Goal: Task Accomplishment & Management: Complete application form

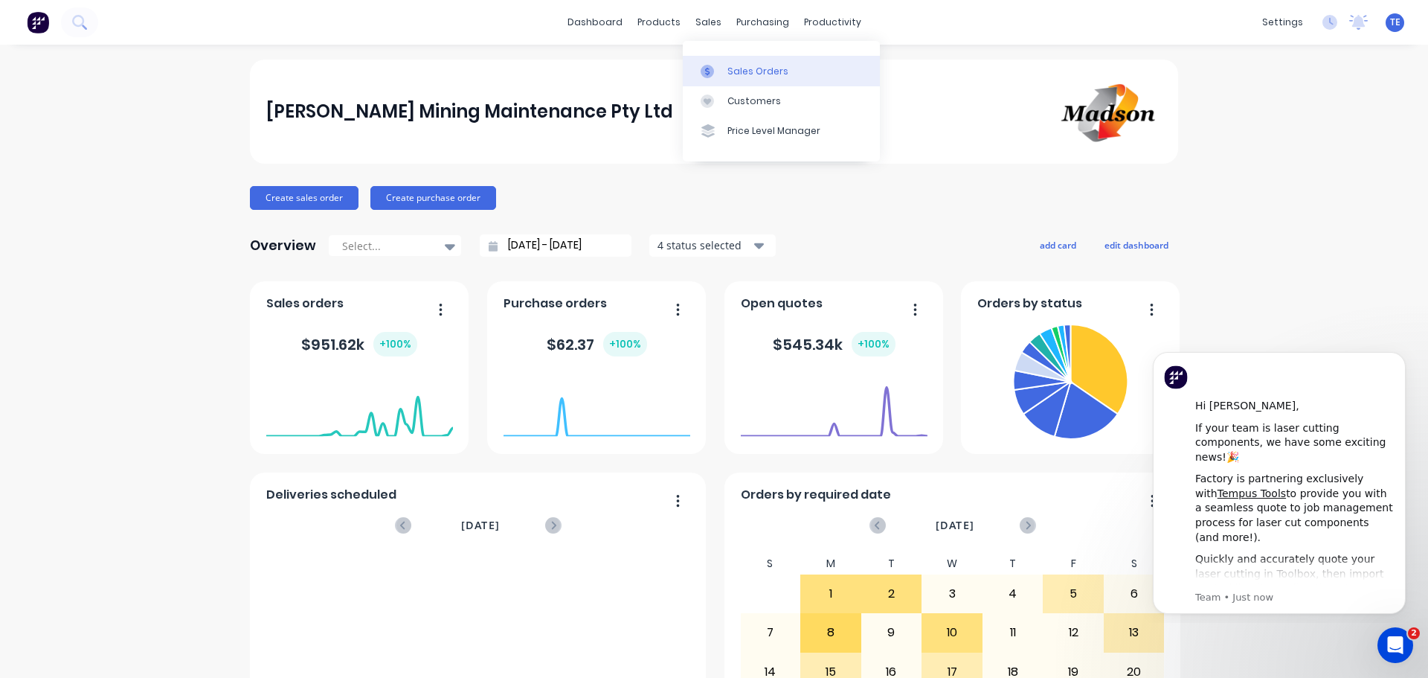
click at [748, 73] on div "Sales Orders" at bounding box center [758, 71] width 61 height 13
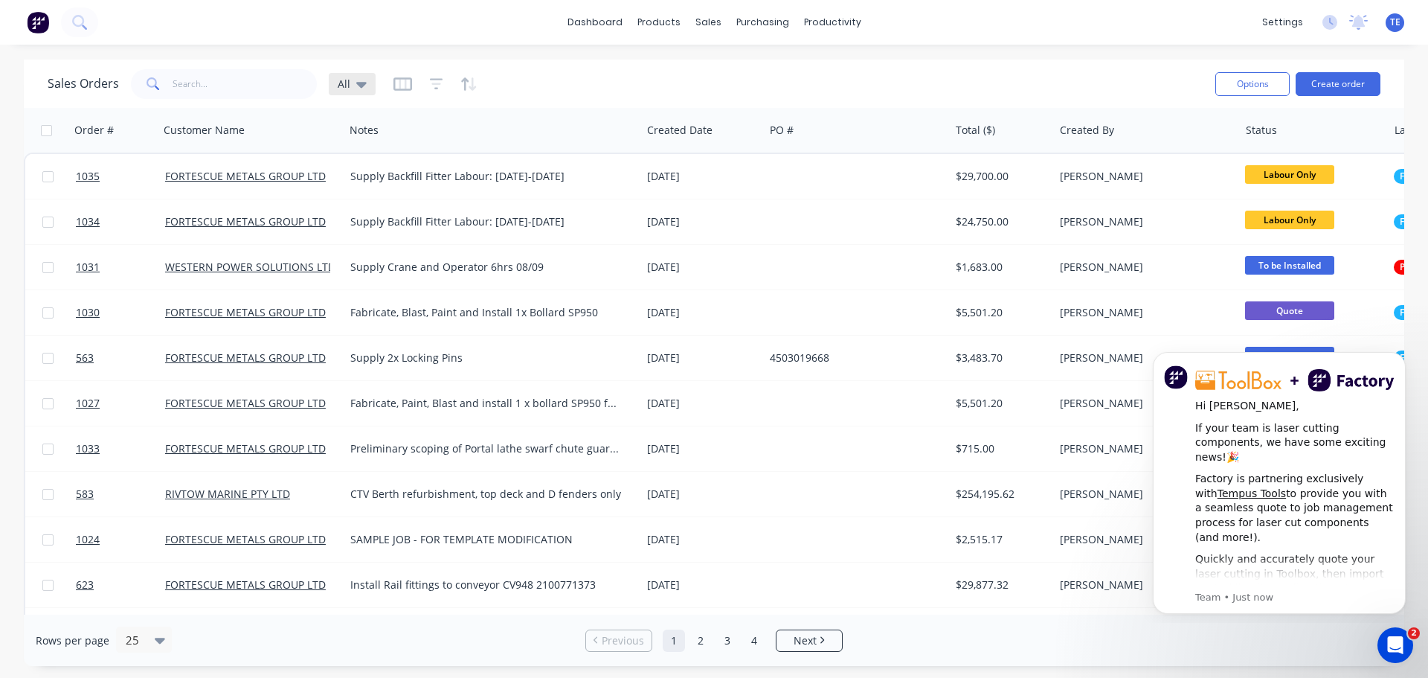
click at [353, 86] on div "All" at bounding box center [352, 83] width 29 height 13
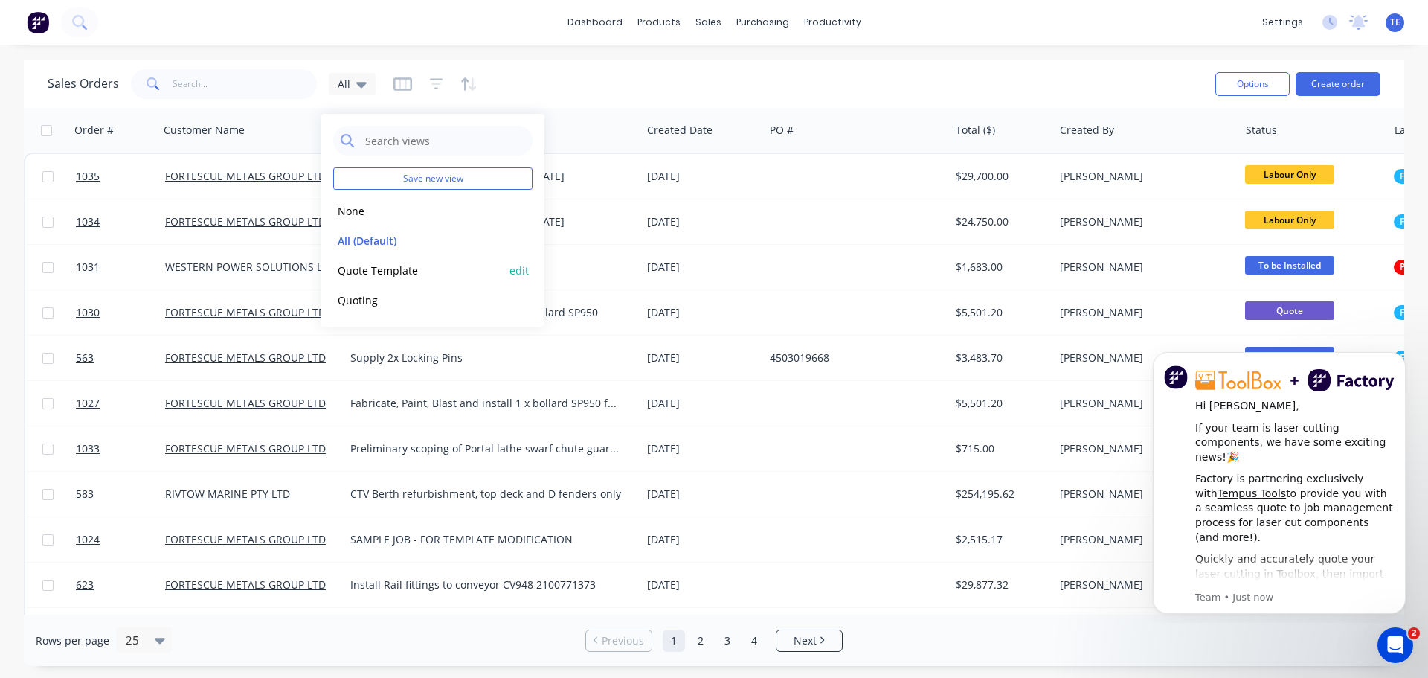
click at [369, 273] on button "Quote Template" at bounding box center [418, 270] width 170 height 17
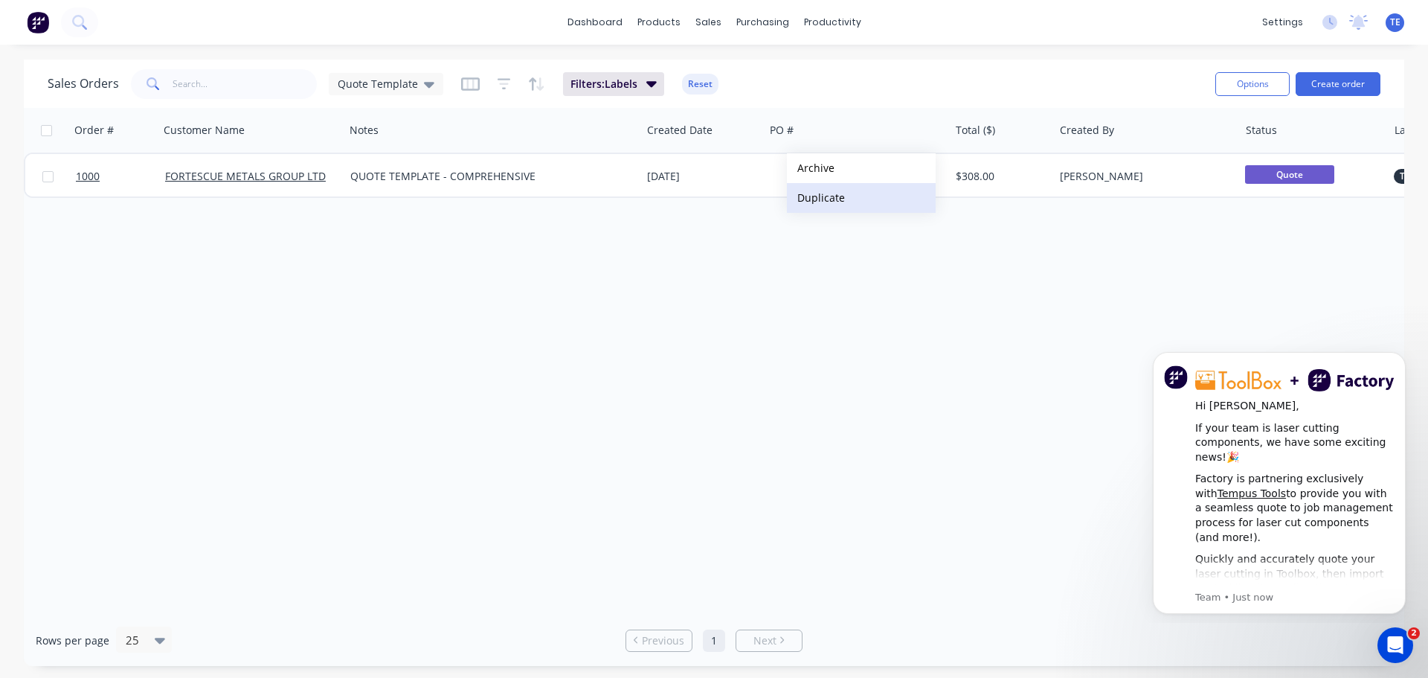
click at [821, 202] on button "Duplicate" at bounding box center [861, 198] width 149 height 30
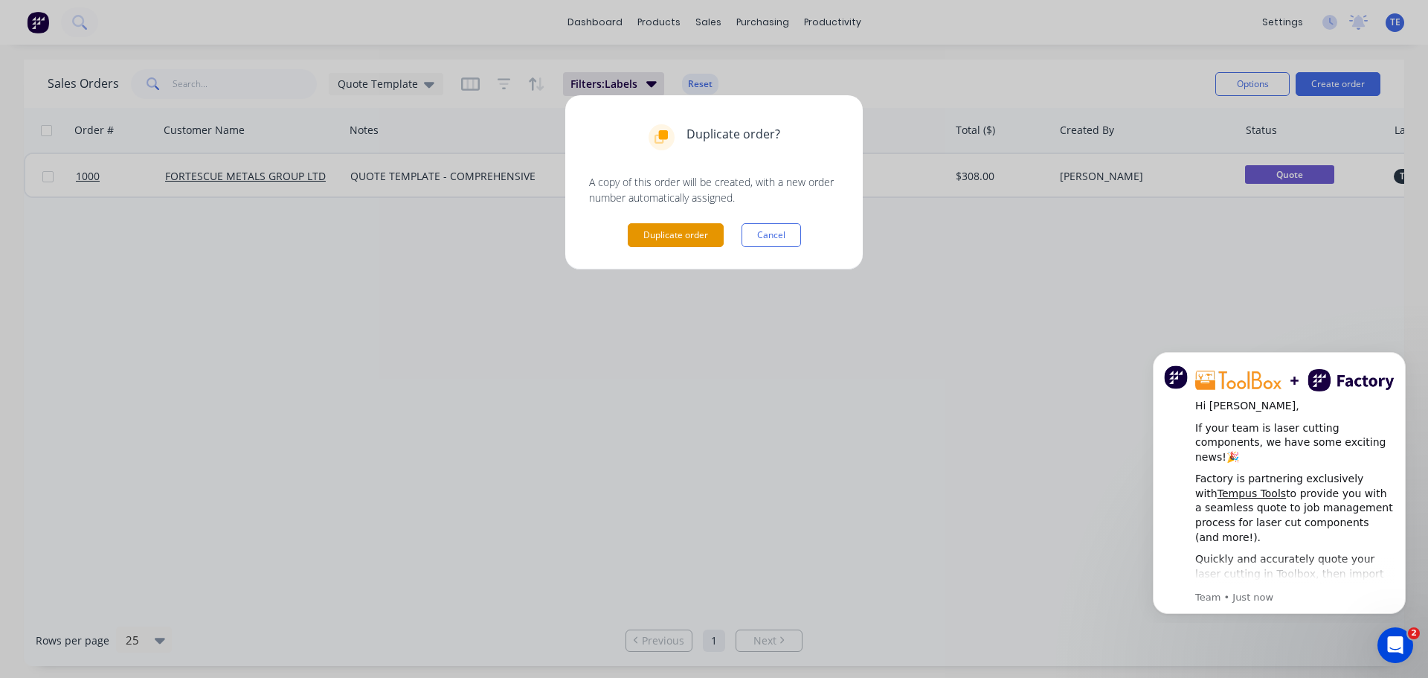
click at [708, 236] on button "Duplicate order" at bounding box center [676, 235] width 96 height 24
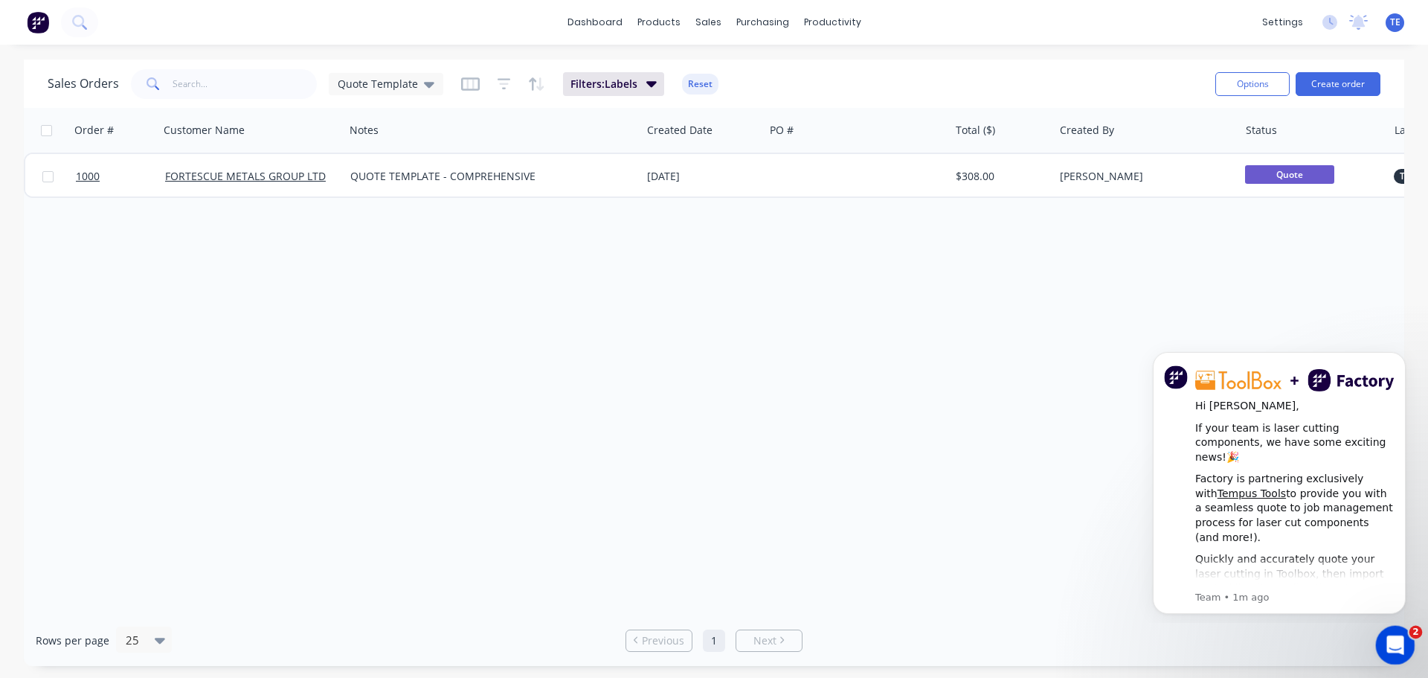
click at [1401, 641] on icon "Open Intercom Messenger" at bounding box center [1393, 643] width 25 height 25
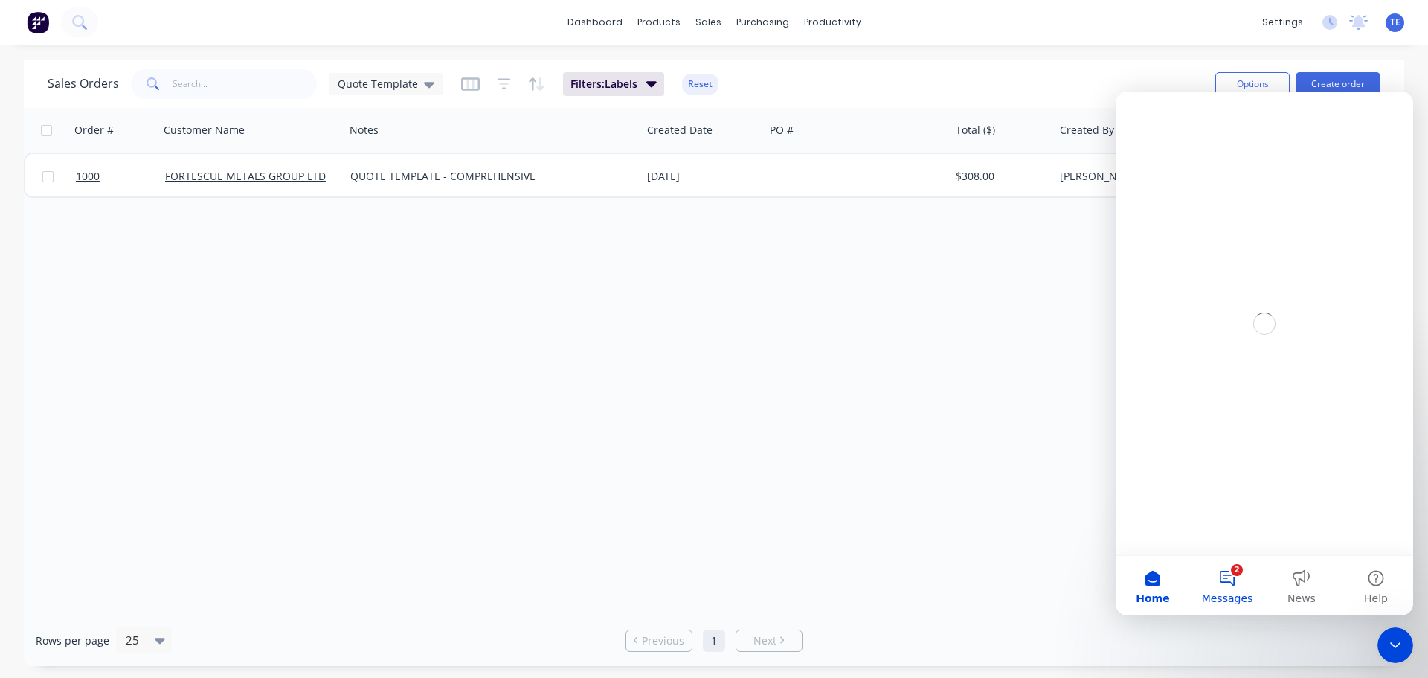
click at [1234, 580] on button "2 Messages" at bounding box center [1227, 586] width 74 height 60
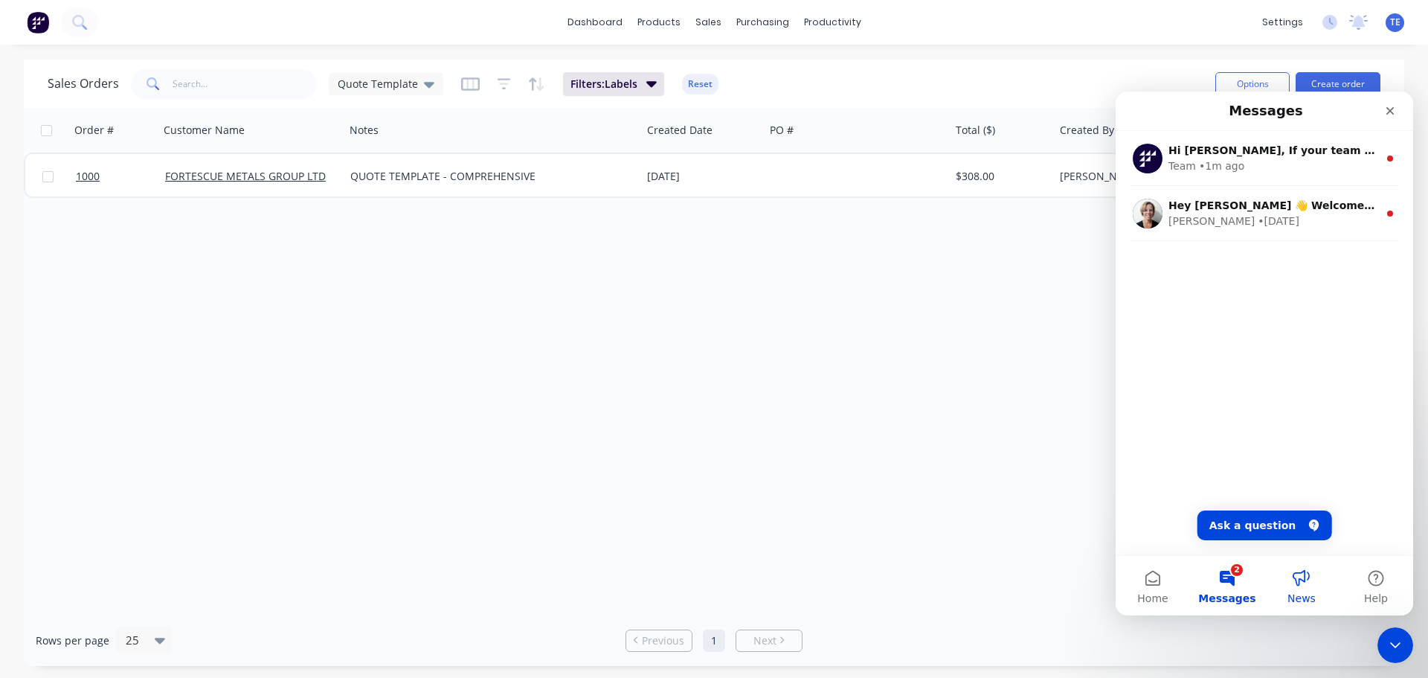
click at [1303, 580] on button "News" at bounding box center [1302, 586] width 74 height 60
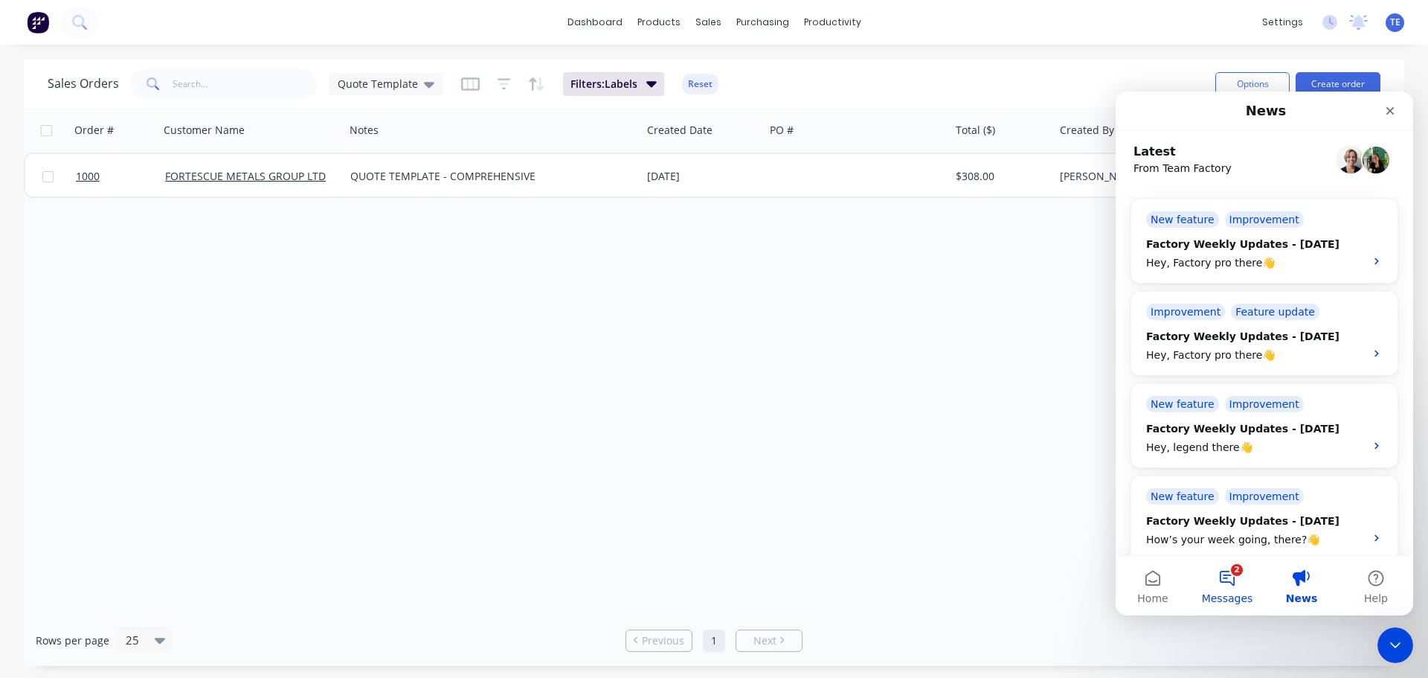
click at [1233, 580] on button "2 Messages" at bounding box center [1227, 586] width 74 height 60
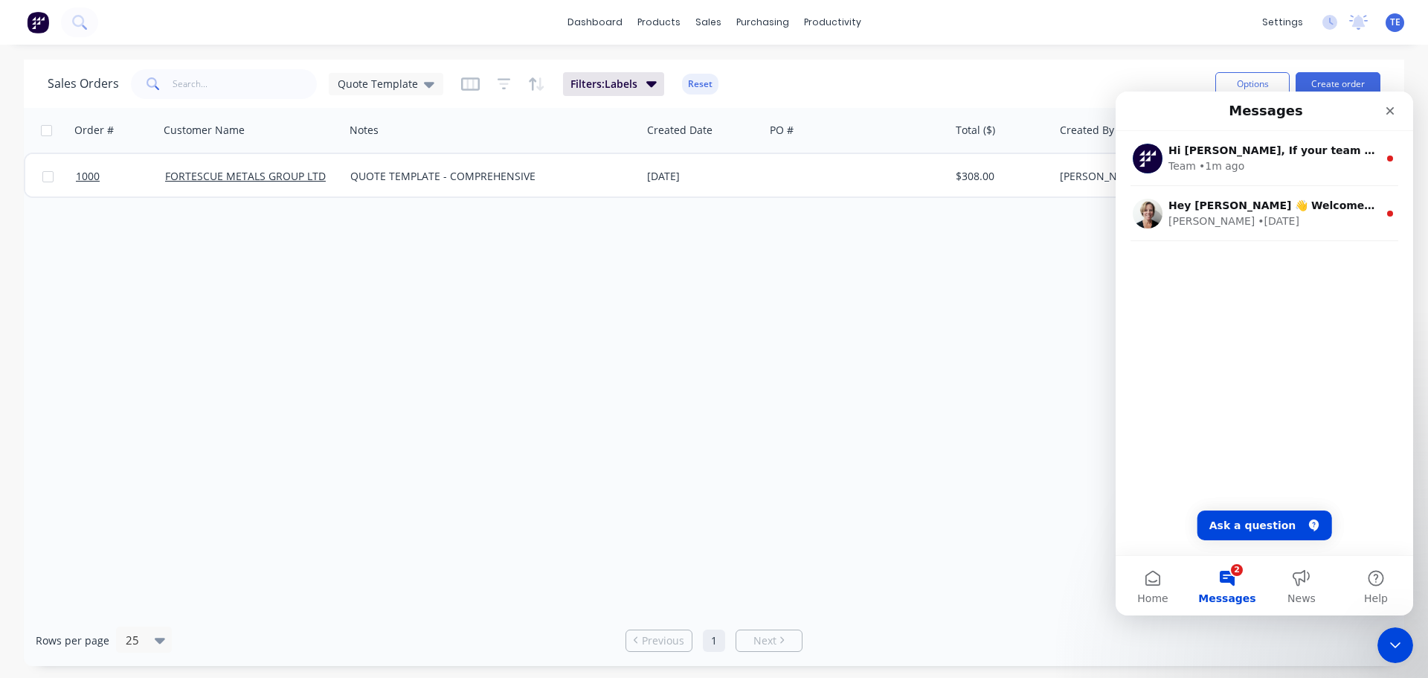
click at [1051, 498] on div "Order # Customer Name Notes Created Date PO # Total ($) Created By Status Label…" at bounding box center [714, 361] width 1381 height 507
click at [1384, 628] on div "Close Intercom Messenger" at bounding box center [1394, 643] width 36 height 36
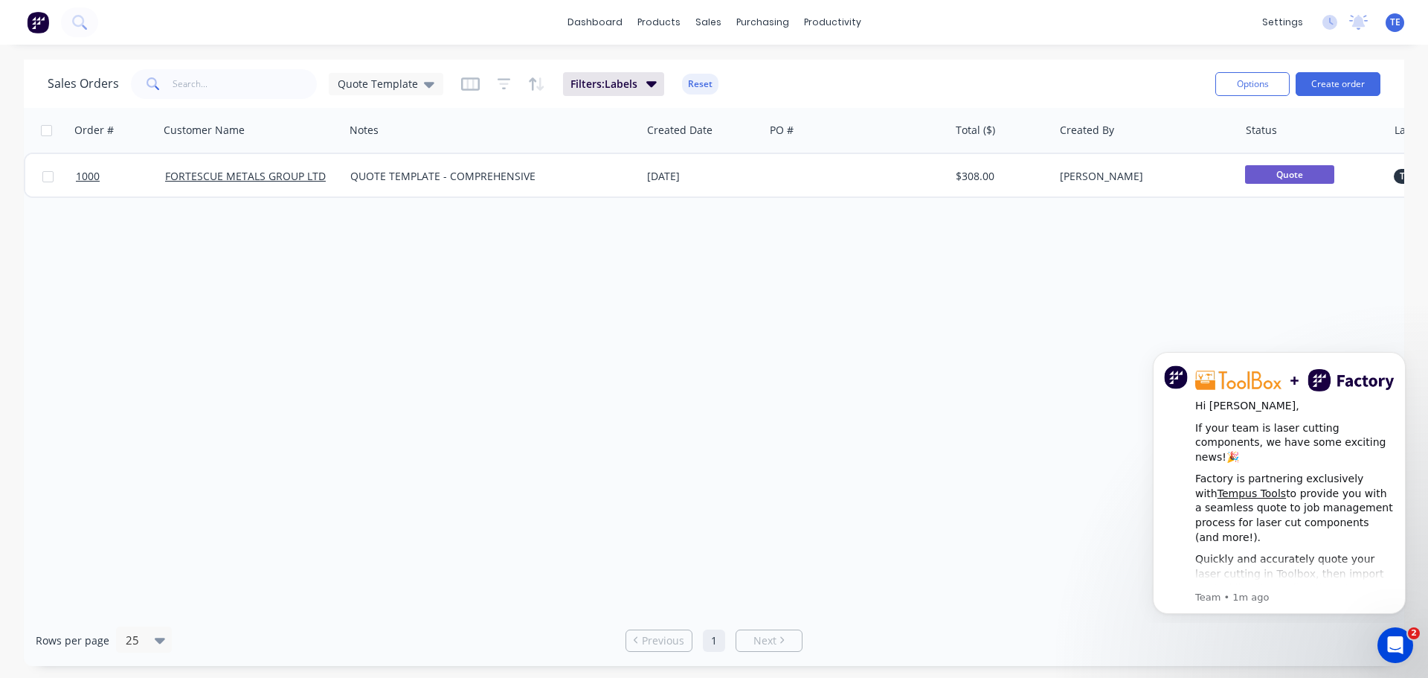
click at [831, 367] on div "Order # Customer Name Notes Created Date PO # Total ($) Created By Status Label…" at bounding box center [714, 361] width 1381 height 507
click at [820, 256] on div "Order # Customer Name Notes Created Date PO # Total ($) Created By Status Label…" at bounding box center [714, 361] width 1381 height 507
click at [1408, 354] on button "Dismiss notification" at bounding box center [1401, 356] width 19 height 19
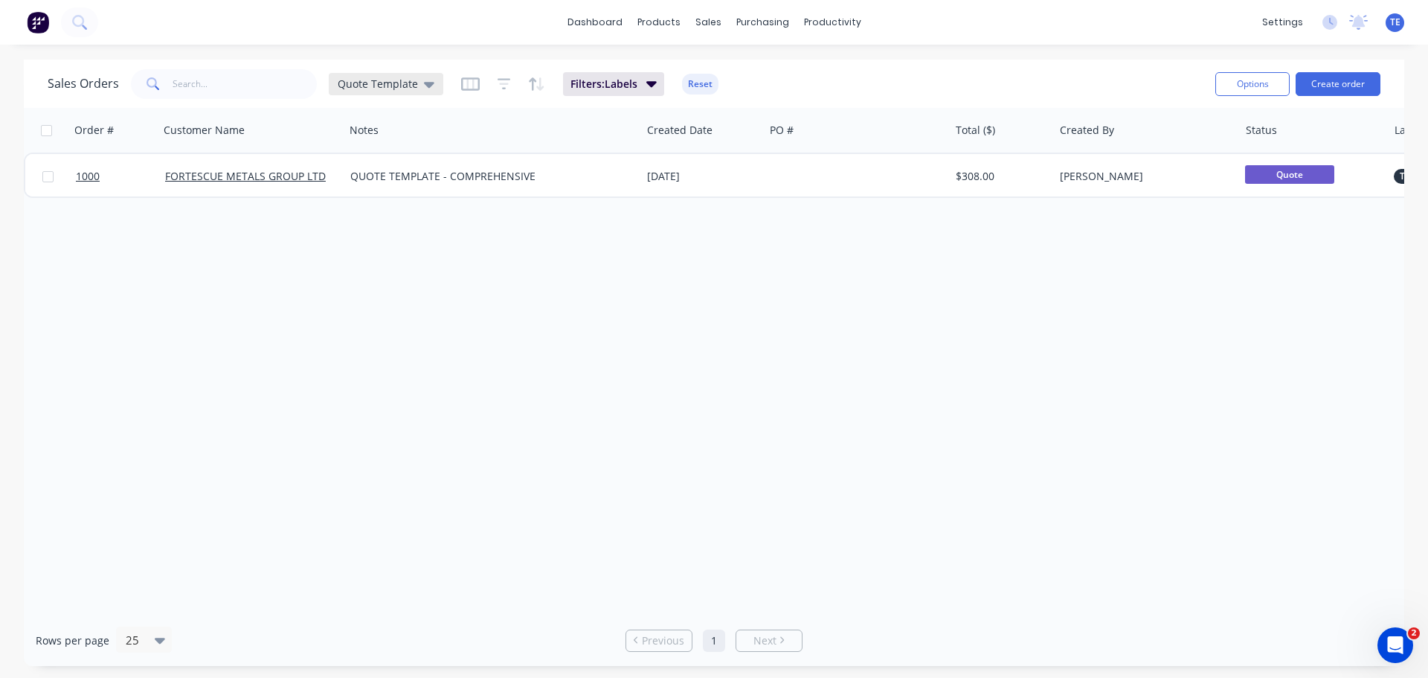
click at [403, 86] on span "Quote Template" at bounding box center [378, 84] width 80 height 16
click at [370, 237] on button "All (Default)" at bounding box center [418, 240] width 170 height 17
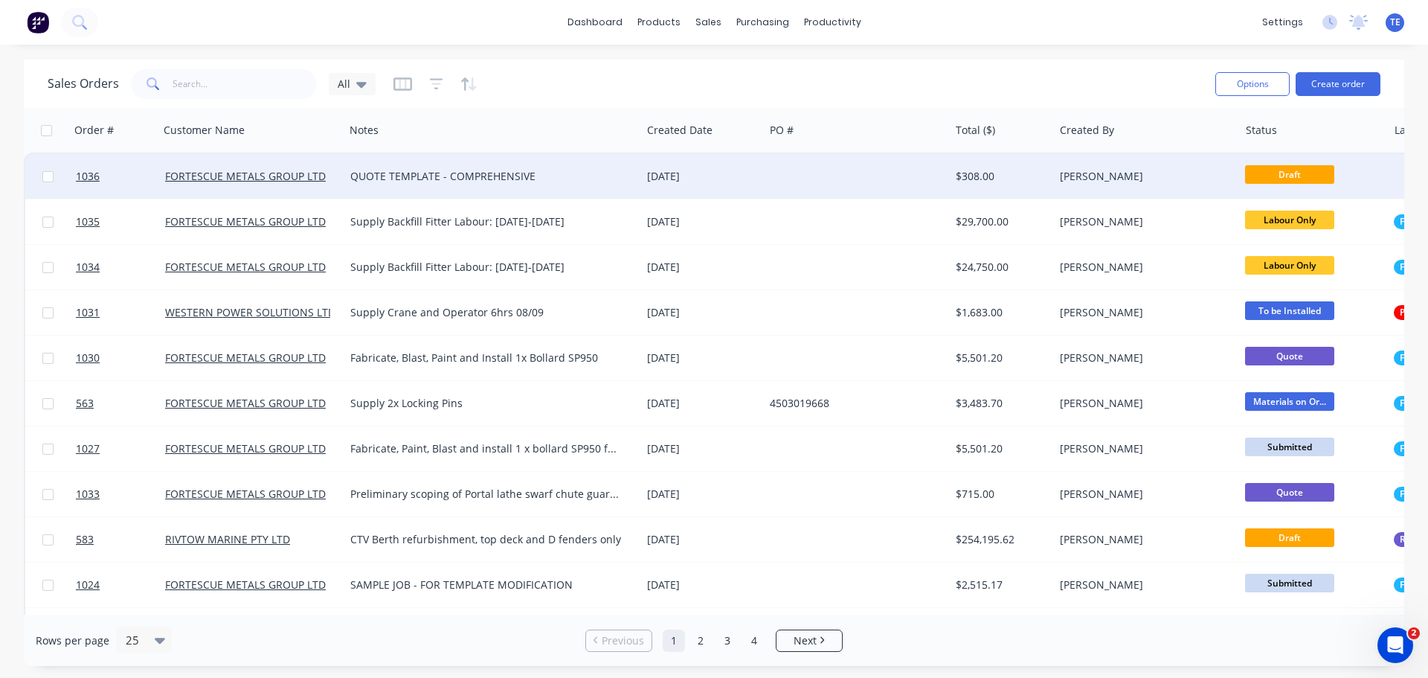
click at [500, 173] on div "QUOTE TEMPLATE - COMPREHENSIVE" at bounding box center [485, 176] width 271 height 15
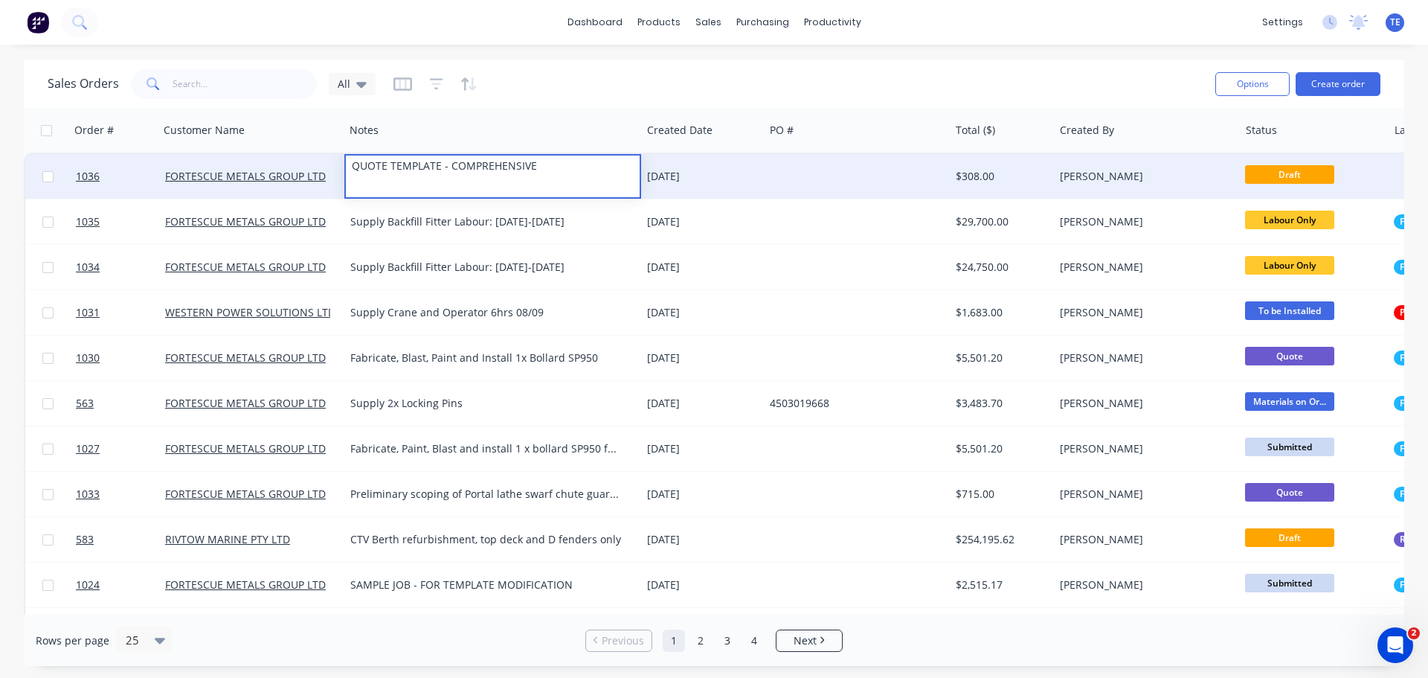
click at [699, 178] on div "[DATE]" at bounding box center [702, 176] width 111 height 15
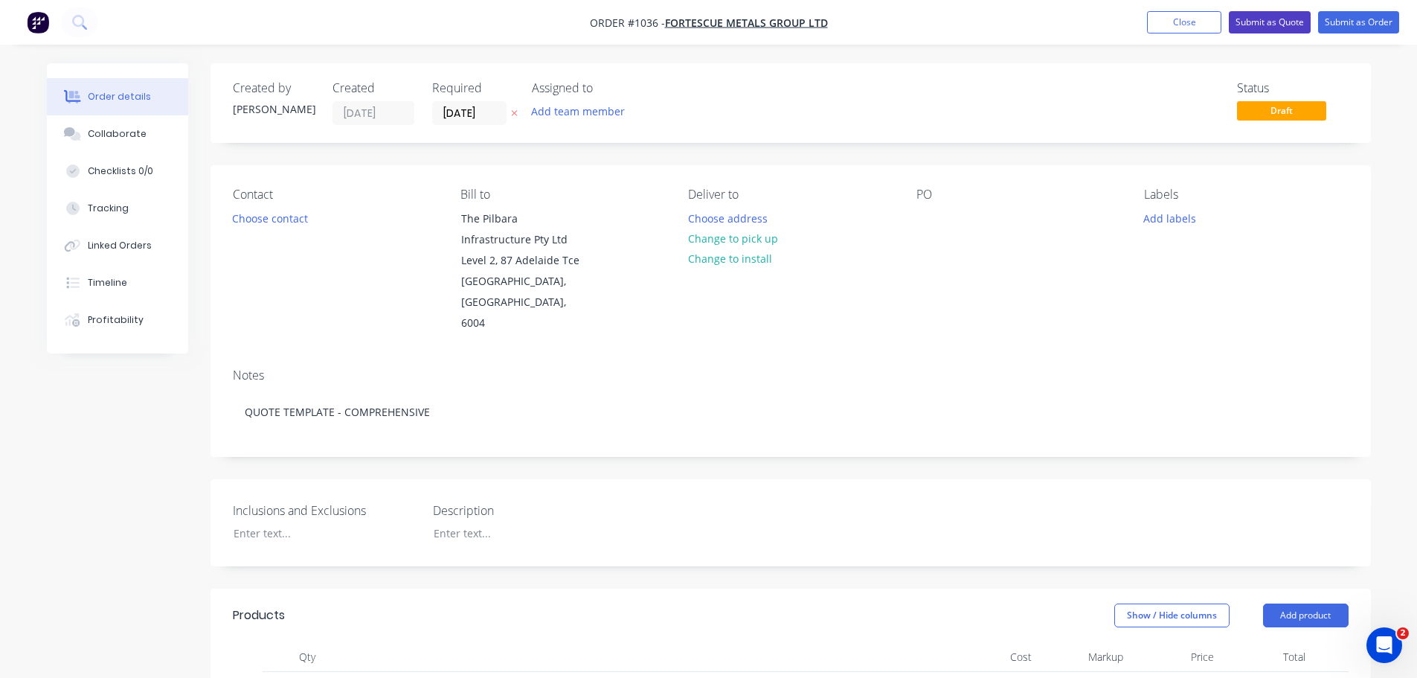
click at [1253, 28] on button "Submit as Quote" at bounding box center [1270, 22] width 82 height 22
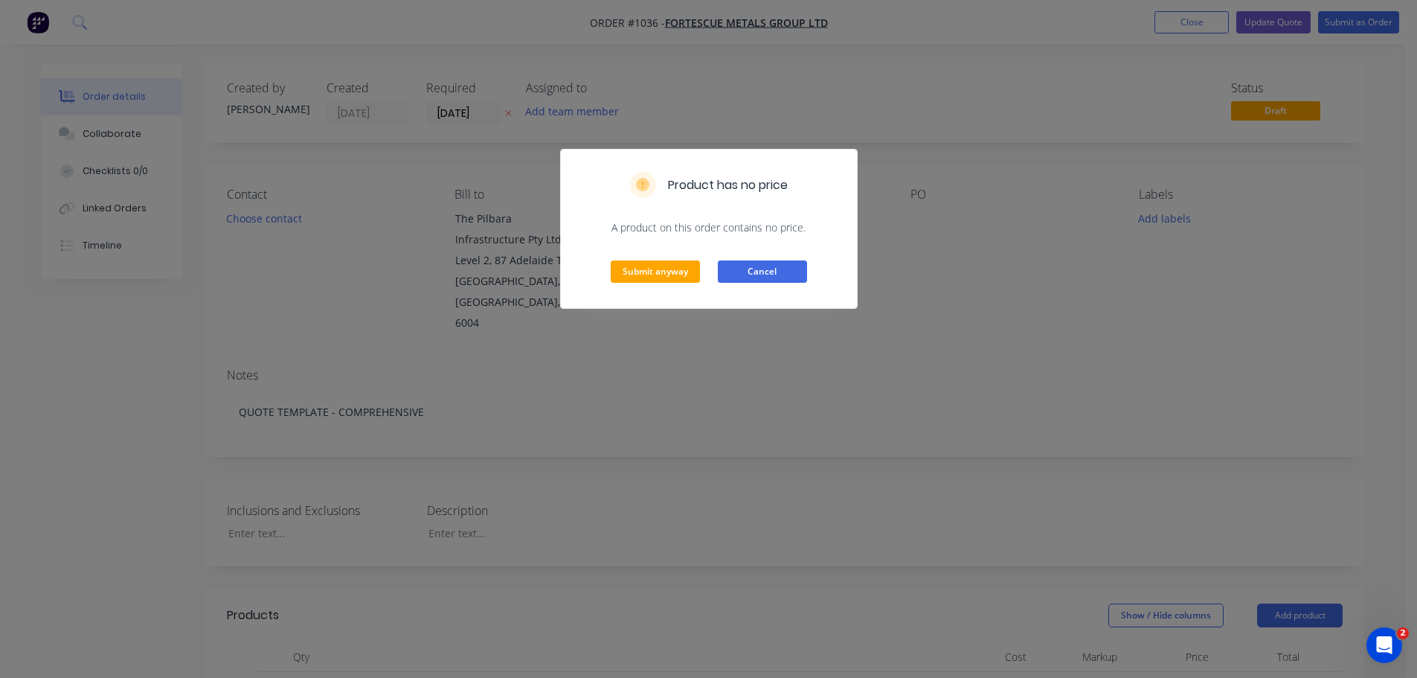
click at [786, 272] on button "Cancel" at bounding box center [762, 271] width 89 height 22
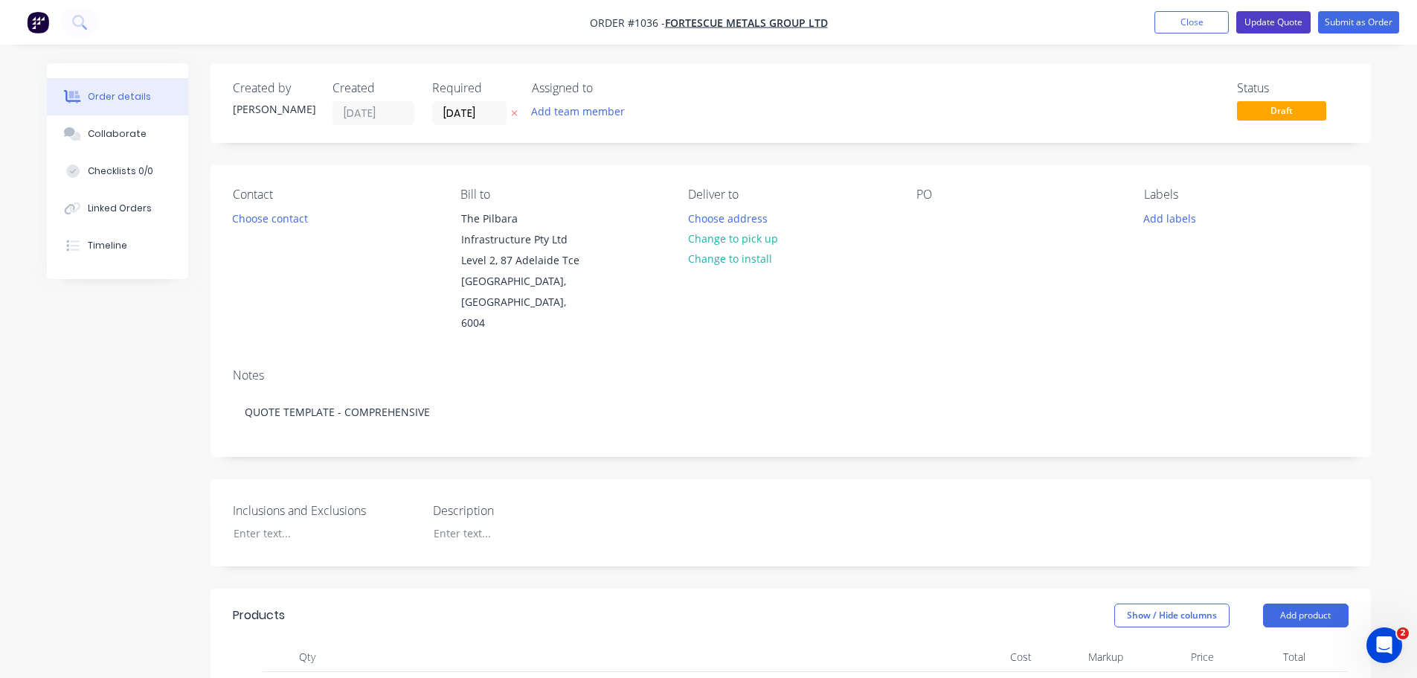
click at [1267, 14] on button "Update Quote" at bounding box center [1273, 22] width 74 height 22
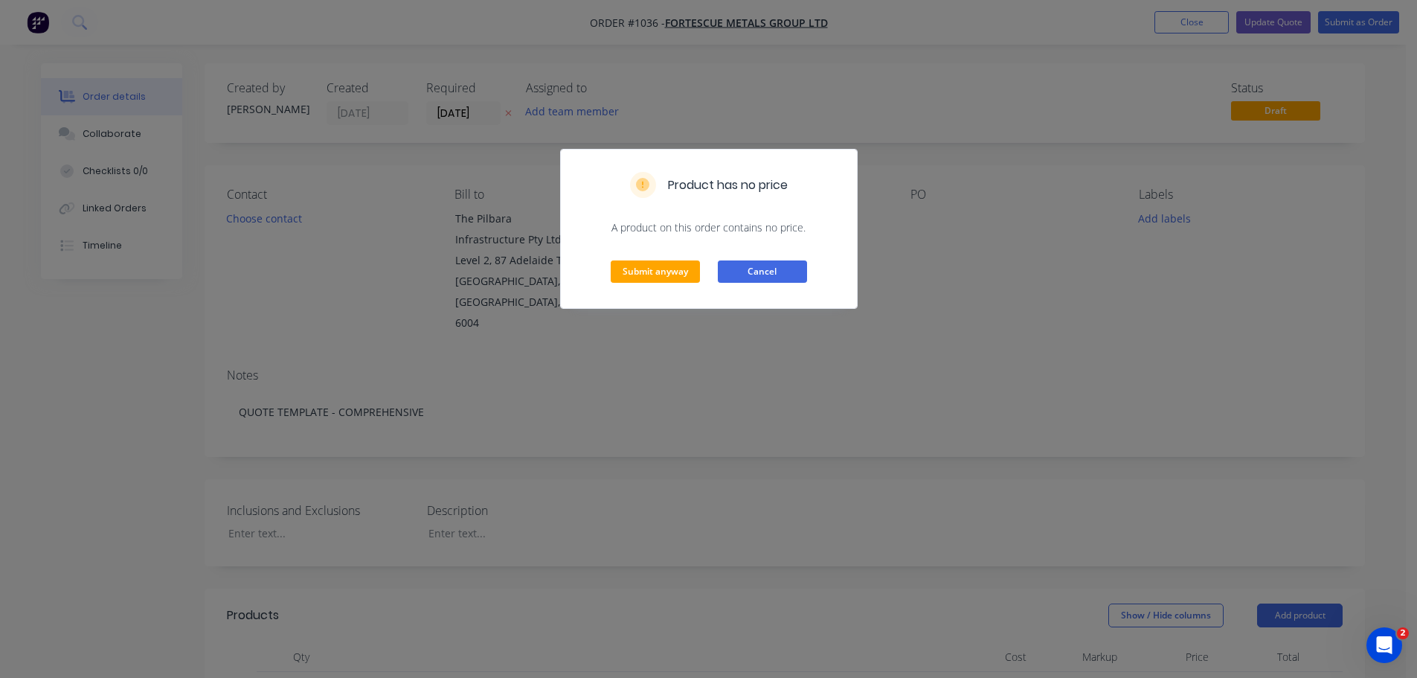
click at [763, 271] on button "Cancel" at bounding box center [762, 271] width 89 height 22
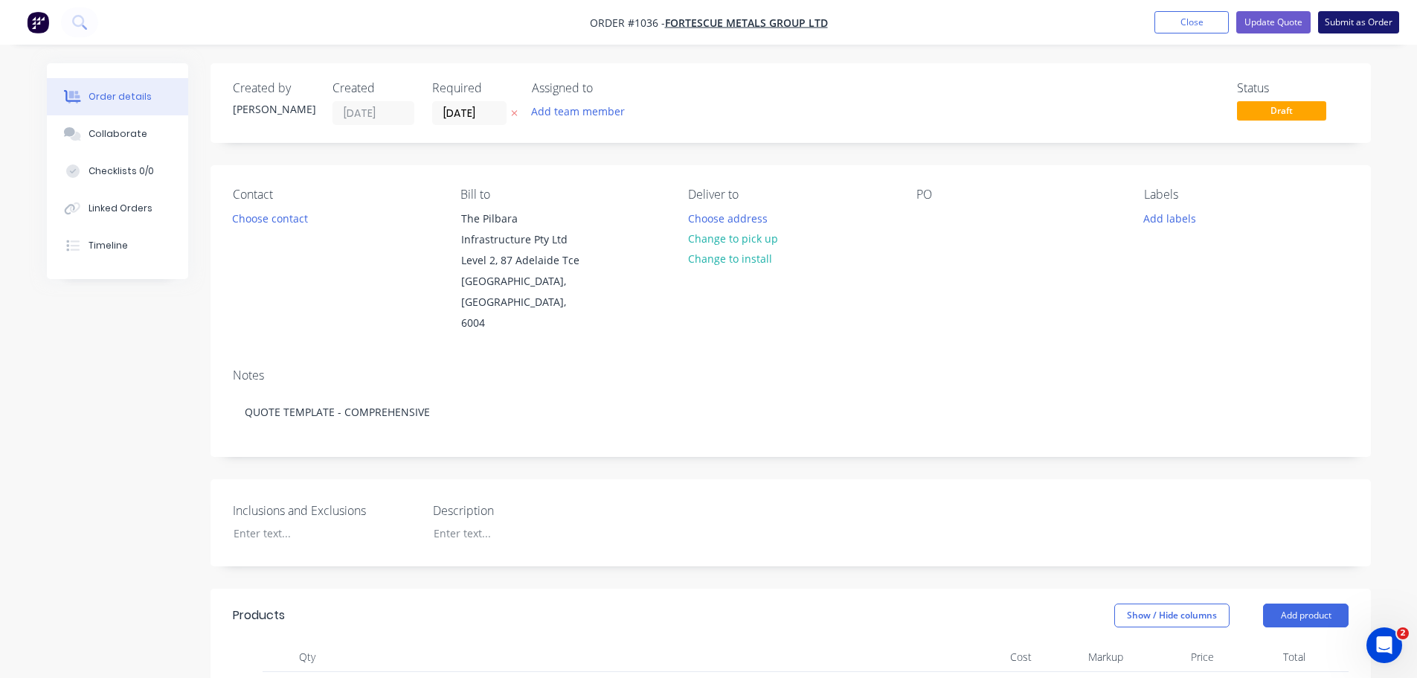
click at [1371, 14] on button "Submit as Order" at bounding box center [1358, 22] width 81 height 22
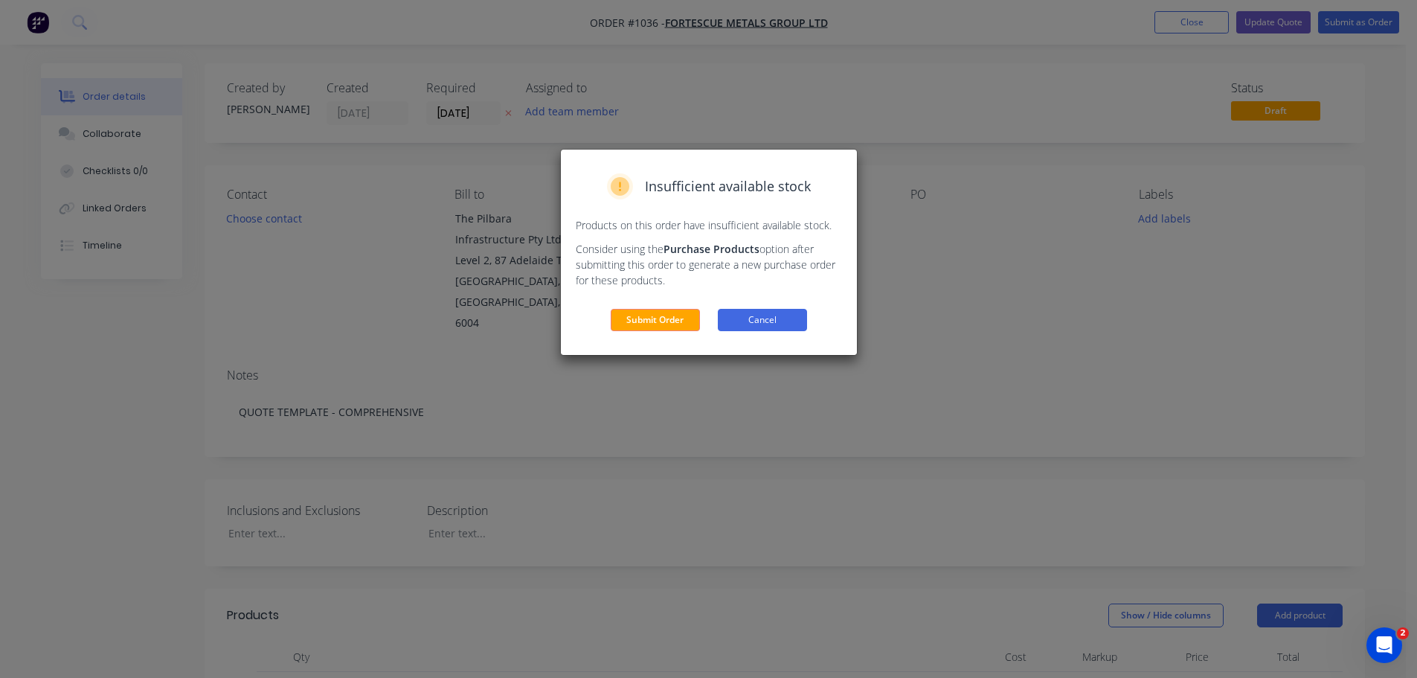
click at [780, 317] on button "Cancel" at bounding box center [762, 320] width 89 height 22
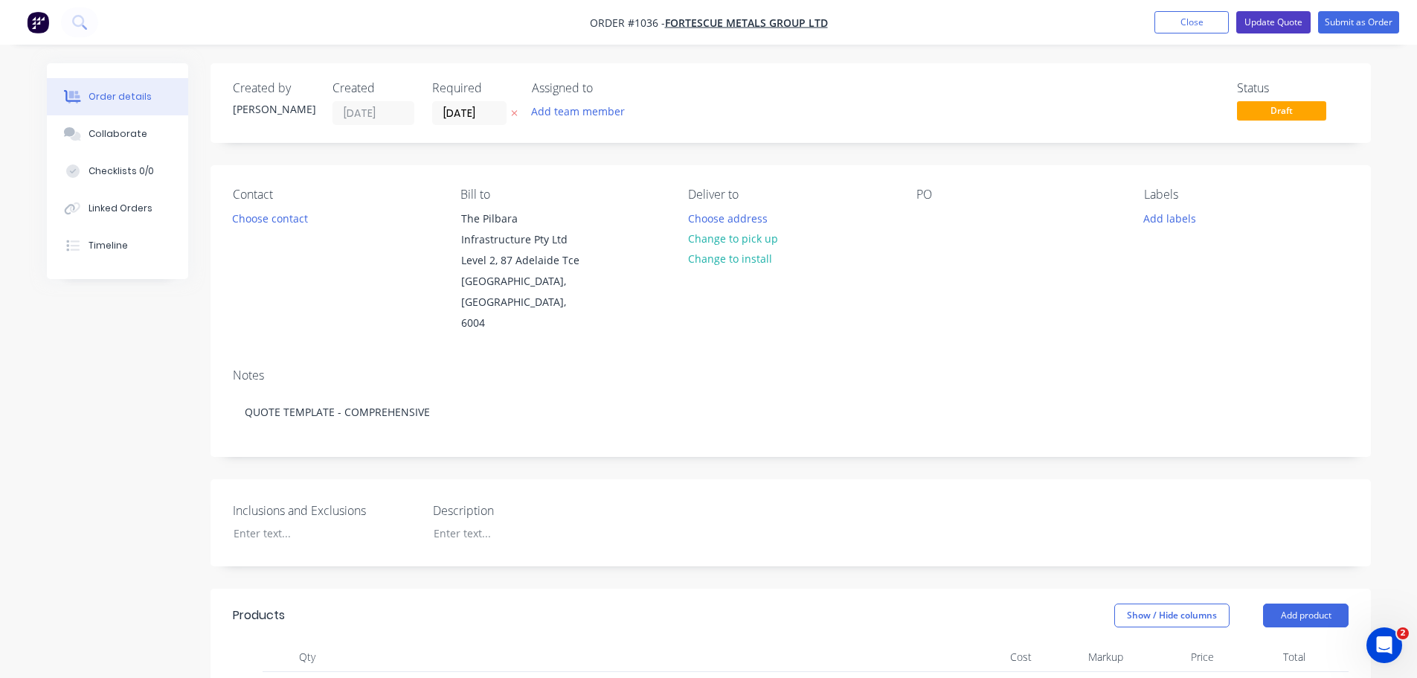
click at [1265, 24] on button "Update Quote" at bounding box center [1273, 22] width 74 height 22
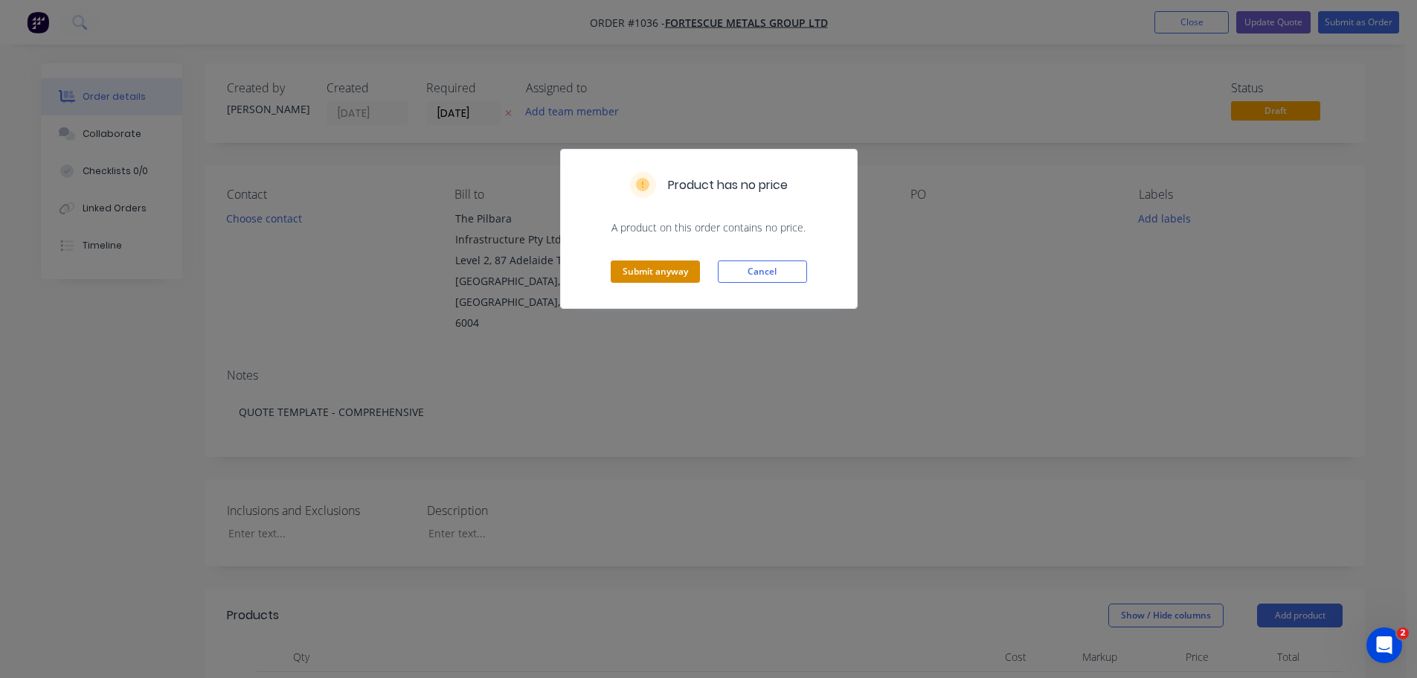
click at [670, 272] on button "Submit anyway" at bounding box center [655, 271] width 89 height 22
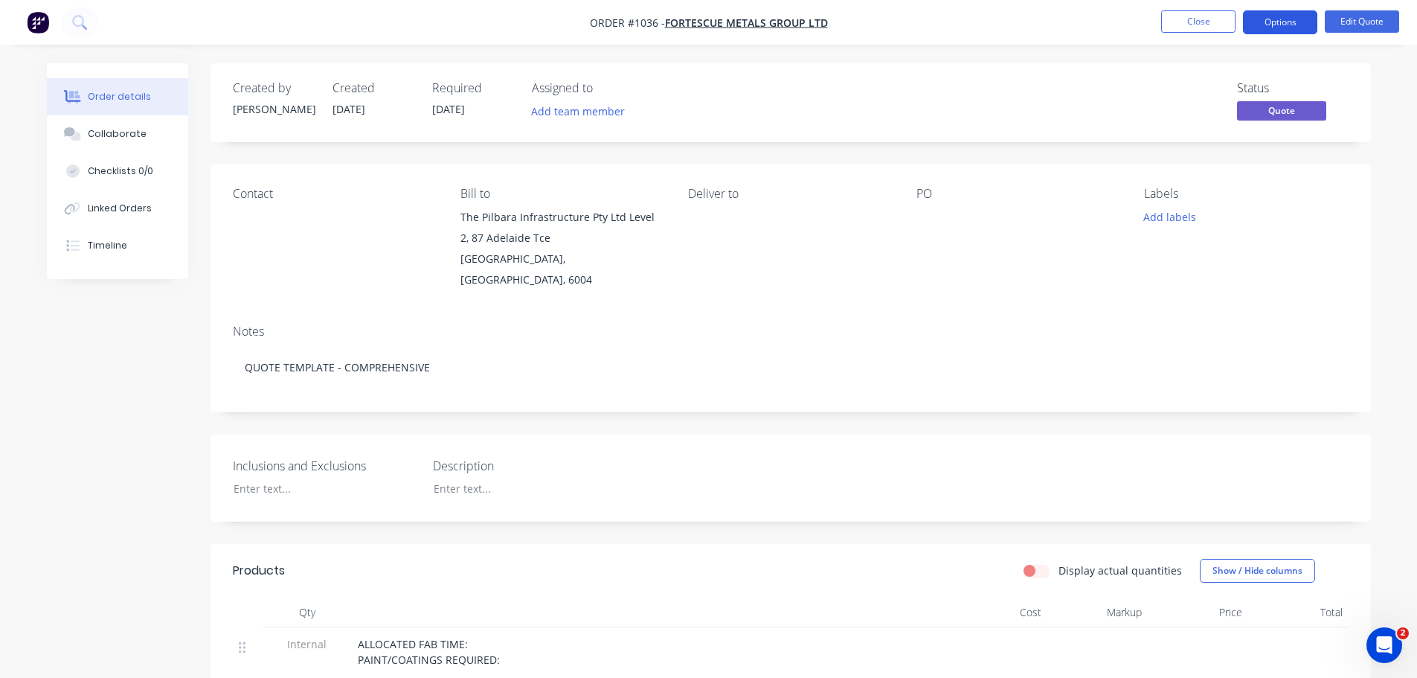
click at [1292, 25] on button "Options" at bounding box center [1280, 22] width 74 height 24
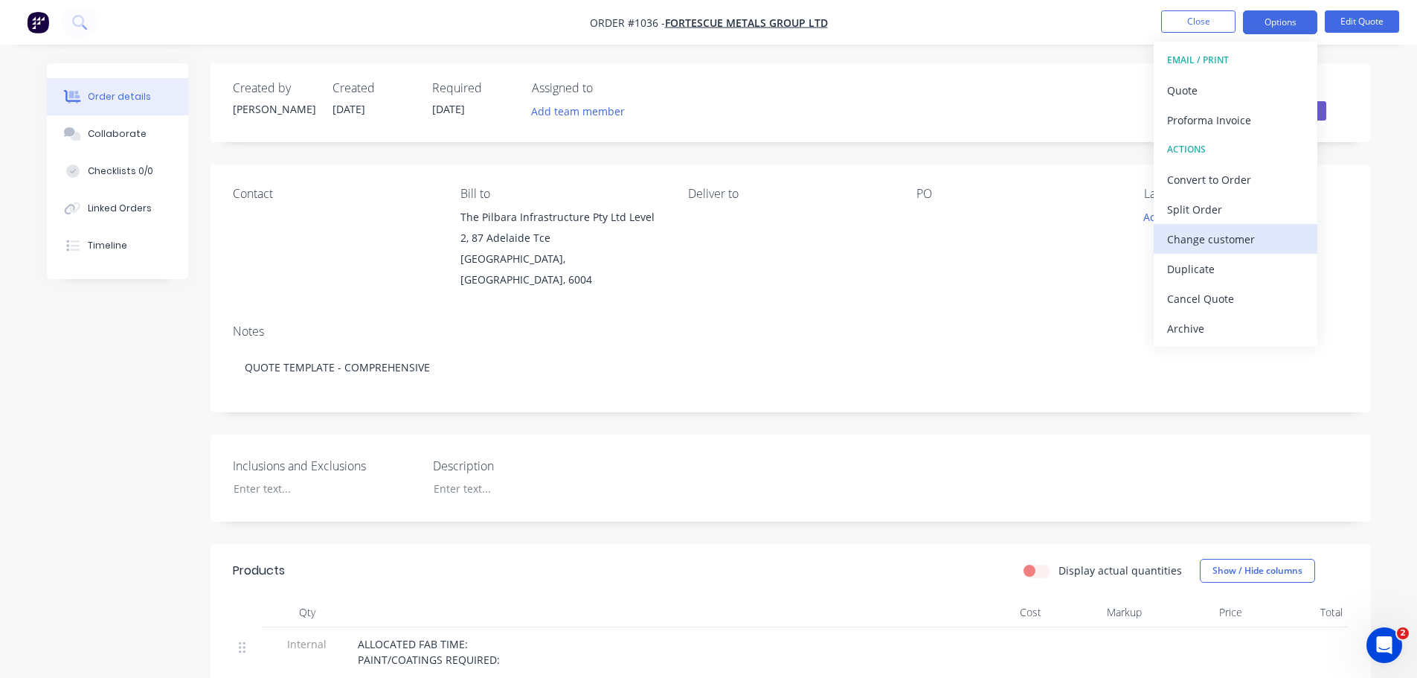
click at [1225, 237] on div "Change customer" at bounding box center [1235, 239] width 137 height 22
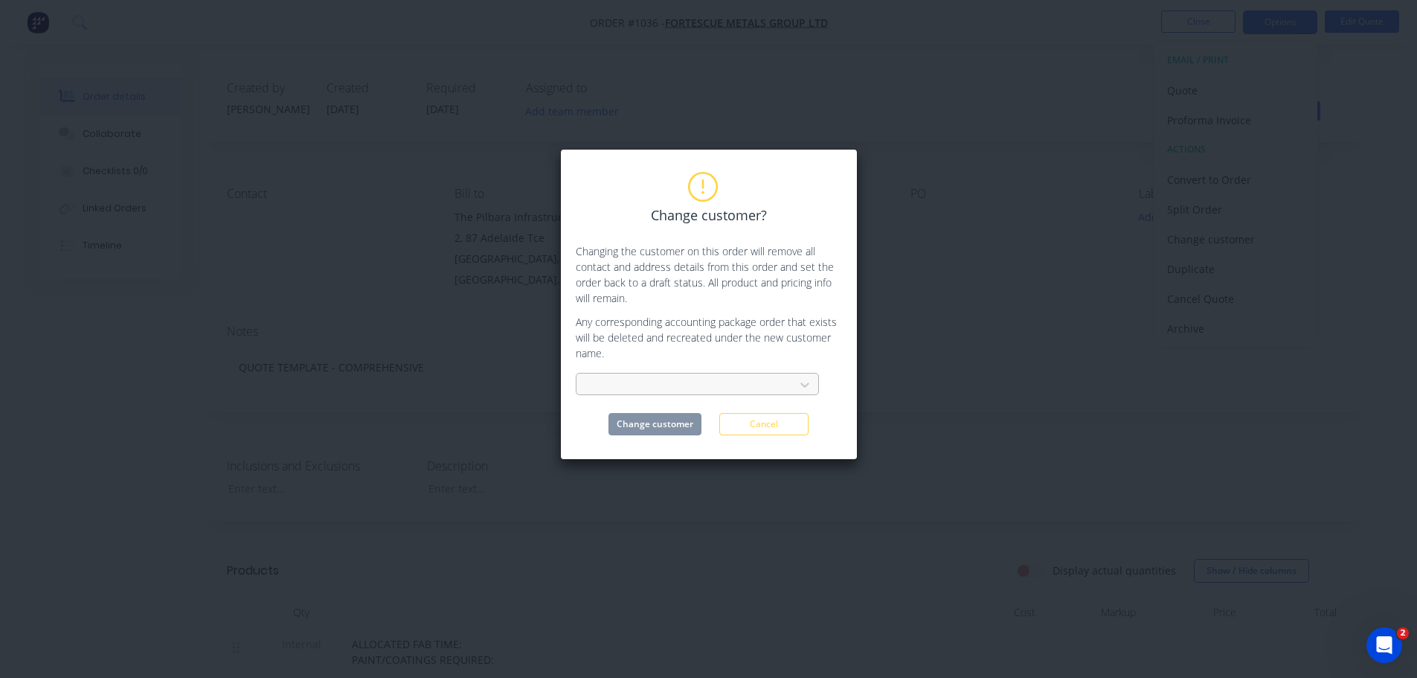
click at [635, 383] on div at bounding box center [687, 385] width 199 height 19
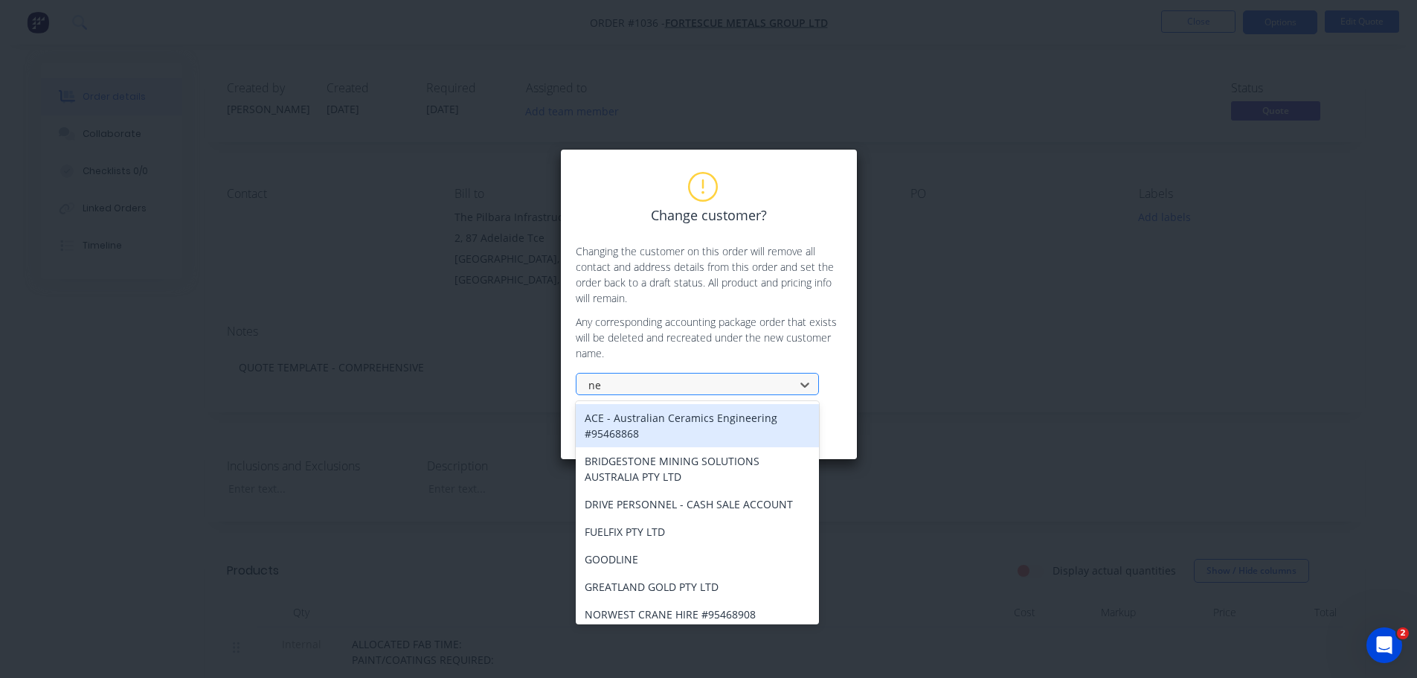
type input "new"
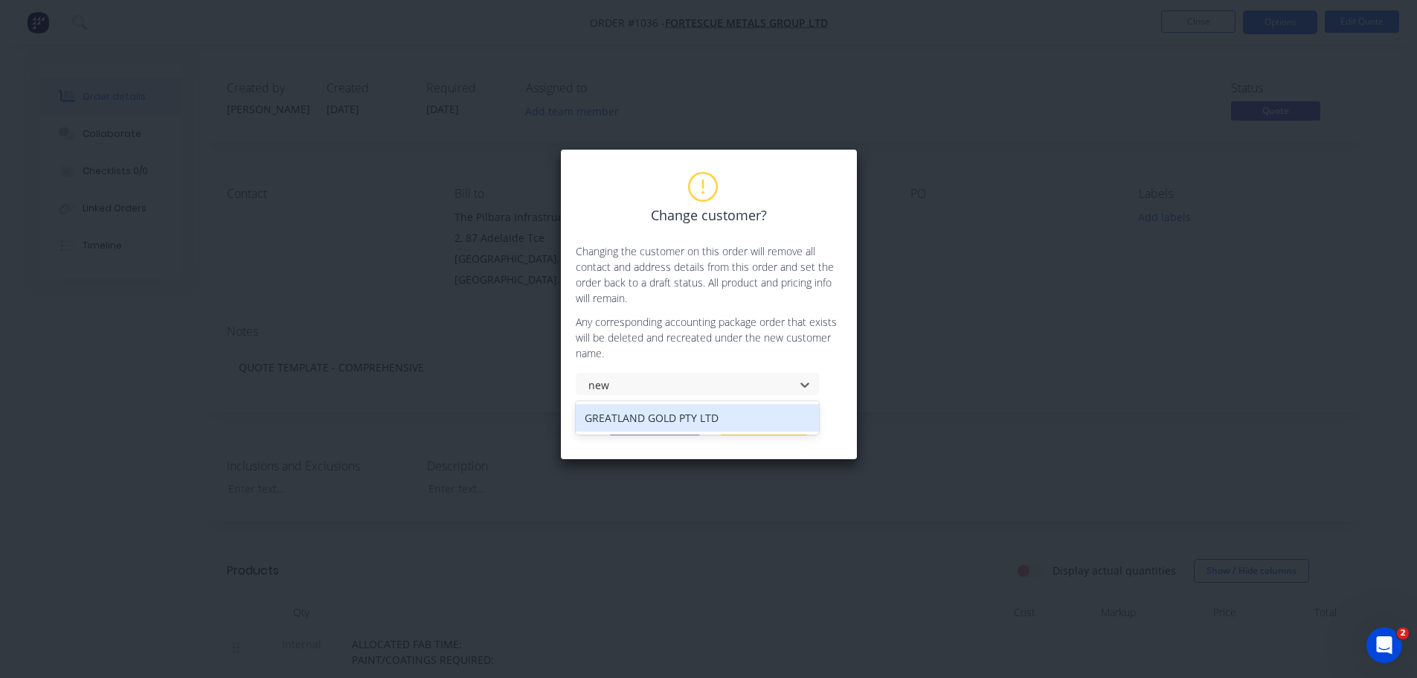
click at [646, 420] on div "GREATLAND GOLD PTY LTD" at bounding box center [697, 418] width 243 height 28
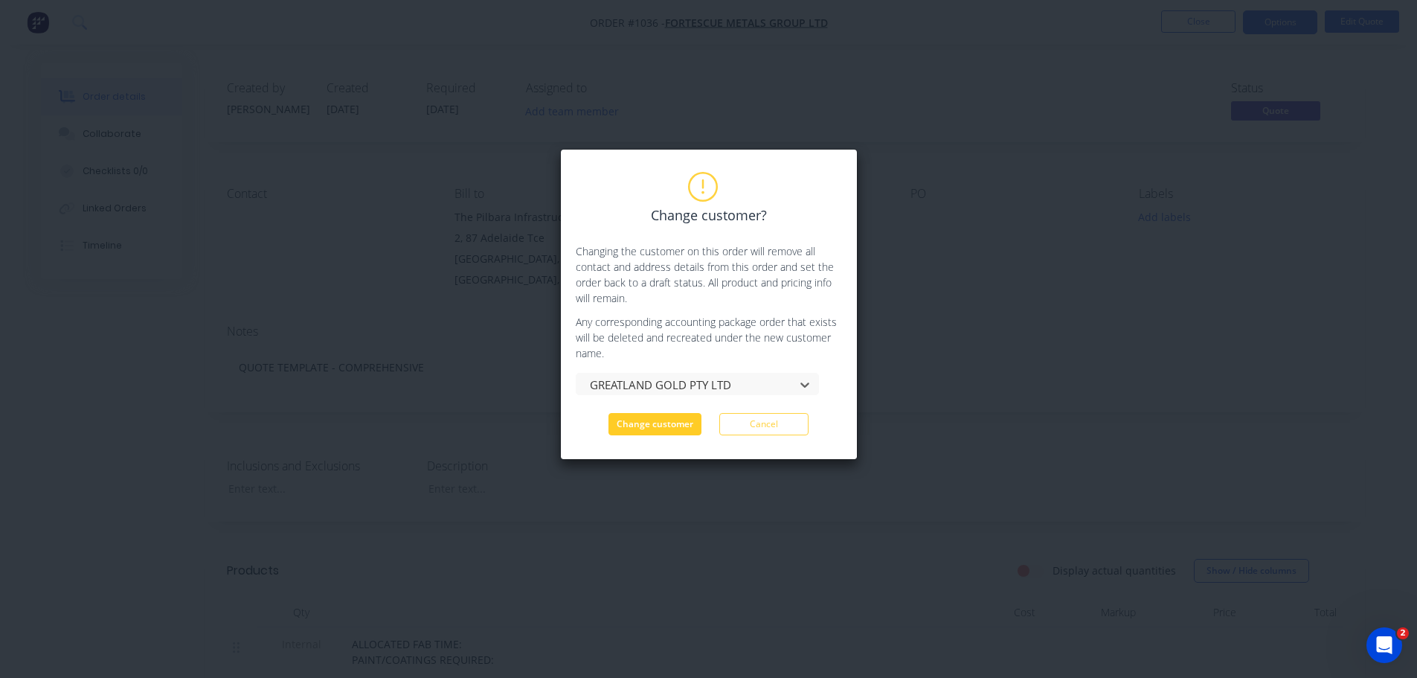
click at [669, 426] on button "Change customer" at bounding box center [655, 424] width 93 height 22
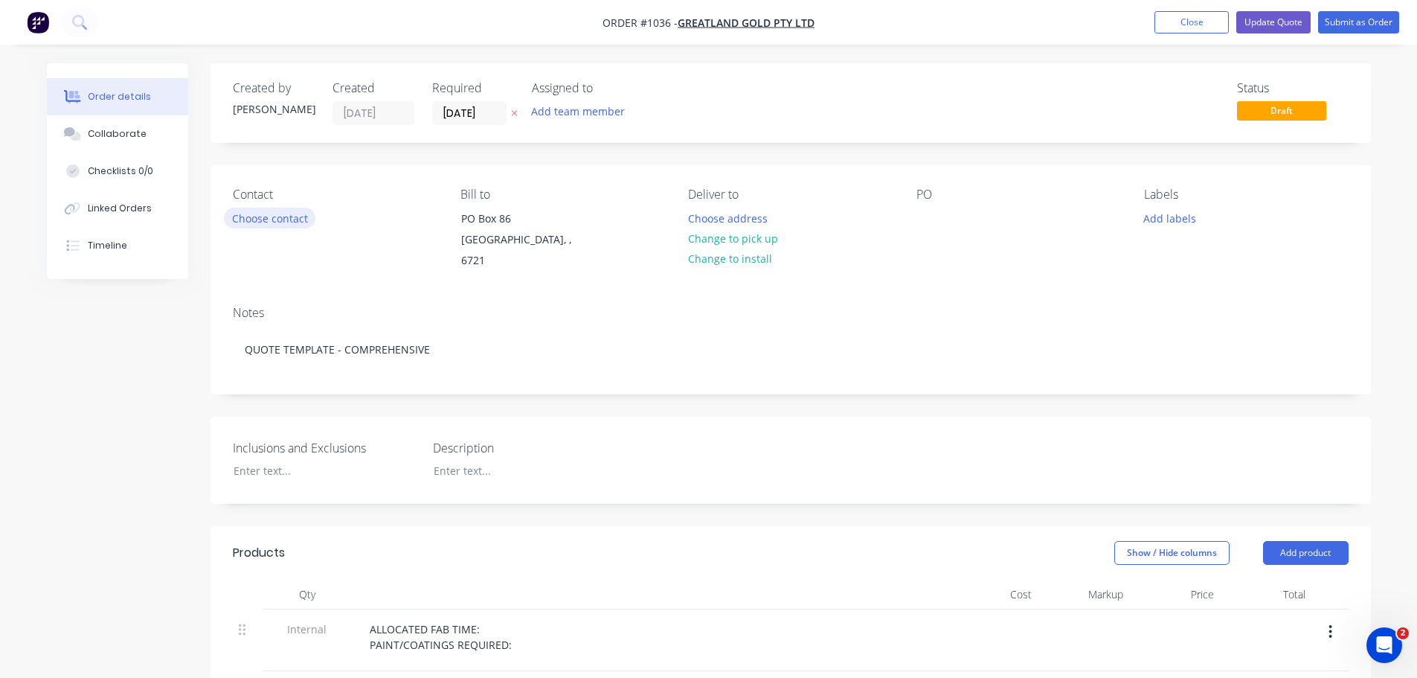
click at [290, 212] on button "Choose contact" at bounding box center [270, 218] width 92 height 20
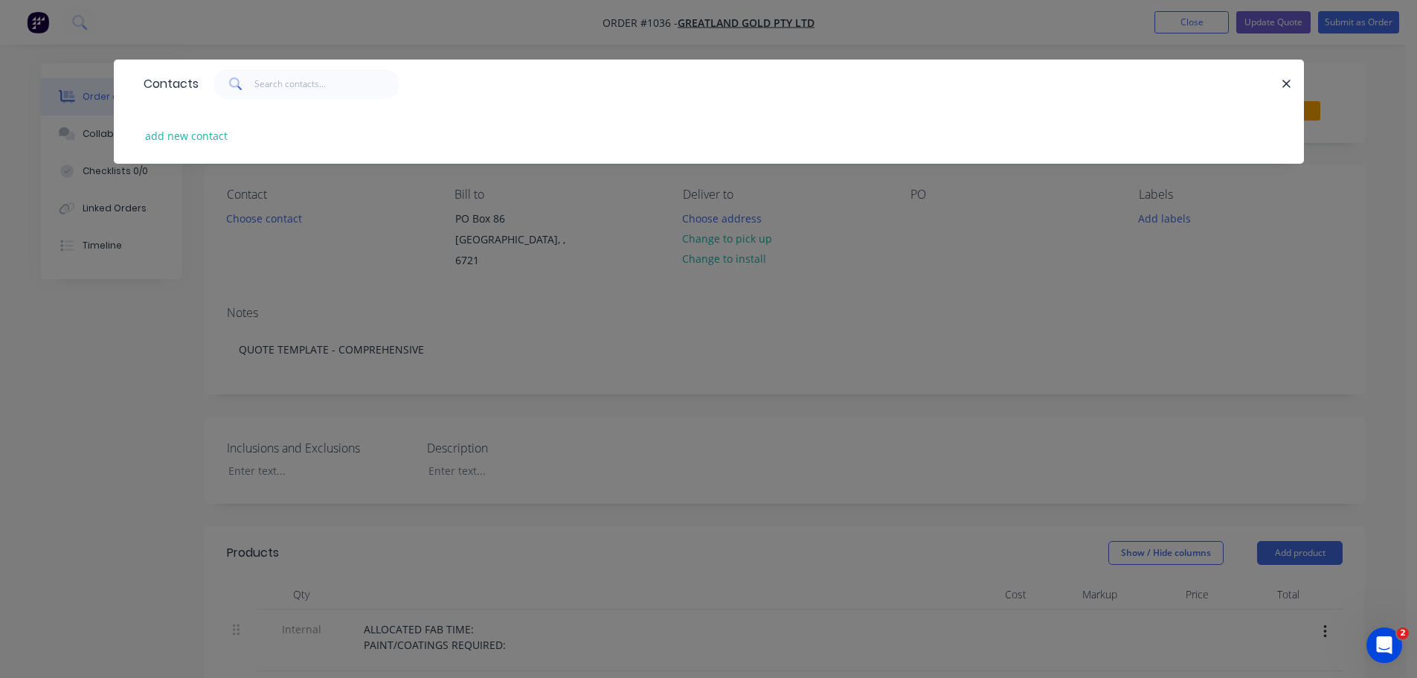
click at [171, 118] on div "add new contact" at bounding box center [709, 136] width 1146 height 56
click at [196, 140] on button "add new contact" at bounding box center [187, 136] width 98 height 20
select select "AU"
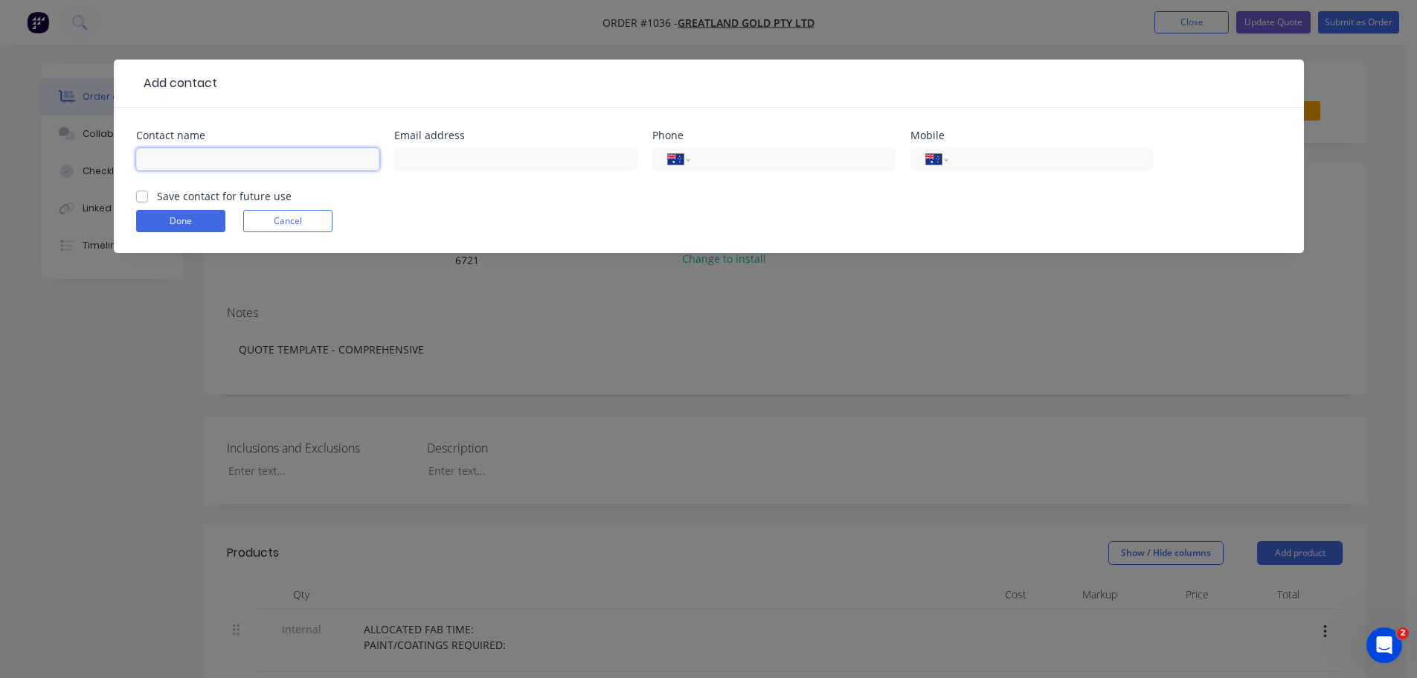
click at [241, 157] on input "text" at bounding box center [257, 159] width 243 height 22
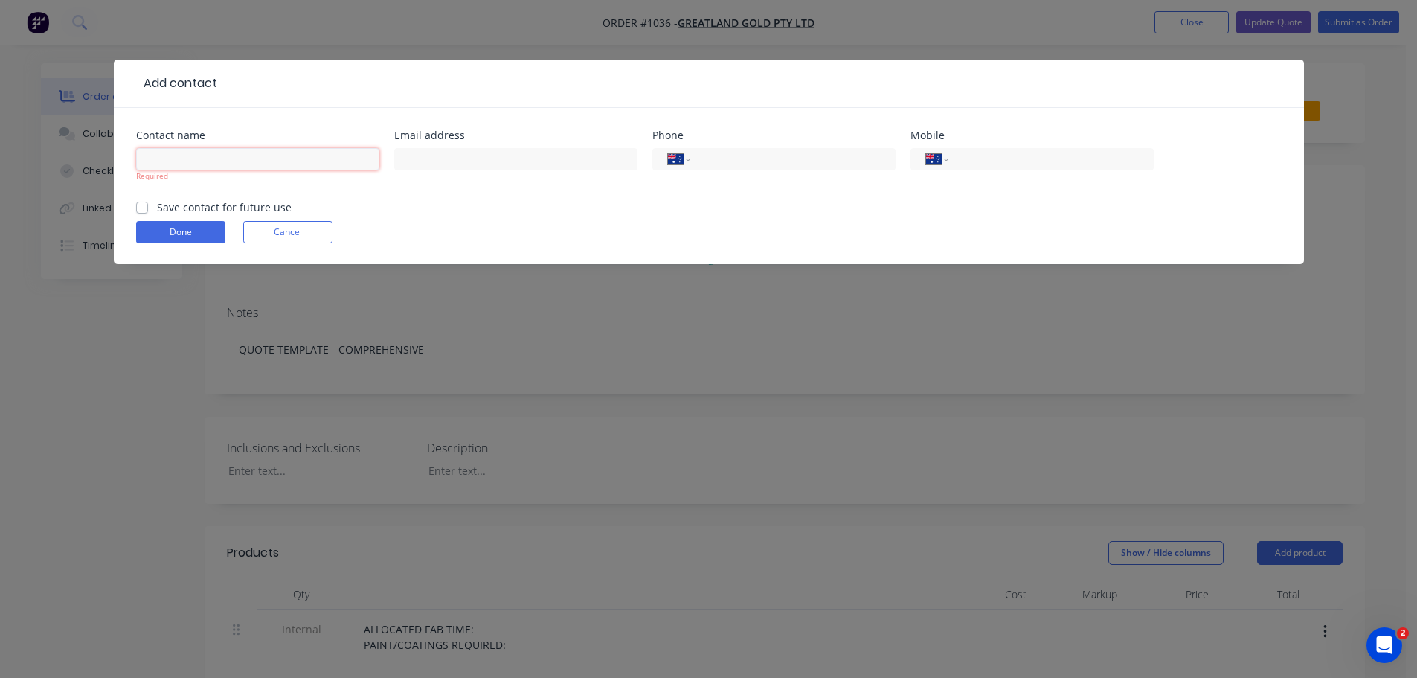
click at [217, 159] on input "text" at bounding box center [257, 159] width 243 height 22
type input "[PERSON_NAME]"
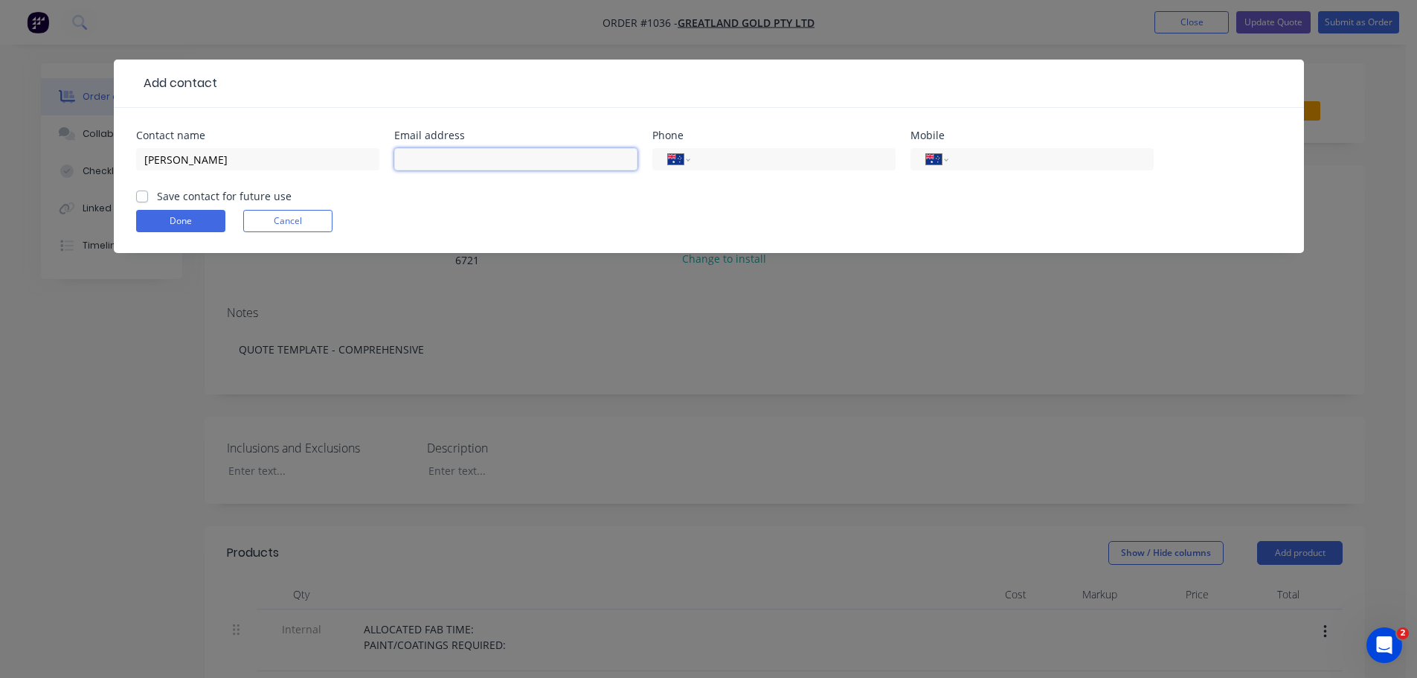
click at [504, 161] on input "text" at bounding box center [515, 159] width 243 height 22
paste input "[PERSON_NAME][EMAIL_ADDRESS][PERSON_NAME][DOMAIN_NAME]"
type input "[PERSON_NAME][EMAIL_ADDRESS][PERSON_NAME][DOMAIN_NAME]"
click at [989, 160] on input "tel" at bounding box center [1048, 159] width 179 height 17
type input "0460 314 547"
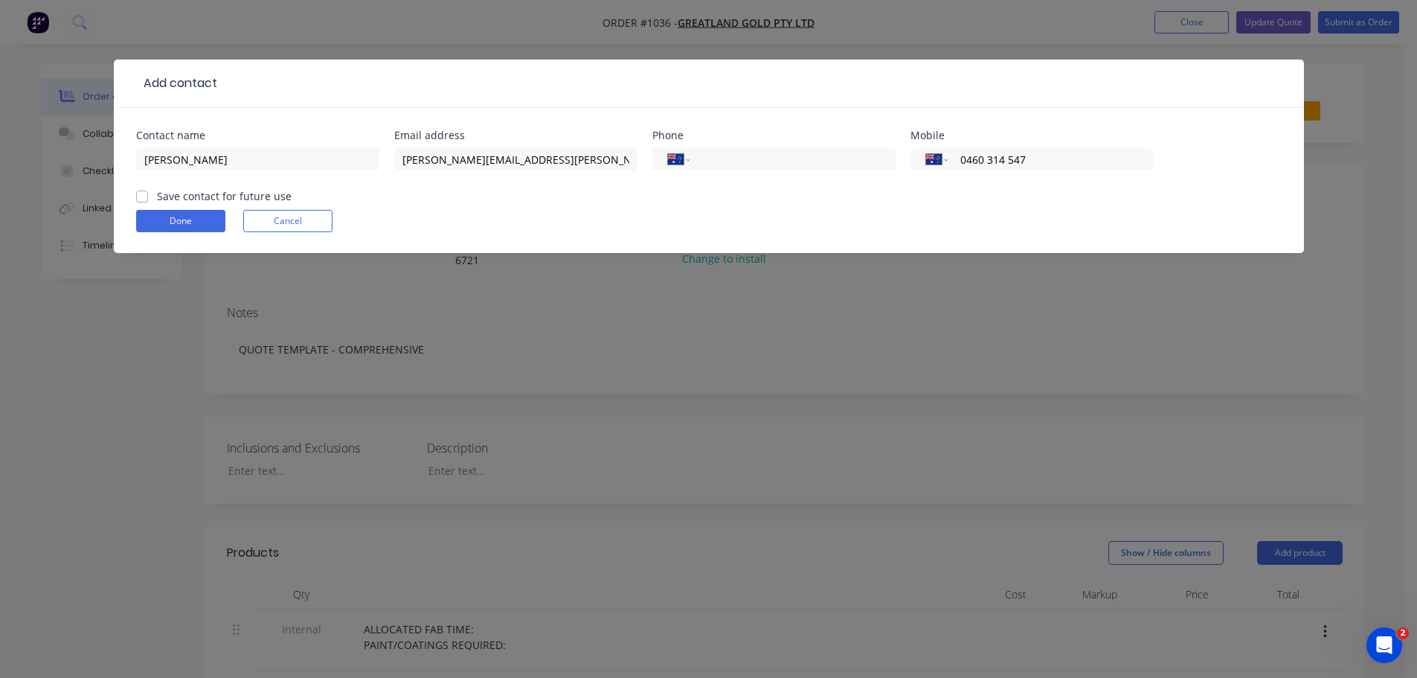
click at [157, 195] on label "Save contact for future use" at bounding box center [224, 196] width 135 height 16
click at [137, 195] on input "Save contact for future use" at bounding box center [142, 195] width 12 height 14
checkbox input "true"
click at [145, 212] on button "Done" at bounding box center [180, 221] width 89 height 22
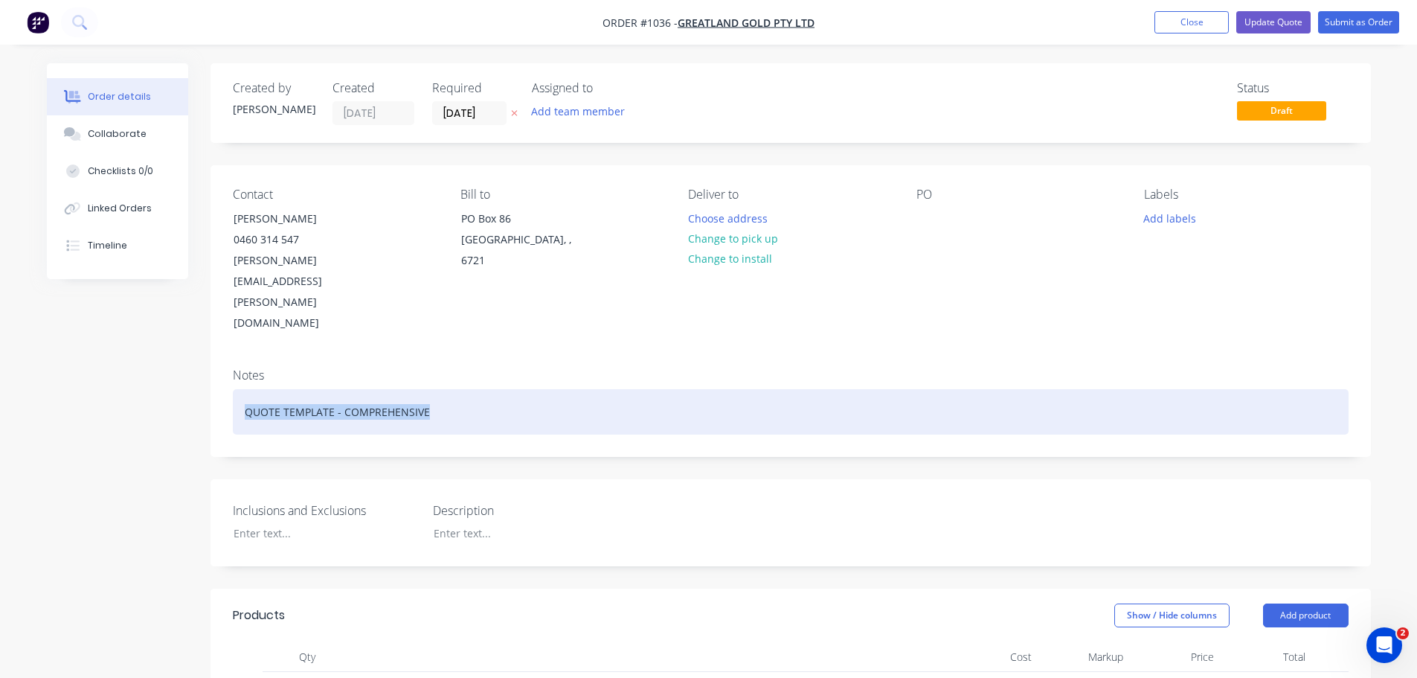
drag, startPoint x: 441, startPoint y: 347, endPoint x: 215, endPoint y: 351, distance: 226.2
click at [215, 356] on div "Notes QUOTE TEMPLATE - COMPREHENSIVE" at bounding box center [791, 406] width 1161 height 100
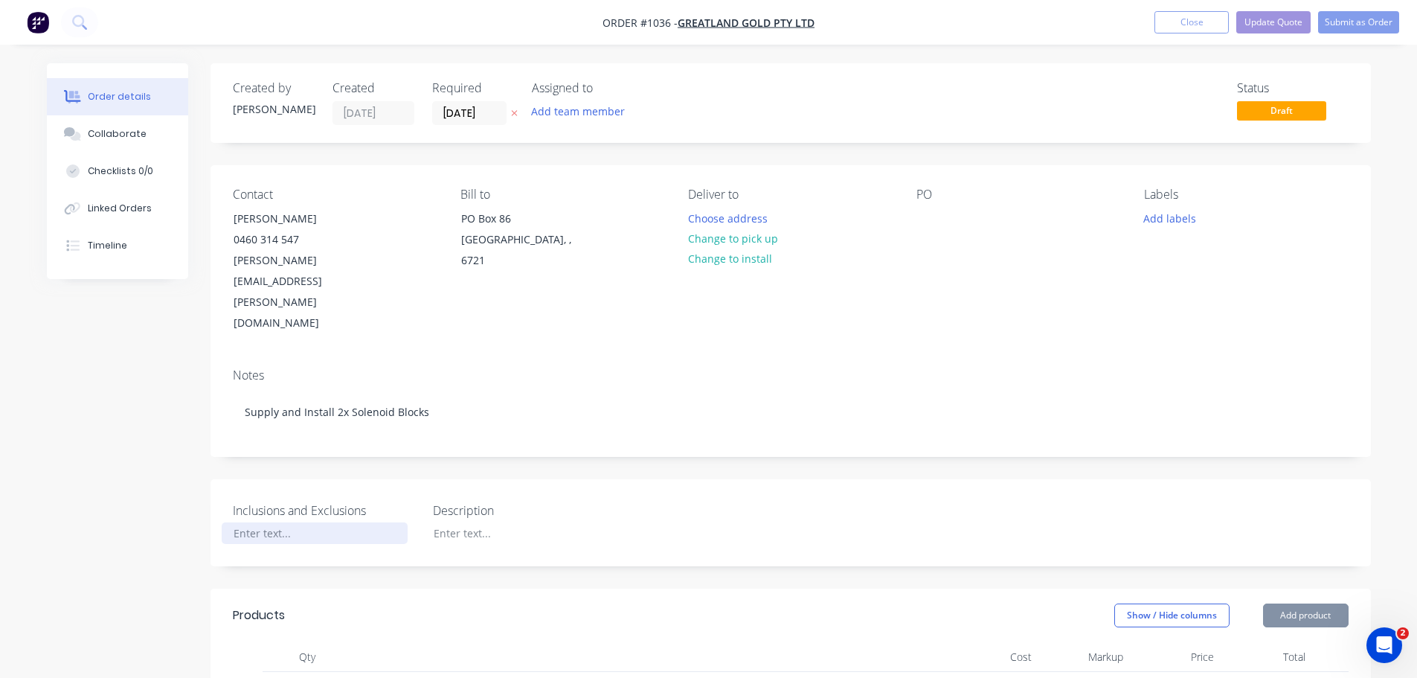
click at [291, 522] on div at bounding box center [315, 533] width 186 height 22
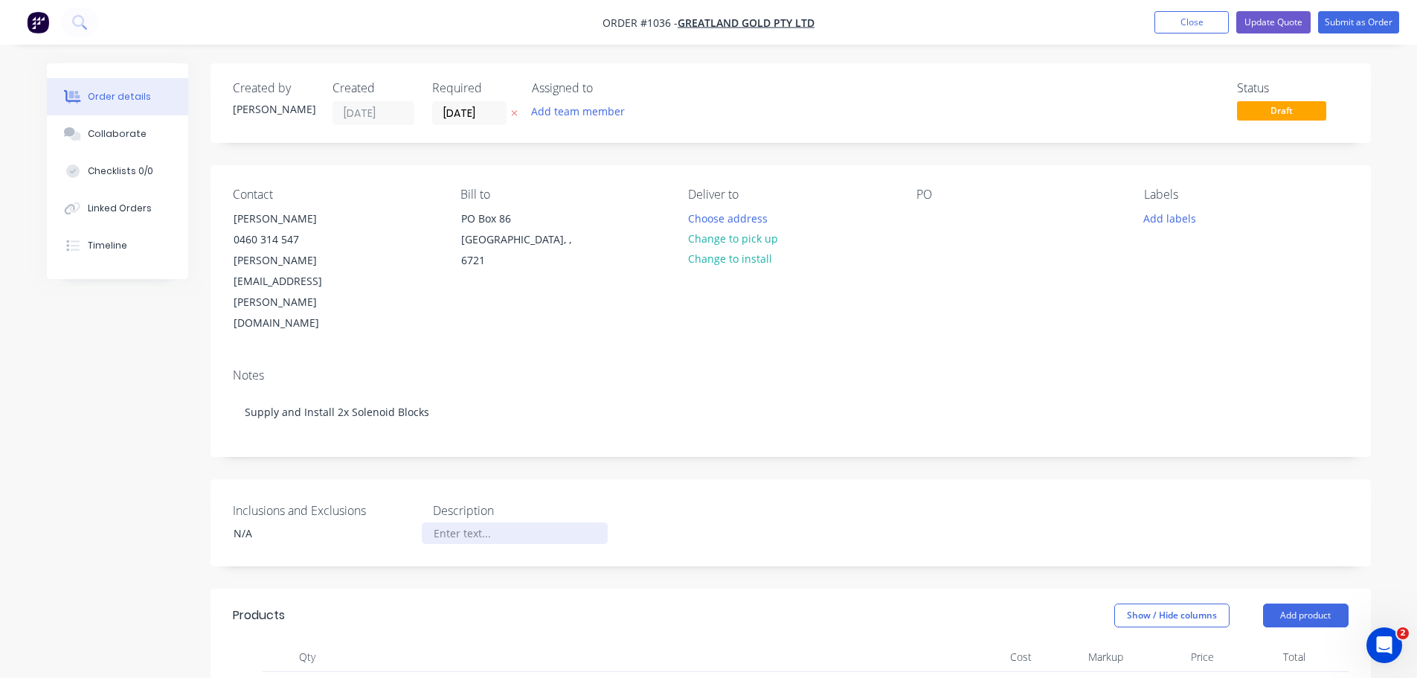
click at [497, 522] on div at bounding box center [515, 533] width 186 height 22
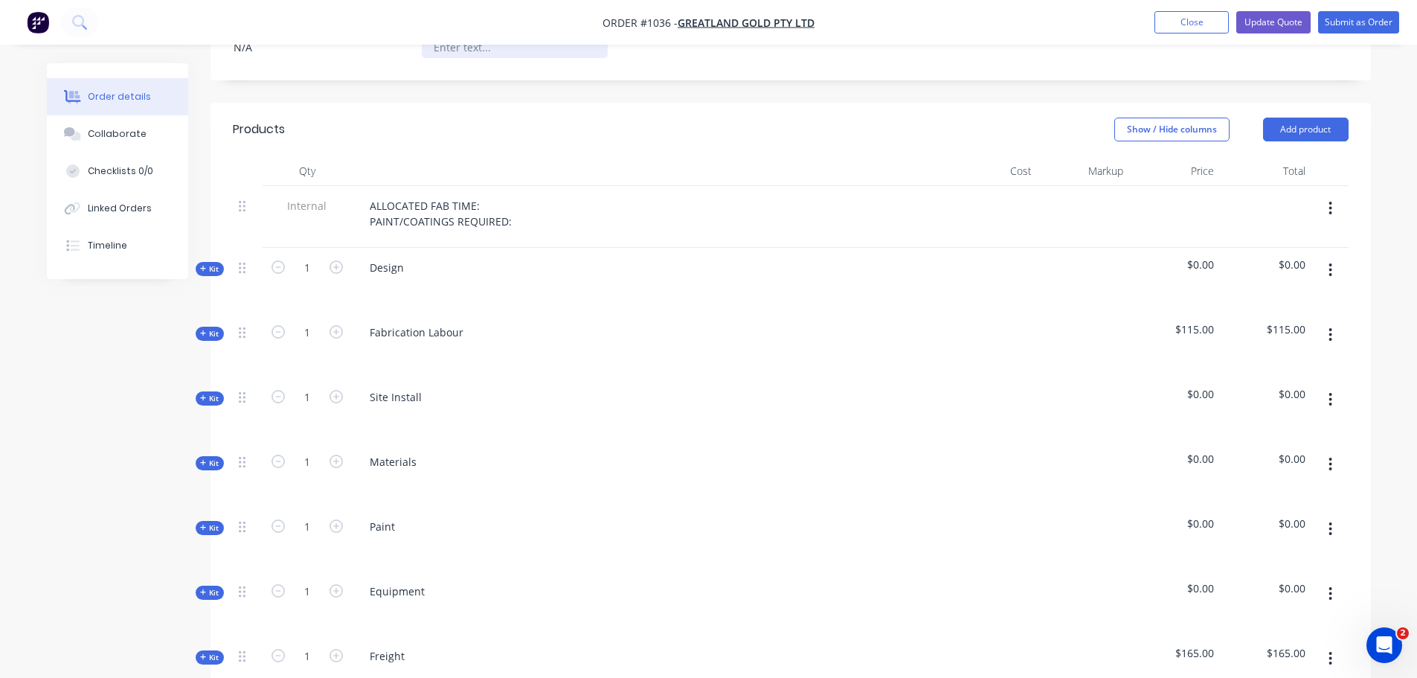
scroll to position [496, 0]
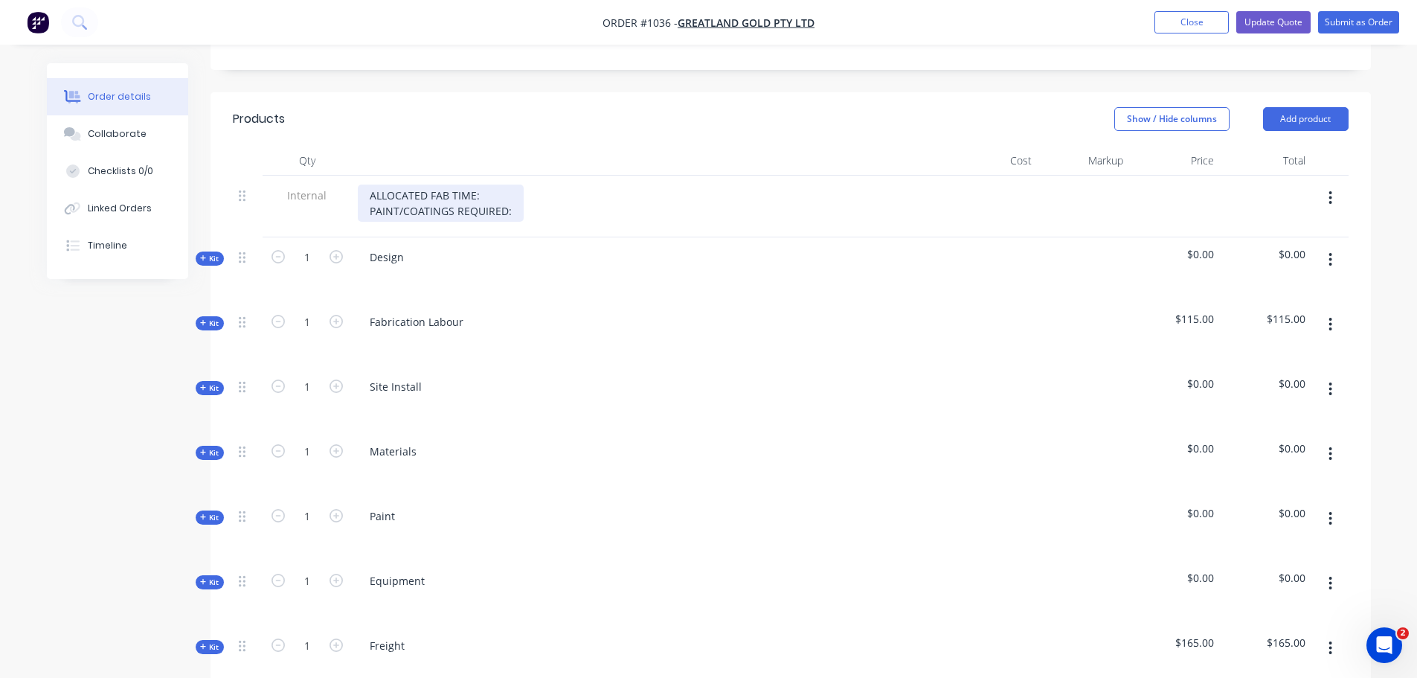
click at [489, 184] on div "ALLOCATED FAB TIME: PAINT/COATINGS REQUIRED:" at bounding box center [441, 202] width 166 height 37
click at [1332, 253] on icon "button" at bounding box center [1330, 259] width 3 height 13
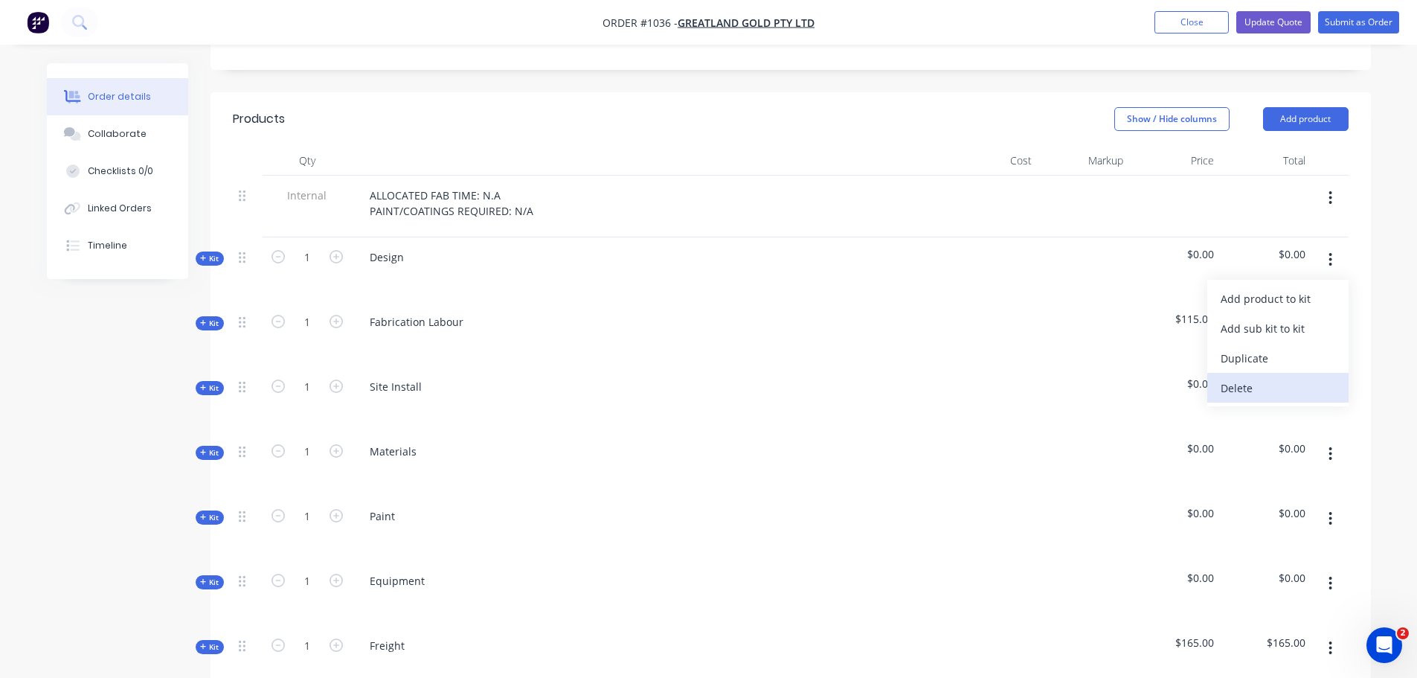
click at [1262, 377] on div "Delete" at bounding box center [1278, 388] width 115 height 22
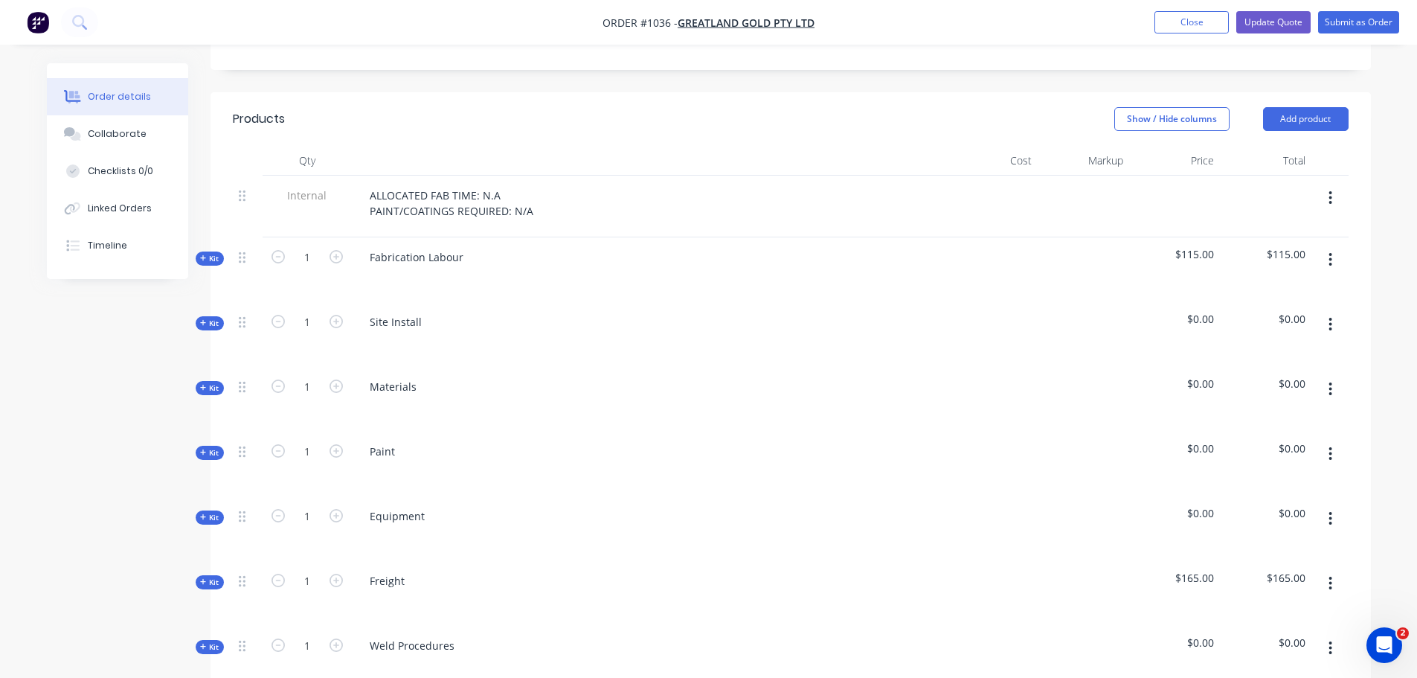
click at [1330, 253] on icon "button" at bounding box center [1330, 259] width 3 height 13
click at [1283, 377] on div "Delete" at bounding box center [1278, 388] width 115 height 22
click at [1330, 382] on icon "button" at bounding box center [1330, 388] width 3 height 13
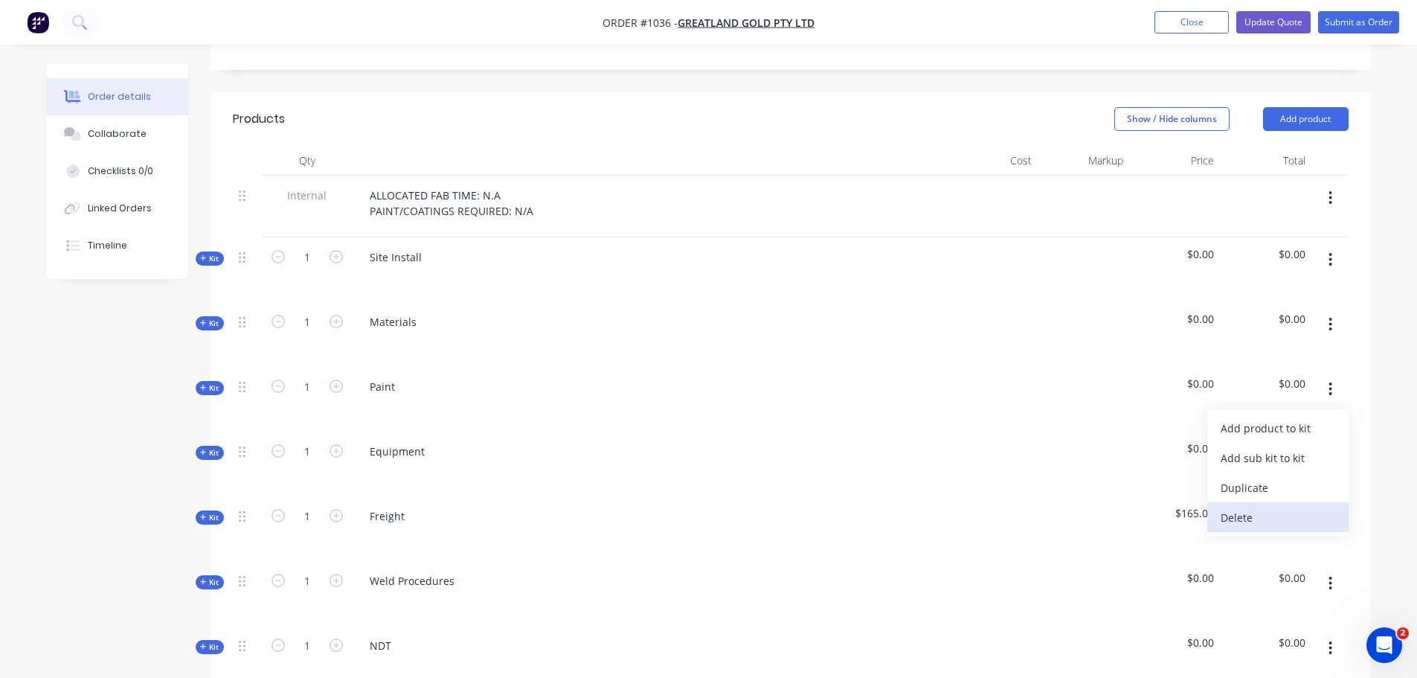
click at [1254, 507] on div "Delete" at bounding box center [1278, 518] width 115 height 22
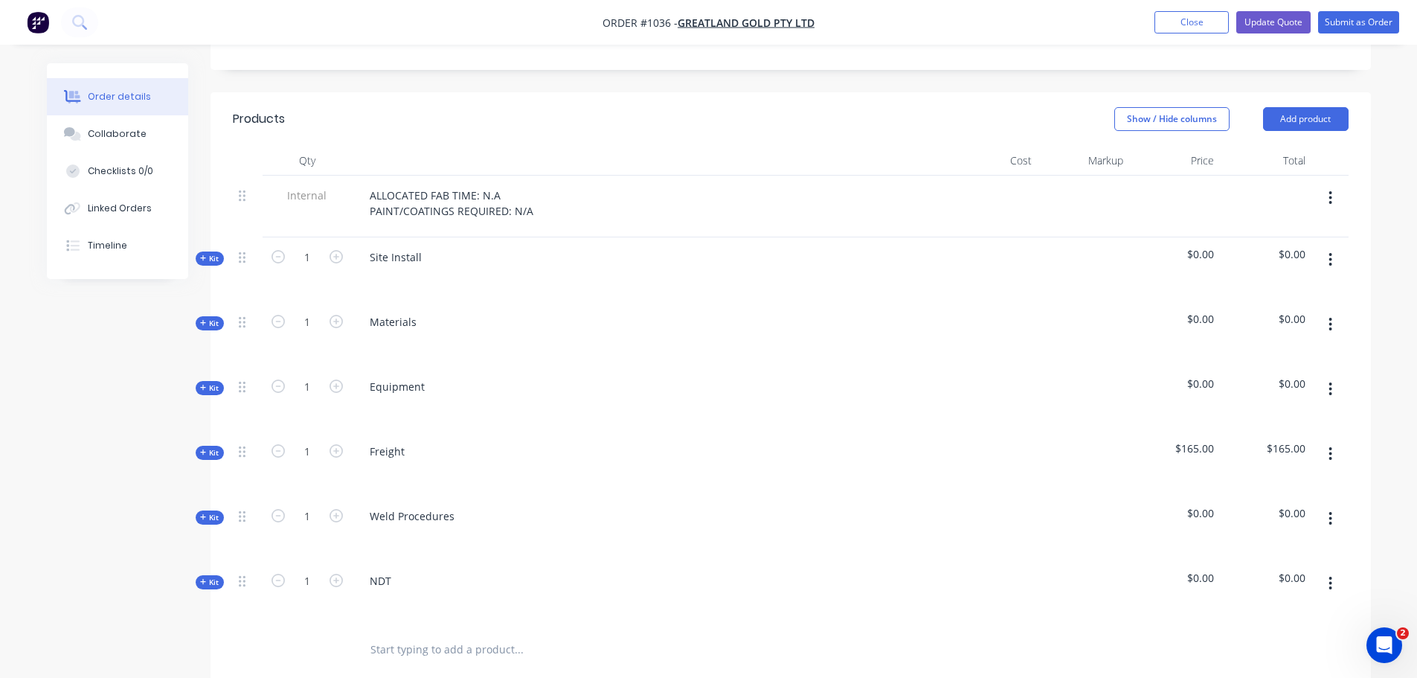
click at [1329, 381] on icon "button" at bounding box center [1331, 389] width 4 height 16
click at [1250, 507] on div "Delete" at bounding box center [1278, 518] width 115 height 22
click at [1332, 446] on icon "button" at bounding box center [1331, 454] width 4 height 16
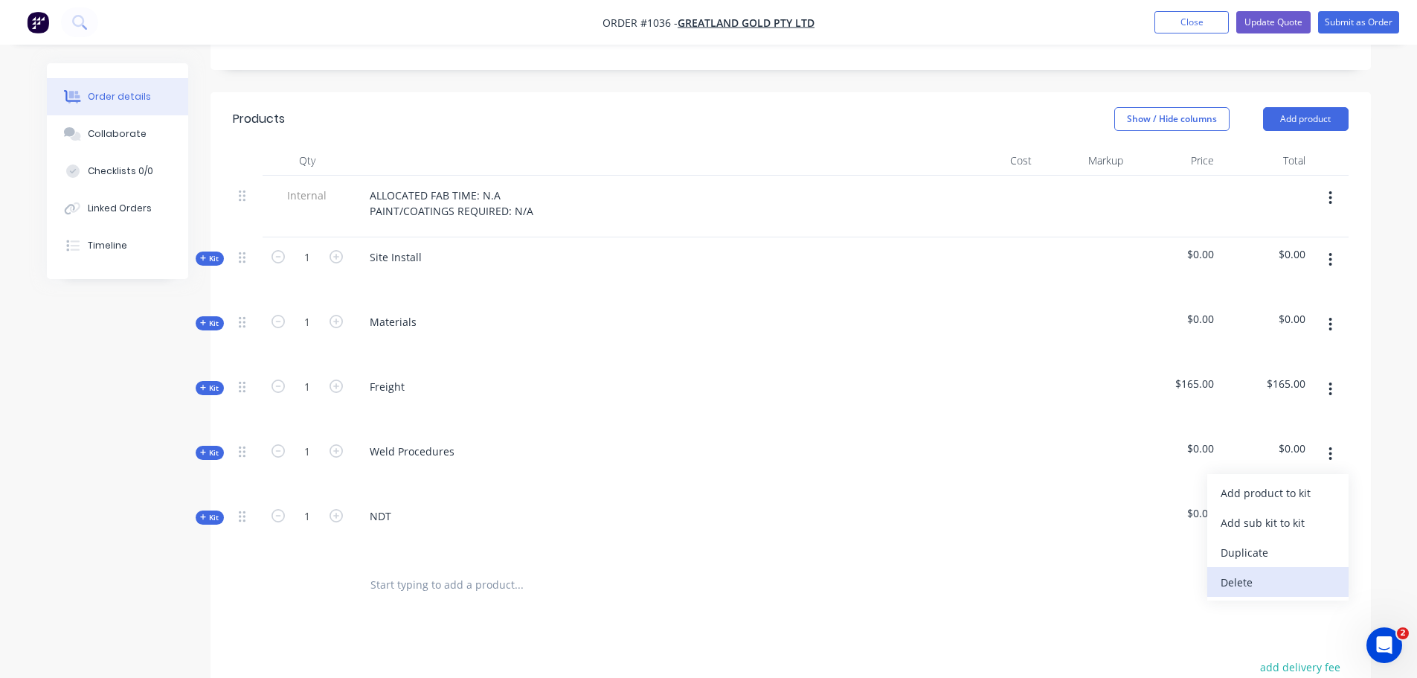
click at [1253, 567] on button "Delete" at bounding box center [1277, 582] width 141 height 30
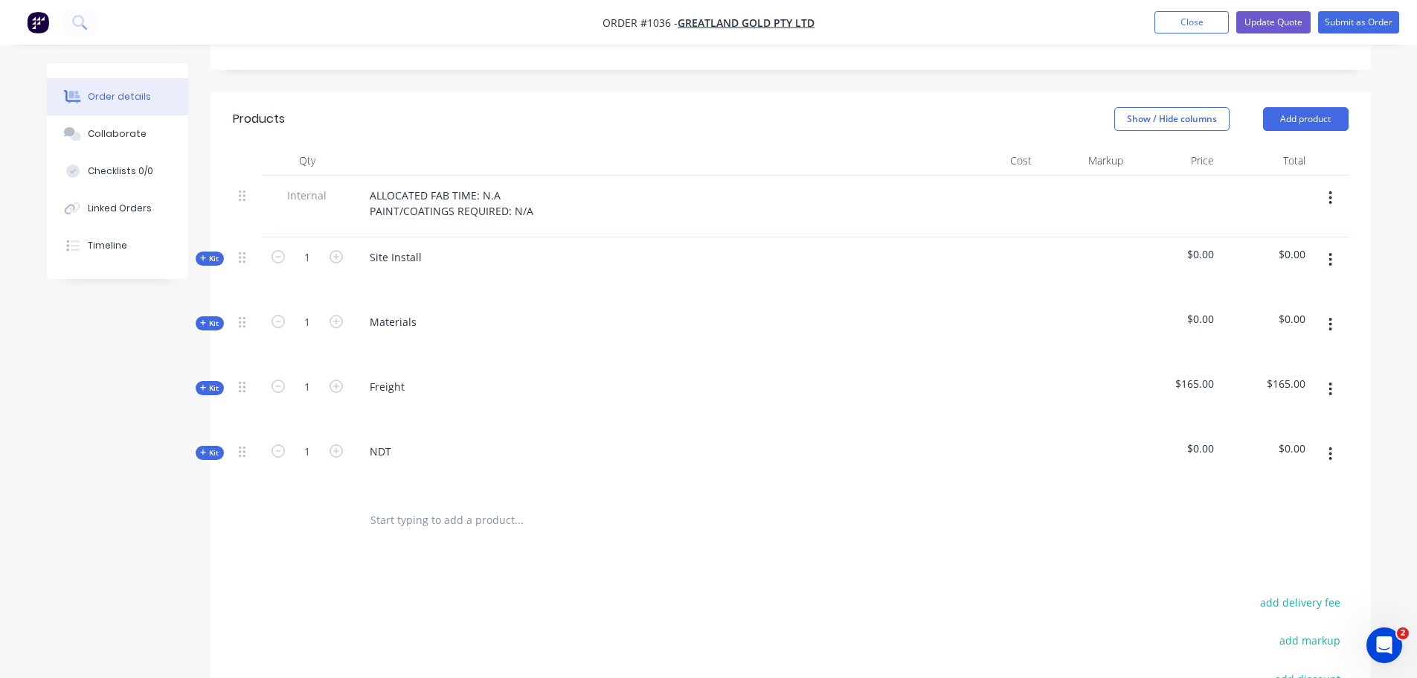
click at [1332, 446] on icon "button" at bounding box center [1331, 454] width 4 height 16
click at [1244, 571] on div "Delete" at bounding box center [1278, 582] width 115 height 22
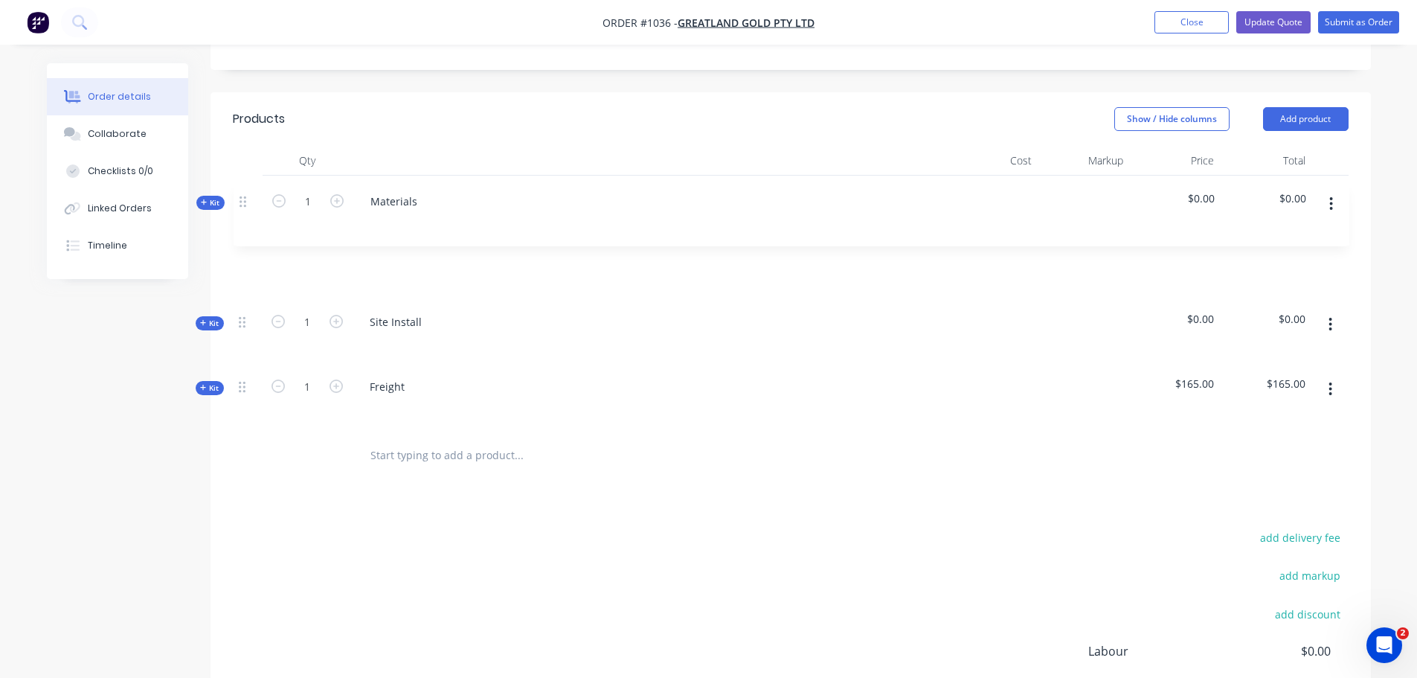
drag, startPoint x: 240, startPoint y: 260, endPoint x: 242, endPoint y: 197, distance: 62.5
click at [242, 197] on div "Internal ALLOCATED FAB TIME: N.A PAINT/COATINGS REQUIRED: N/A Kit 1 Site Instal…" at bounding box center [791, 304] width 1116 height 256
drag, startPoint x: 416, startPoint y: 196, endPoint x: 350, endPoint y: 191, distance: 65.6
click at [350, 237] on div "Kit 1 Materials $0.00 $0.00" at bounding box center [791, 269] width 1116 height 65
click at [272, 237] on div "1" at bounding box center [307, 269] width 89 height 65
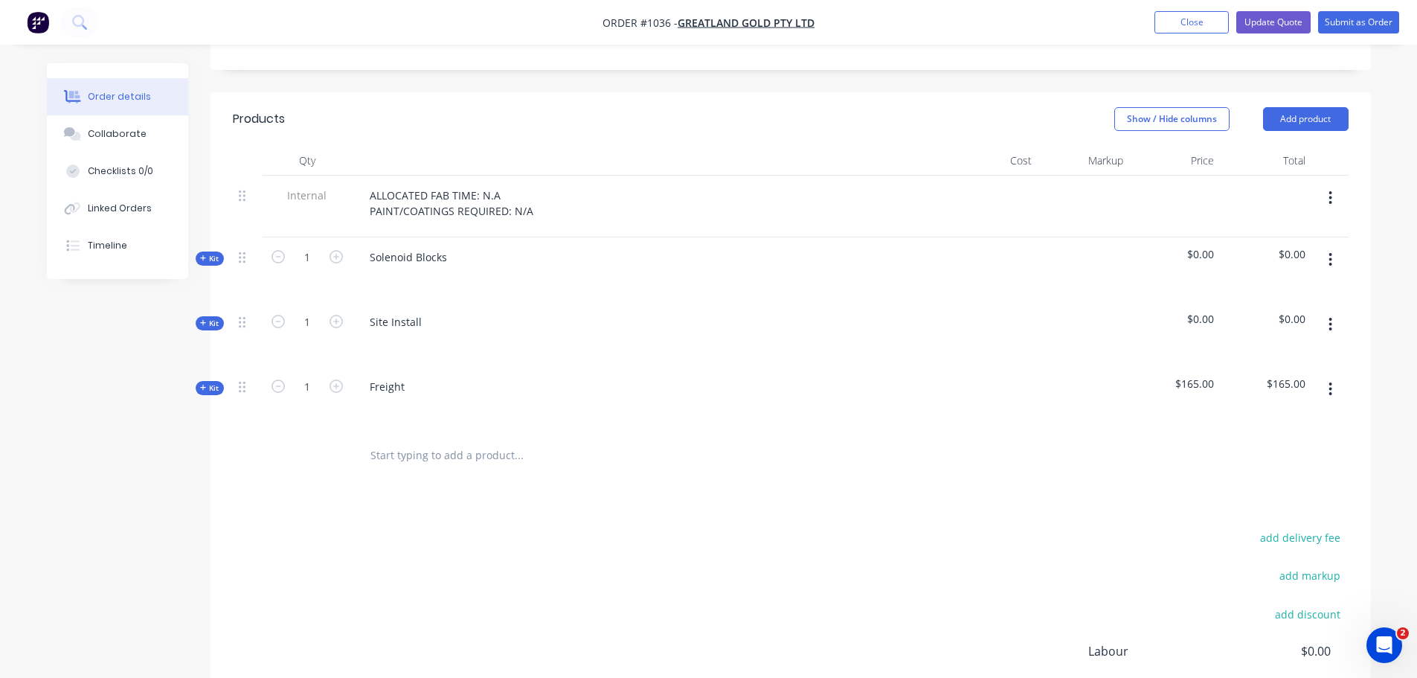
click at [206, 254] on icon at bounding box center [203, 257] width 7 height 7
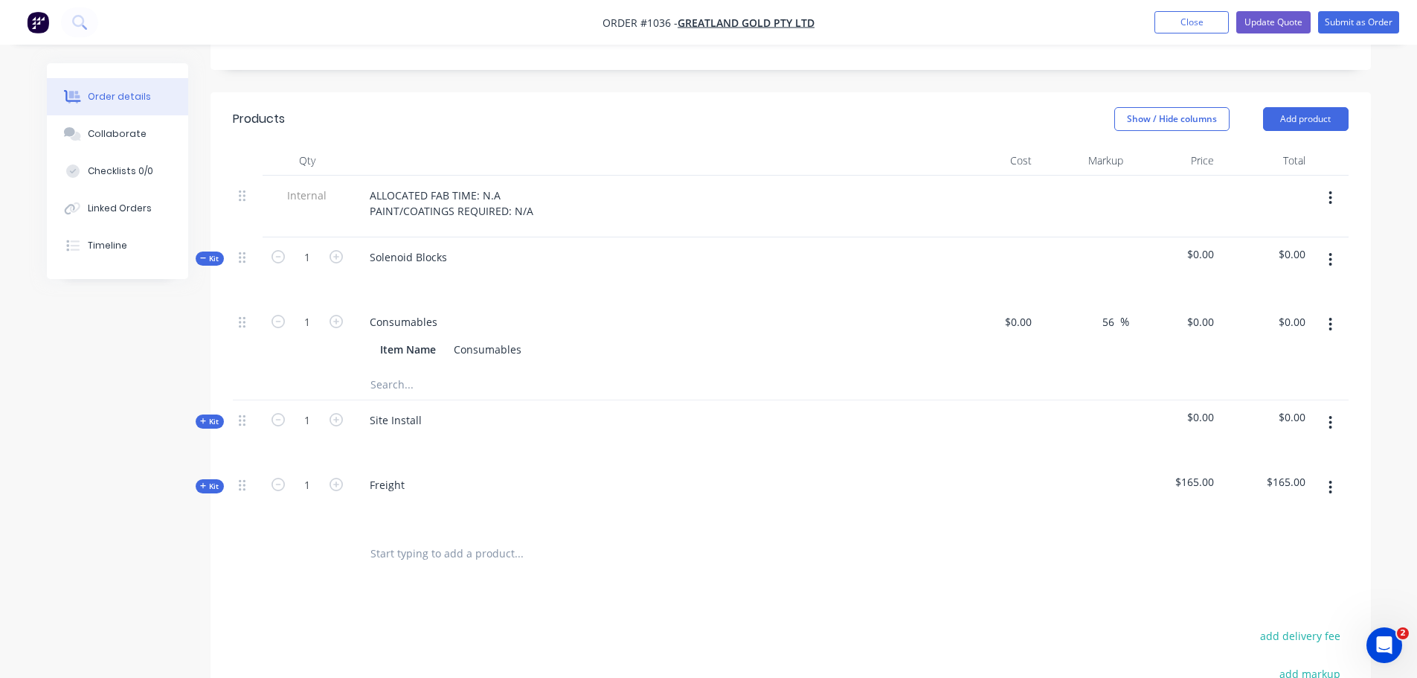
click at [398, 370] on input "text" at bounding box center [519, 385] width 298 height 30
click at [395, 370] on input "text" at bounding box center [519, 385] width 298 height 30
type input "[PERSON_NAME] Filter Quote"
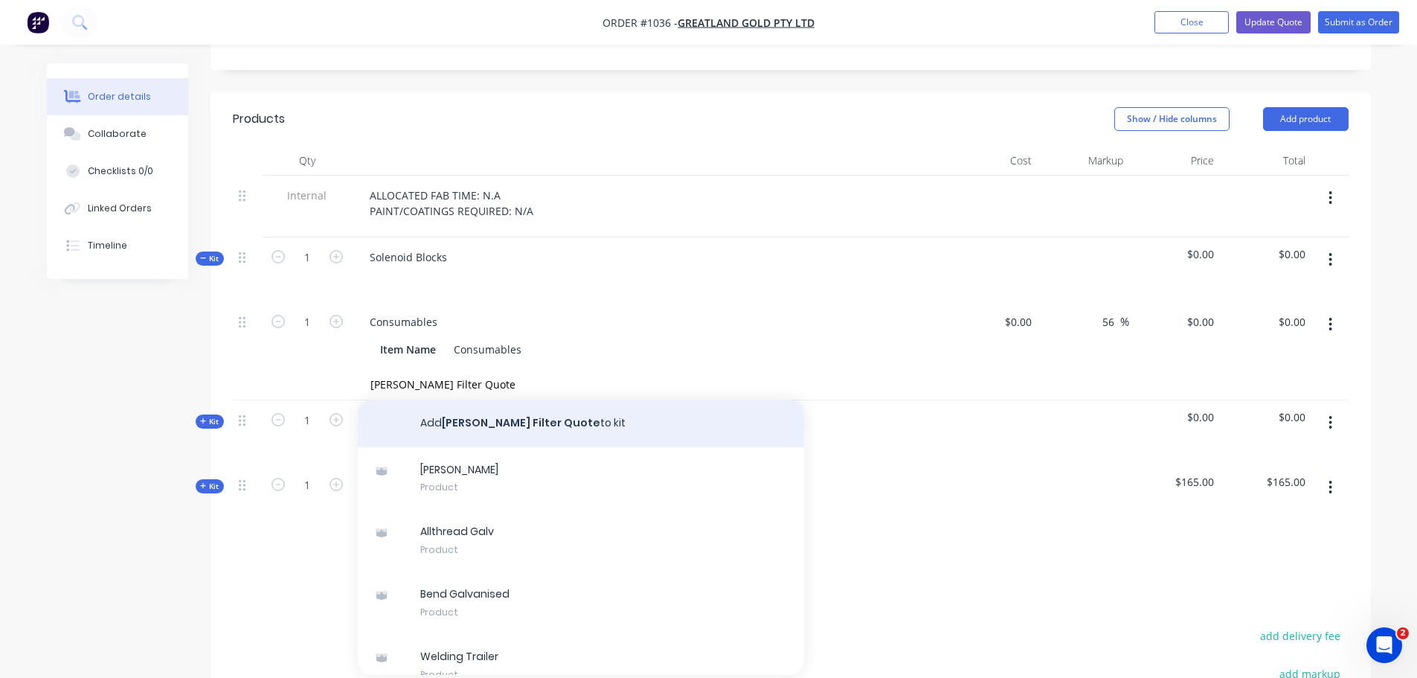
click at [552, 399] on button "Add [PERSON_NAME] Filter Quote to kit" at bounding box center [581, 423] width 446 height 48
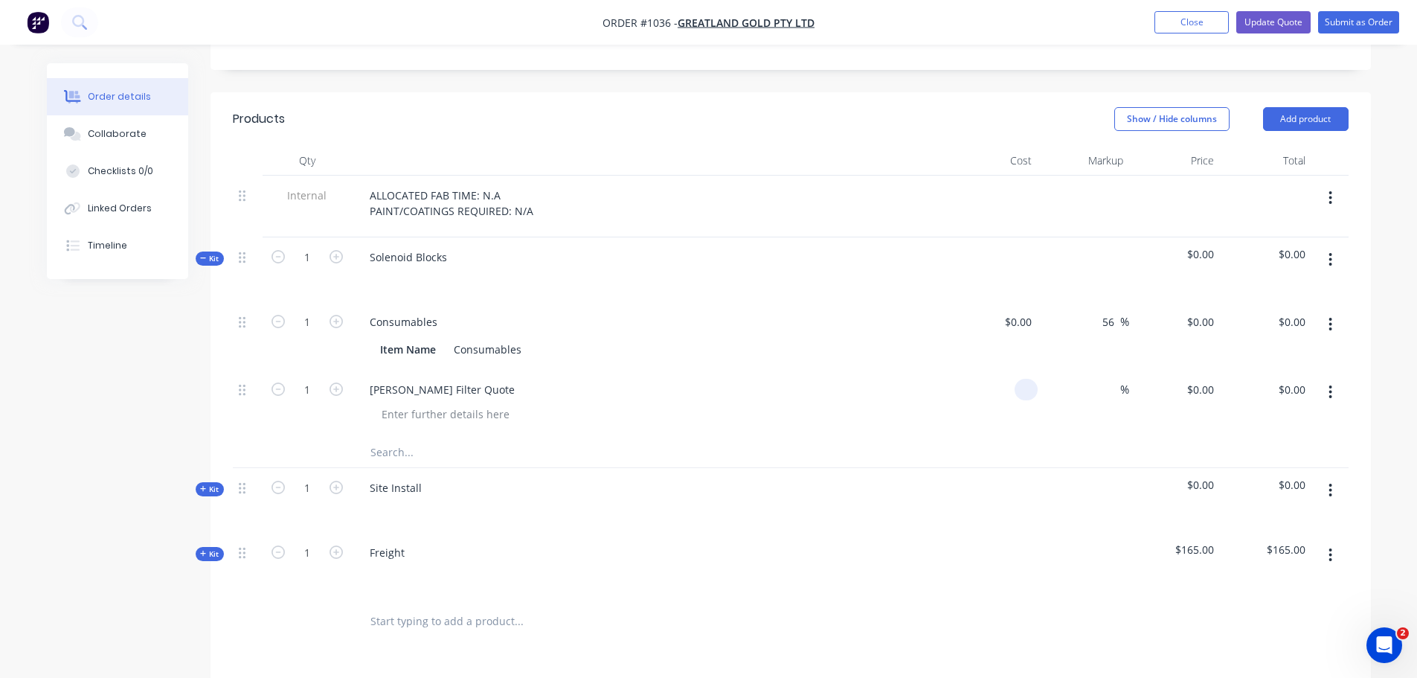
click at [1021, 379] on input at bounding box center [1029, 390] width 17 height 22
click at [1018, 379] on div "0 $0.00" at bounding box center [1018, 390] width 40 height 22
type input "$1,463.48"
type input "1463.48"
type input "$1,463.48"
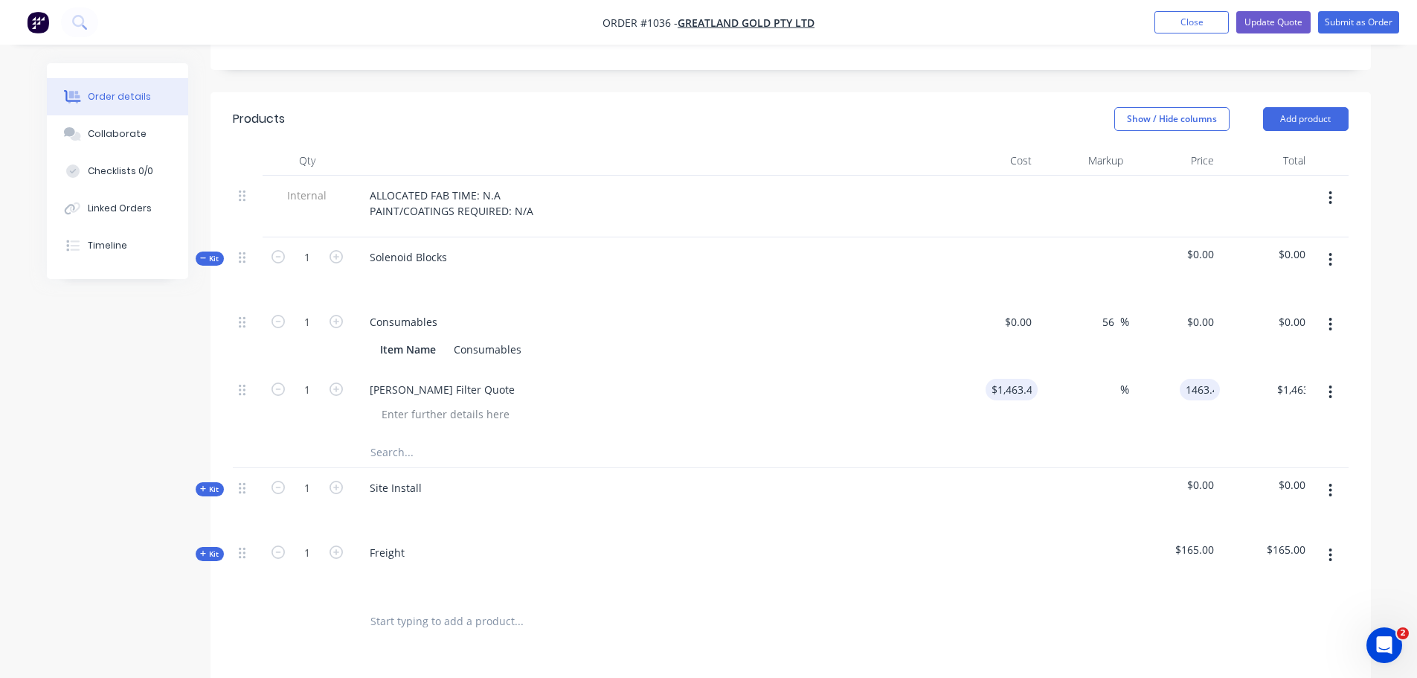
click at [1197, 379] on input "1463.48" at bounding box center [1203, 390] width 34 height 22
type input "$1,463.48"
click at [1119, 379] on input at bounding box center [1111, 390] width 17 height 22
type input "30"
type input "$1,902.524"
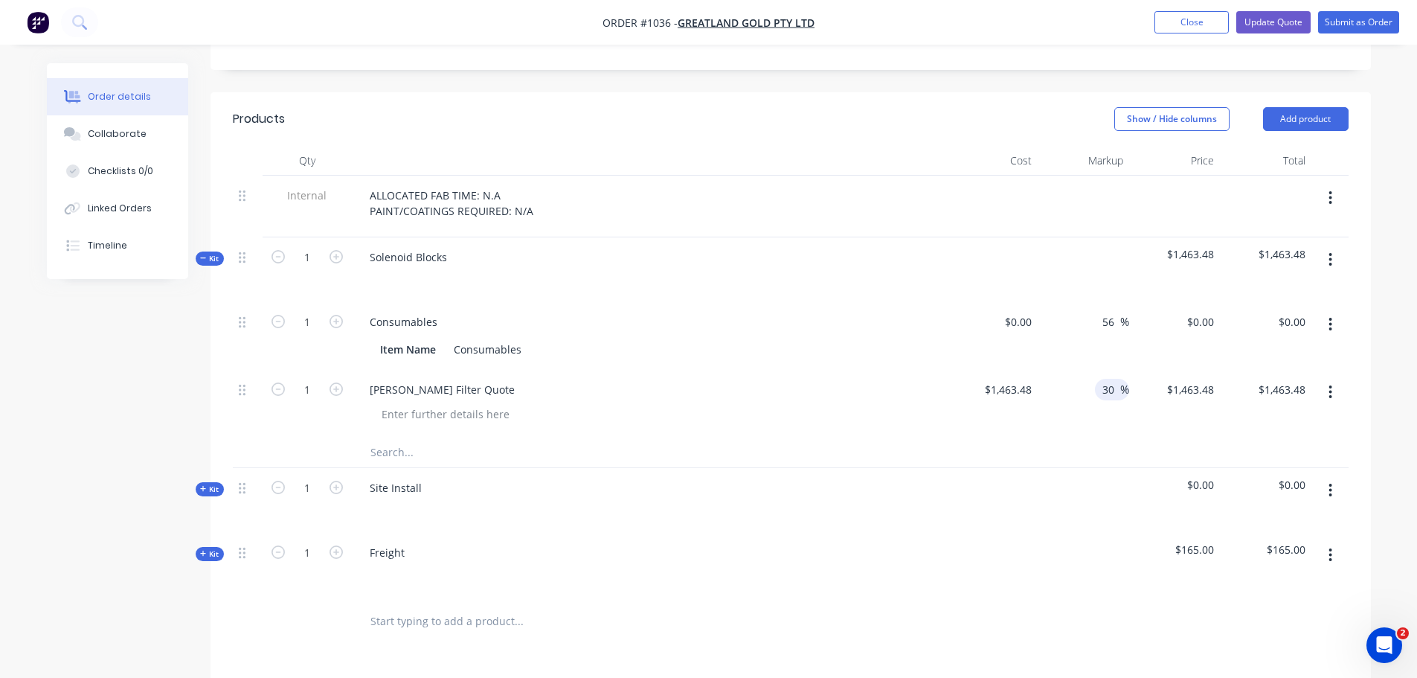
type input "$1,902.52"
click at [1119, 370] on div "30 30 %" at bounding box center [1084, 404] width 92 height 68
click at [208, 484] on span "Kit" at bounding box center [209, 489] width 19 height 11
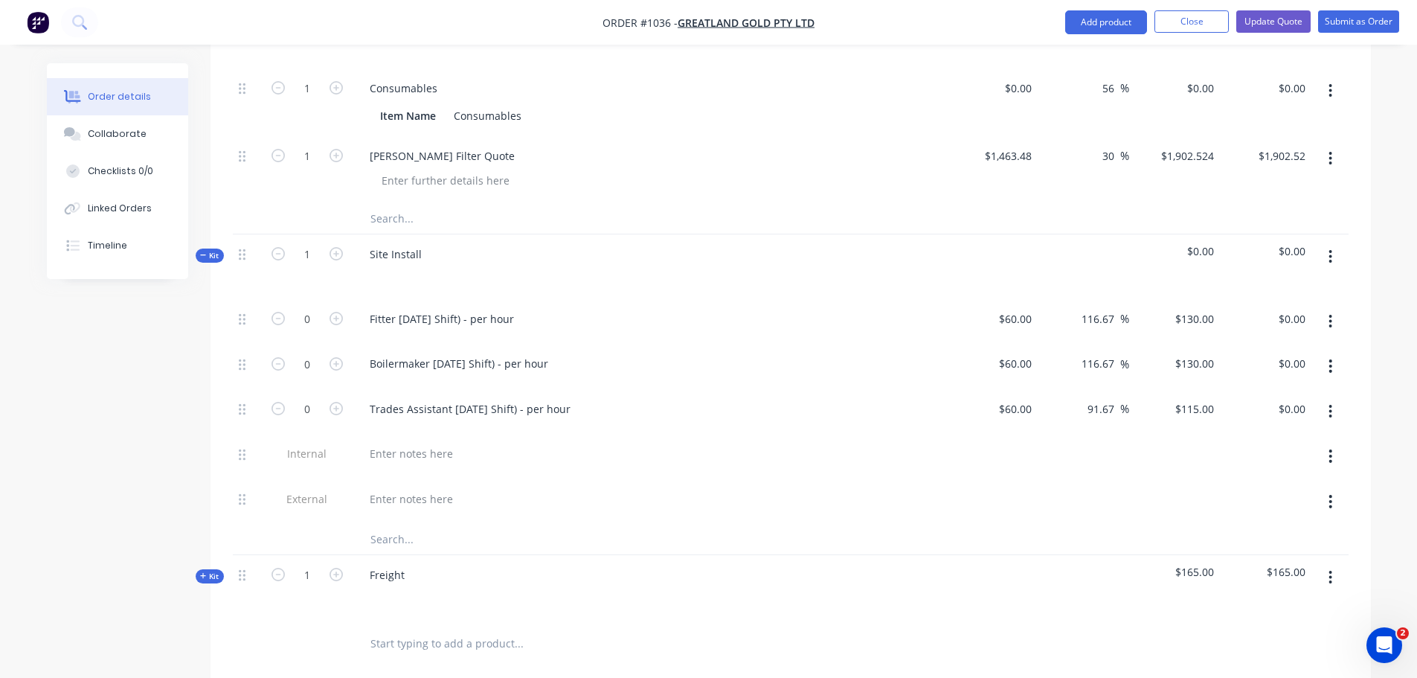
scroll to position [744, 0]
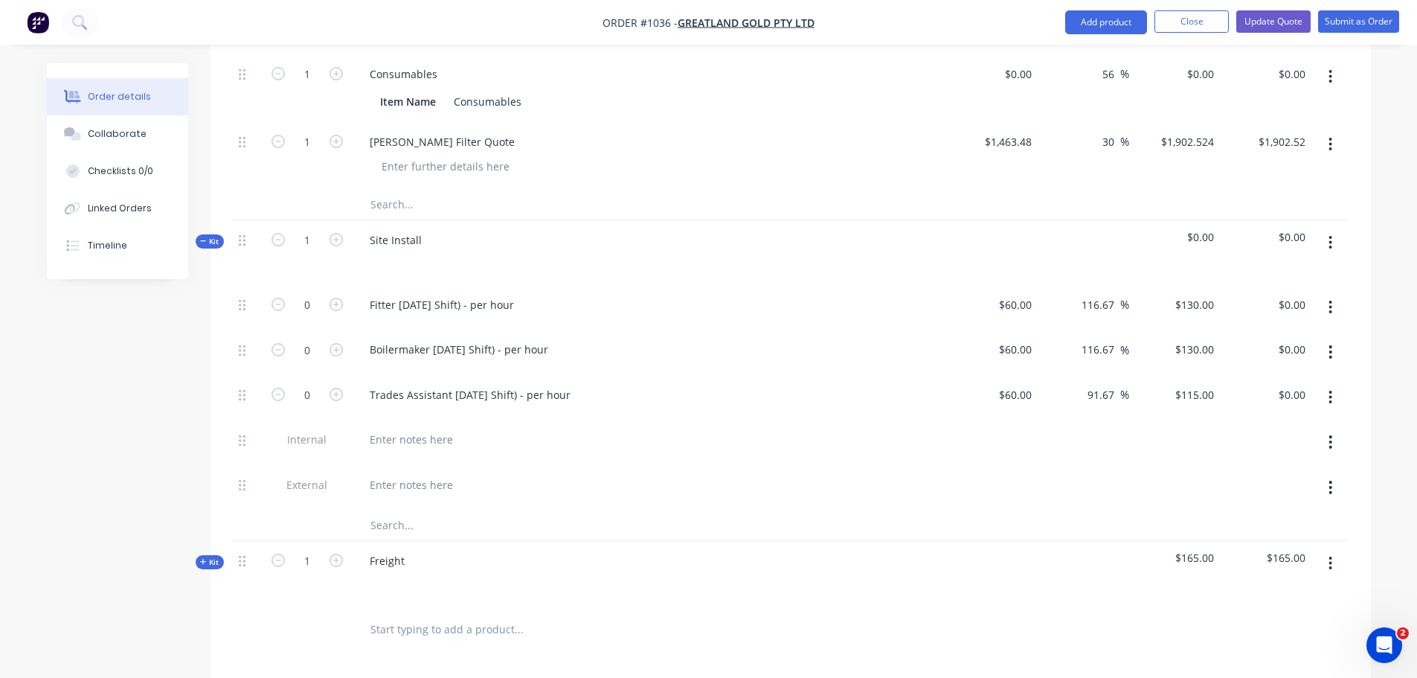
click at [1326, 338] on button "button" at bounding box center [1330, 351] width 35 height 27
click at [1243, 440] on div "Delete" at bounding box center [1278, 451] width 115 height 22
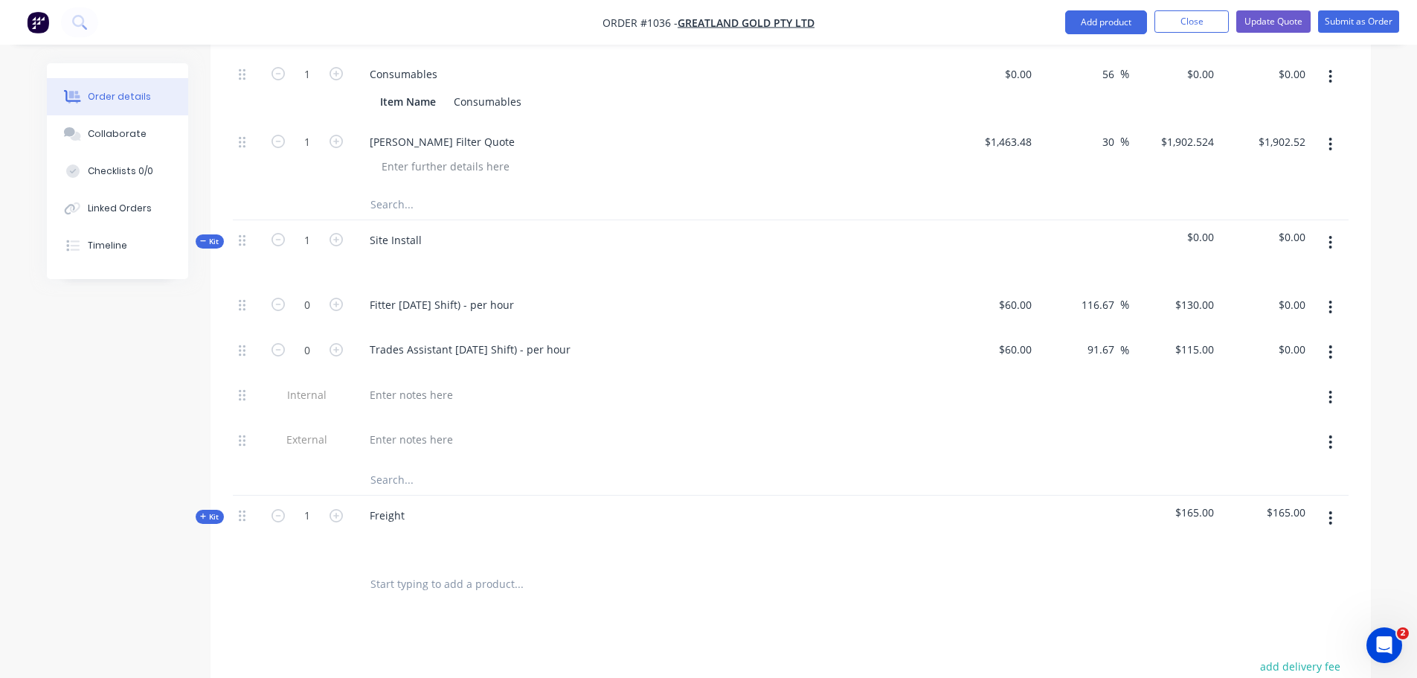
click at [1332, 344] on icon "button" at bounding box center [1331, 352] width 4 height 16
click at [1250, 440] on div "Delete" at bounding box center [1278, 451] width 115 height 22
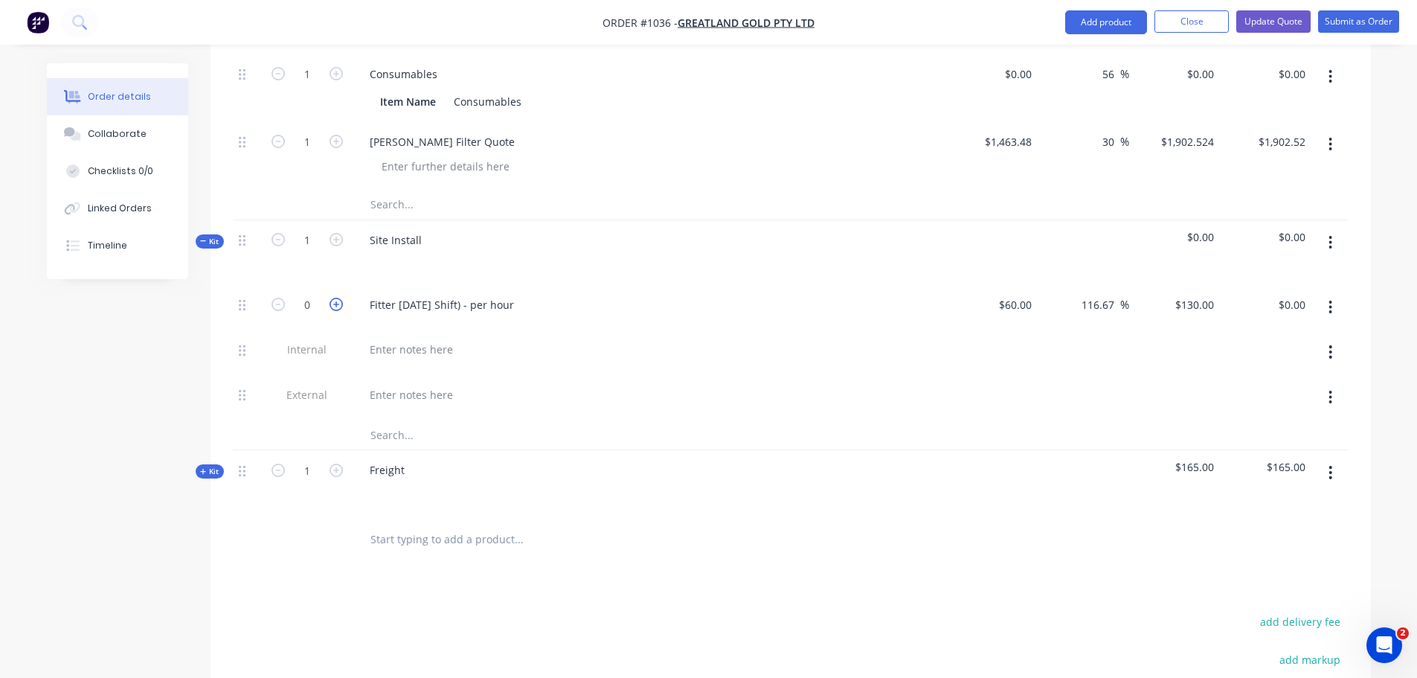
click at [338, 298] on icon "button" at bounding box center [336, 304] width 13 height 13
type input "1"
type input "$130.00"
click at [338, 298] on icon "button" at bounding box center [336, 304] width 13 height 13
type input "2"
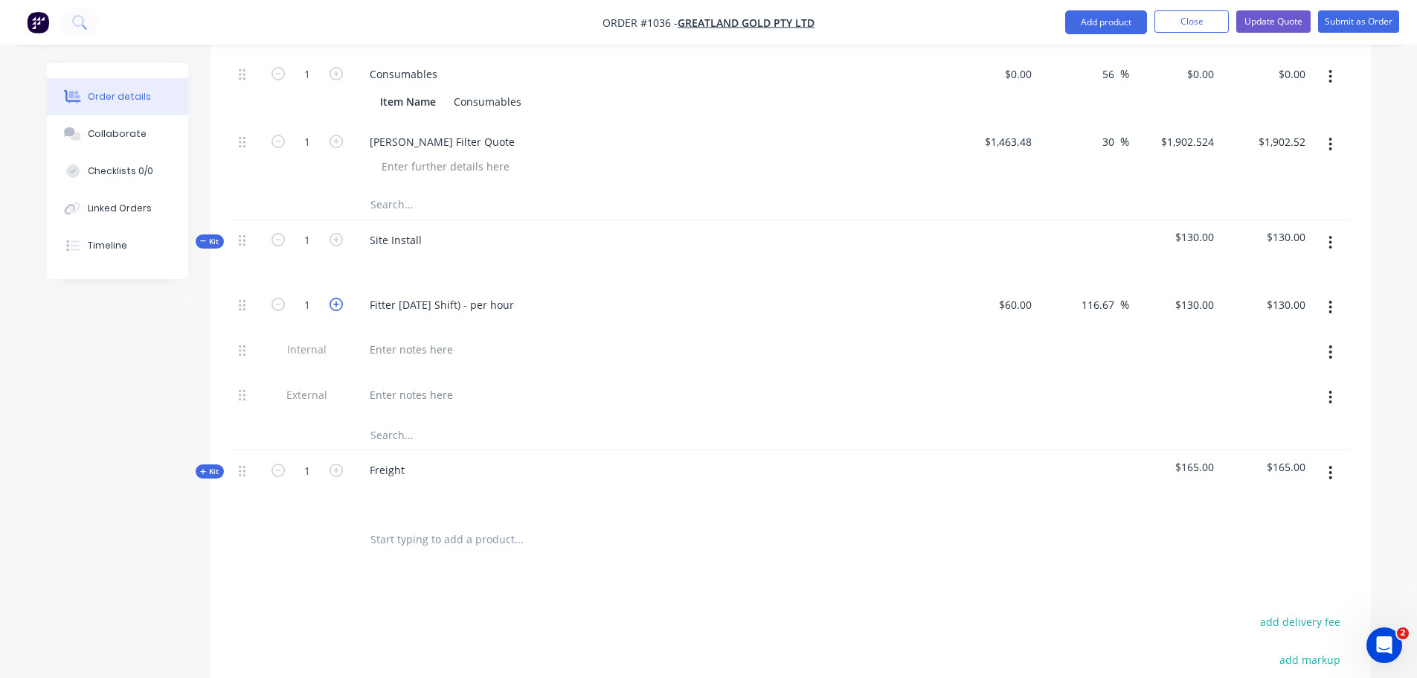
type input "$260.00"
click at [338, 298] on icon "button" at bounding box center [336, 304] width 13 height 13
type input "3"
type input "$390.00"
click at [338, 298] on icon "button" at bounding box center [336, 304] width 13 height 13
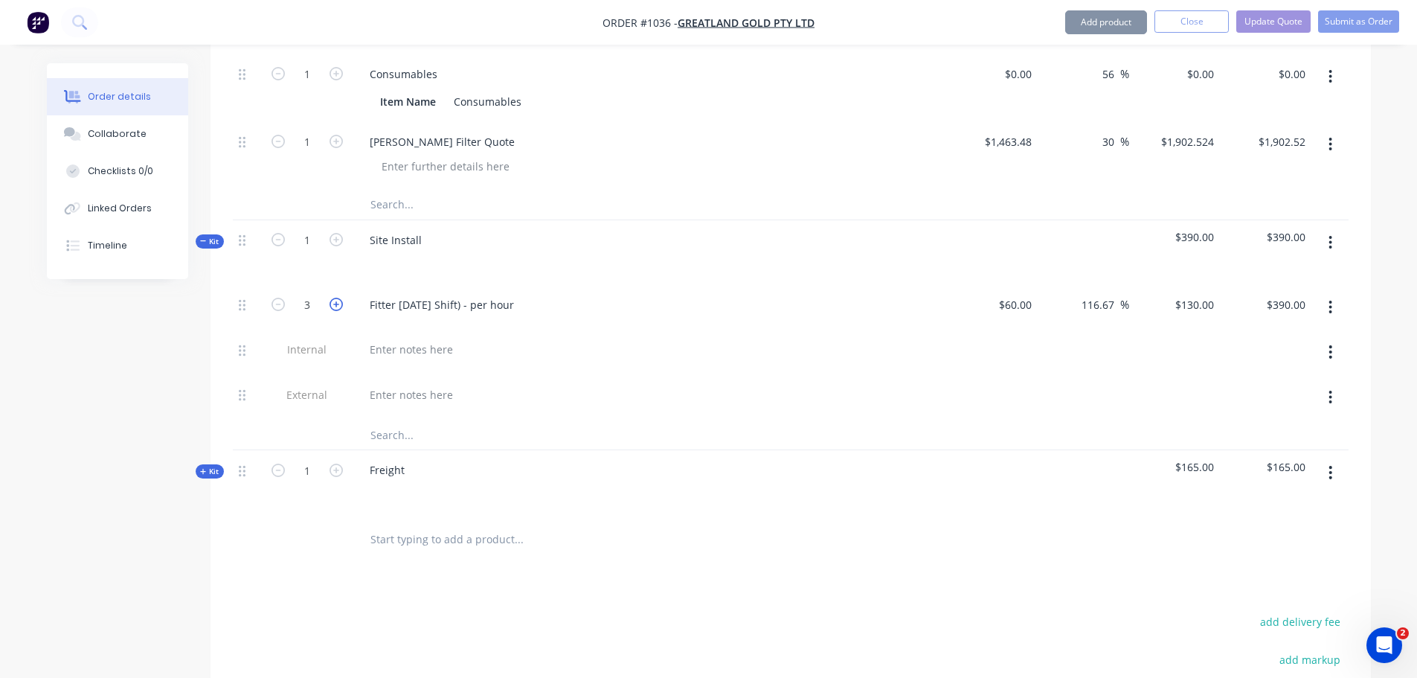
type input "4"
type input "$520.00"
click at [338, 298] on icon "button" at bounding box center [336, 304] width 13 height 13
type input "5"
type input "$650.00"
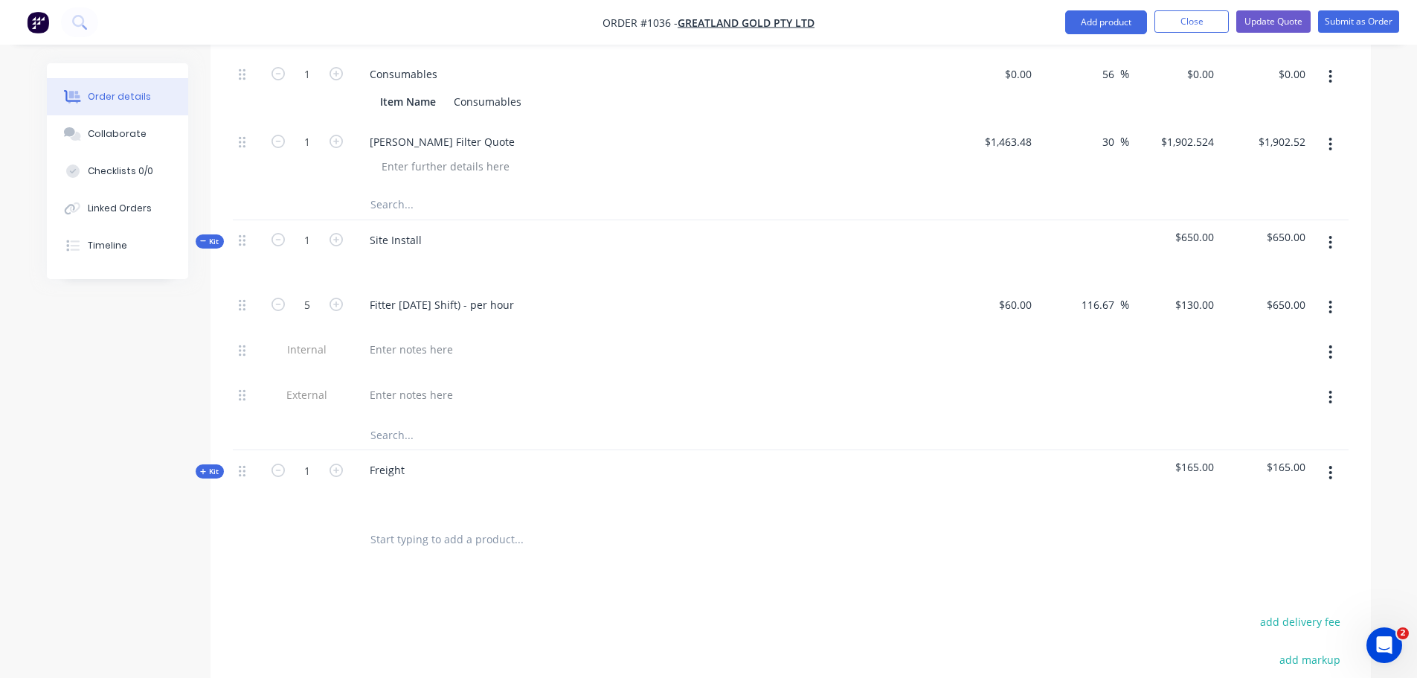
click at [391, 420] on input "text" at bounding box center [519, 435] width 298 height 30
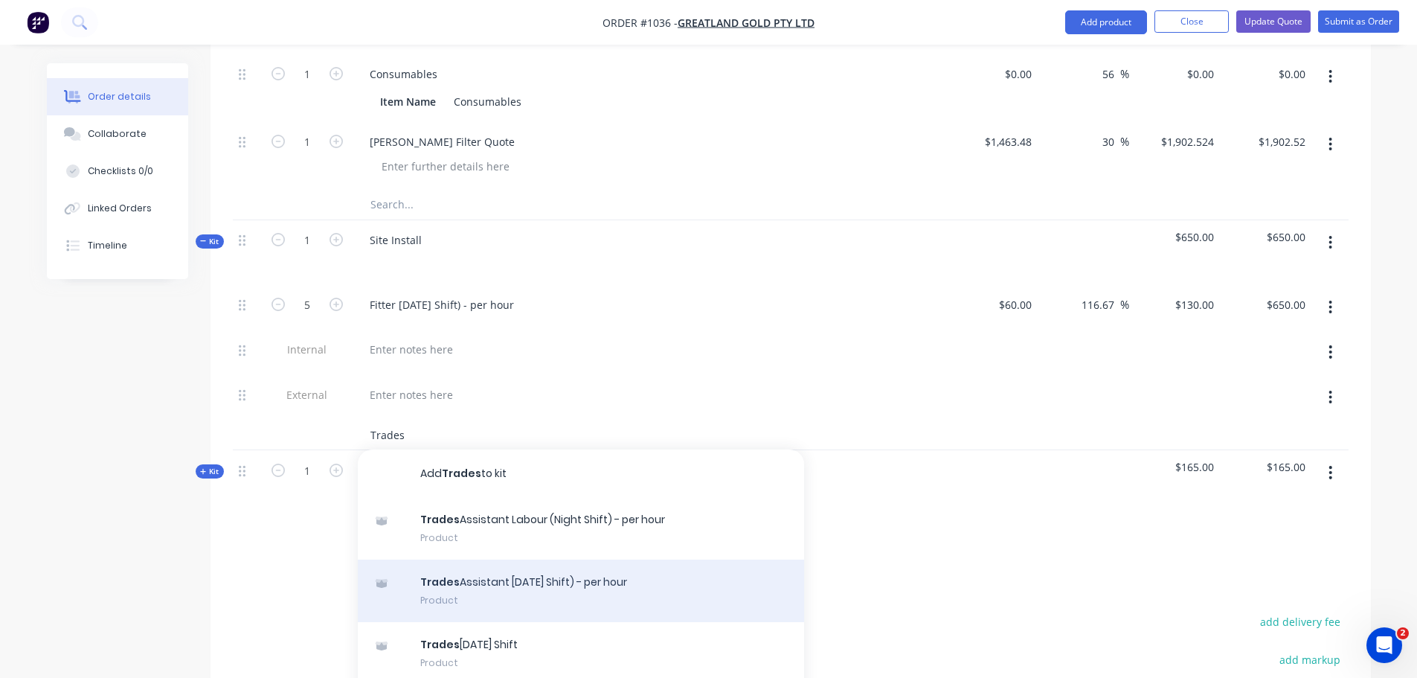
type input "Trades"
click at [495, 559] on div "Trades Assistant [DATE] Shift) - per hour Product" at bounding box center [581, 590] width 446 height 62
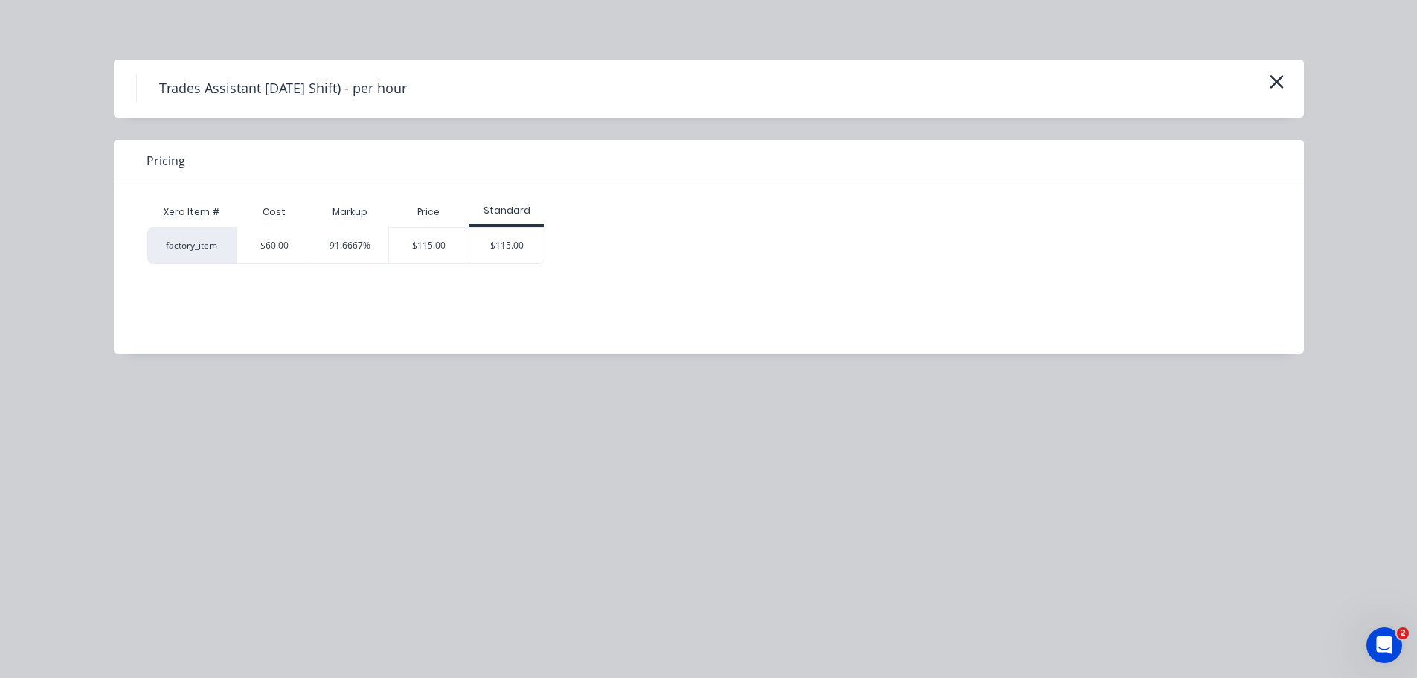
click at [1280, 84] on icon "button" at bounding box center [1276, 81] width 13 height 13
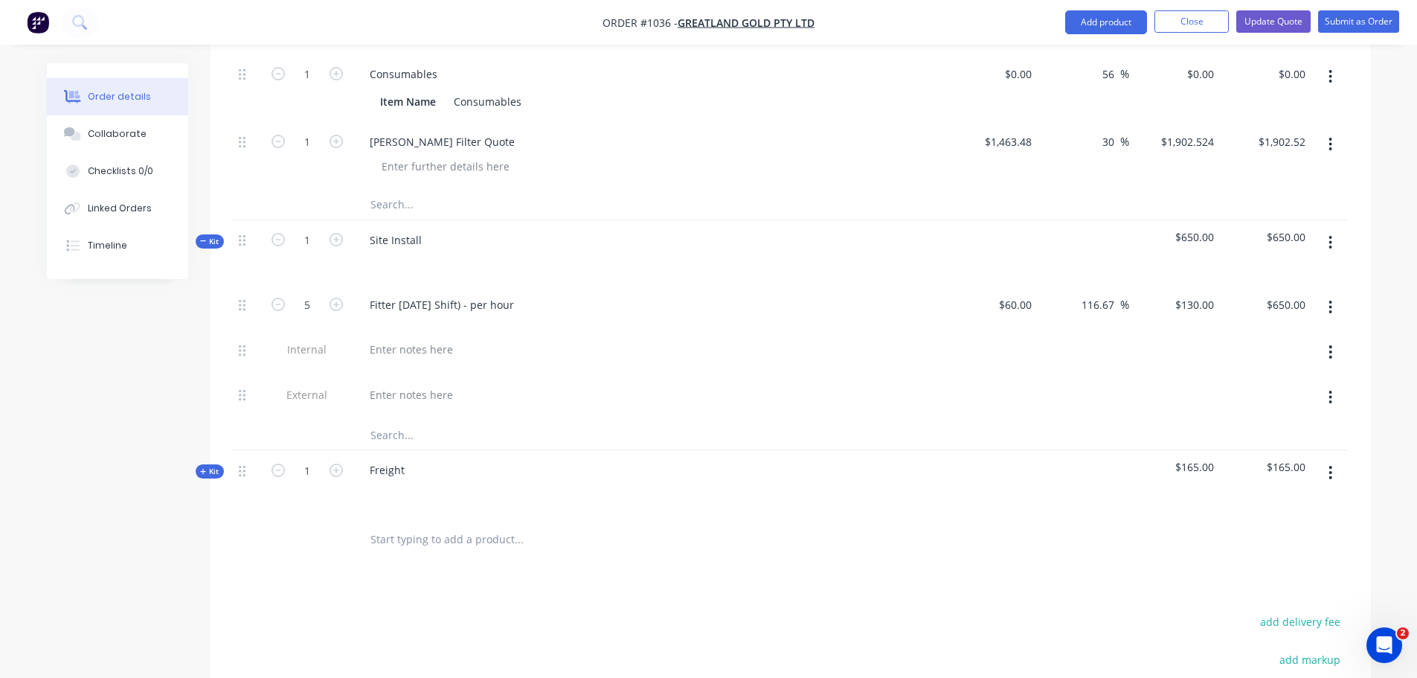
click at [391, 420] on input "text" at bounding box center [519, 435] width 298 height 30
type input "T"
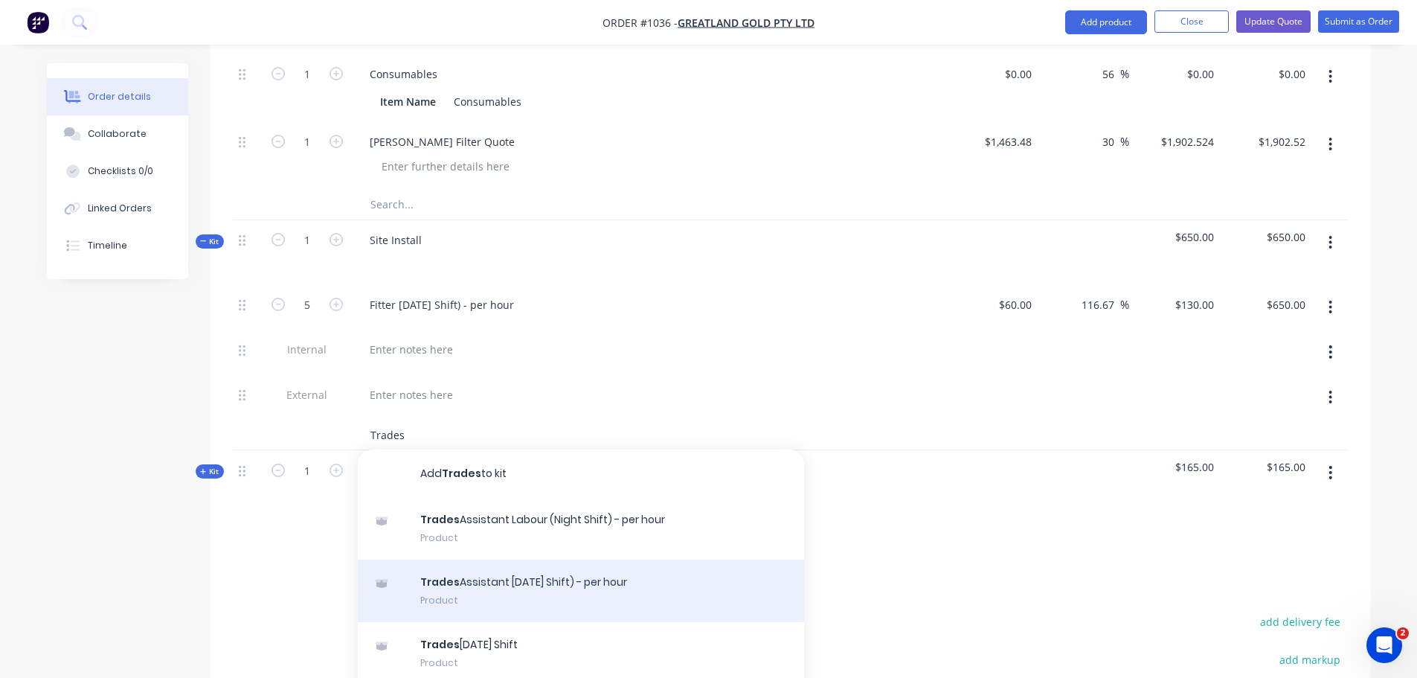
type input "Trades"
click at [377, 580] on icon at bounding box center [381, 584] width 10 height 8
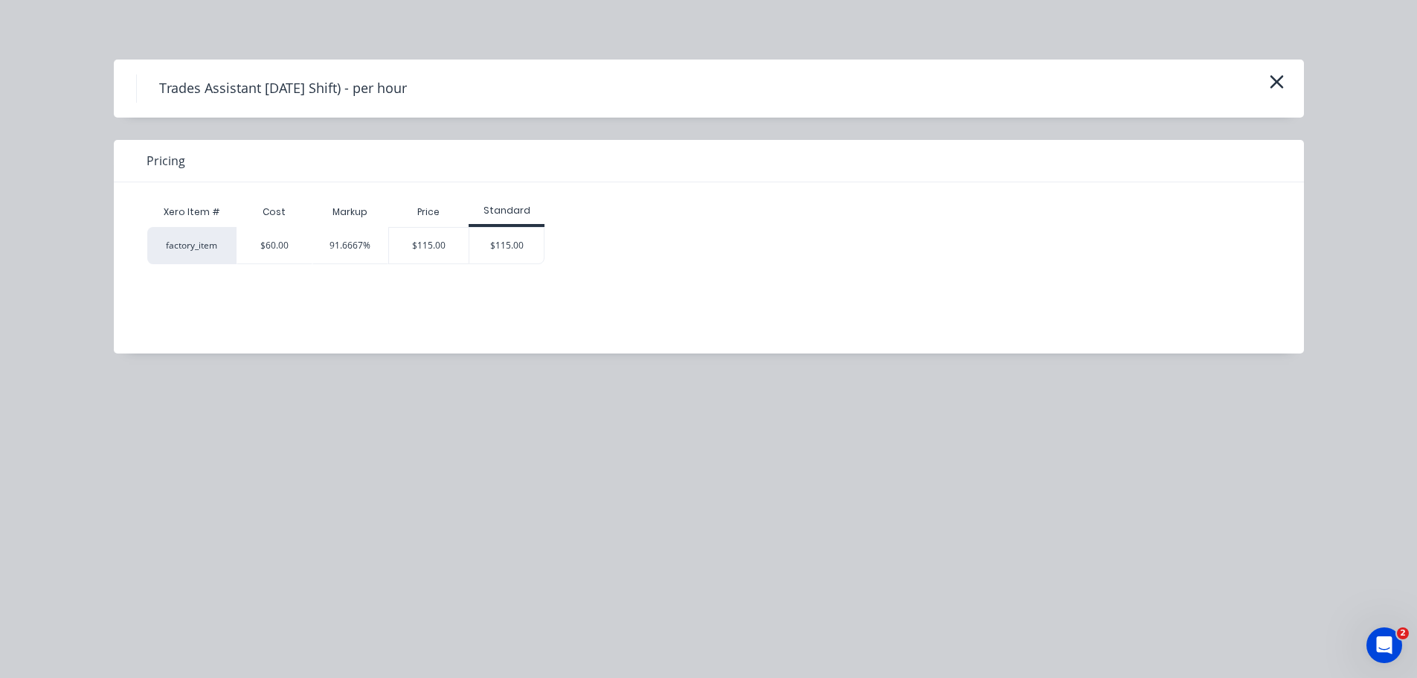
click at [212, 246] on div "factory_item" at bounding box center [191, 245] width 89 height 37
click at [157, 150] on div "Pricing" at bounding box center [709, 161] width 1190 height 42
drag, startPoint x: 187, startPoint y: 262, endPoint x: 197, endPoint y: 241, distance: 23.0
click at [187, 261] on div "factory_item" at bounding box center [191, 245] width 89 height 37
click at [324, 45] on div "Trades Assistant [DATE] Shift) - per hour Pricing Xero Item # Cost Markup Price…" at bounding box center [708, 339] width 1417 height 678
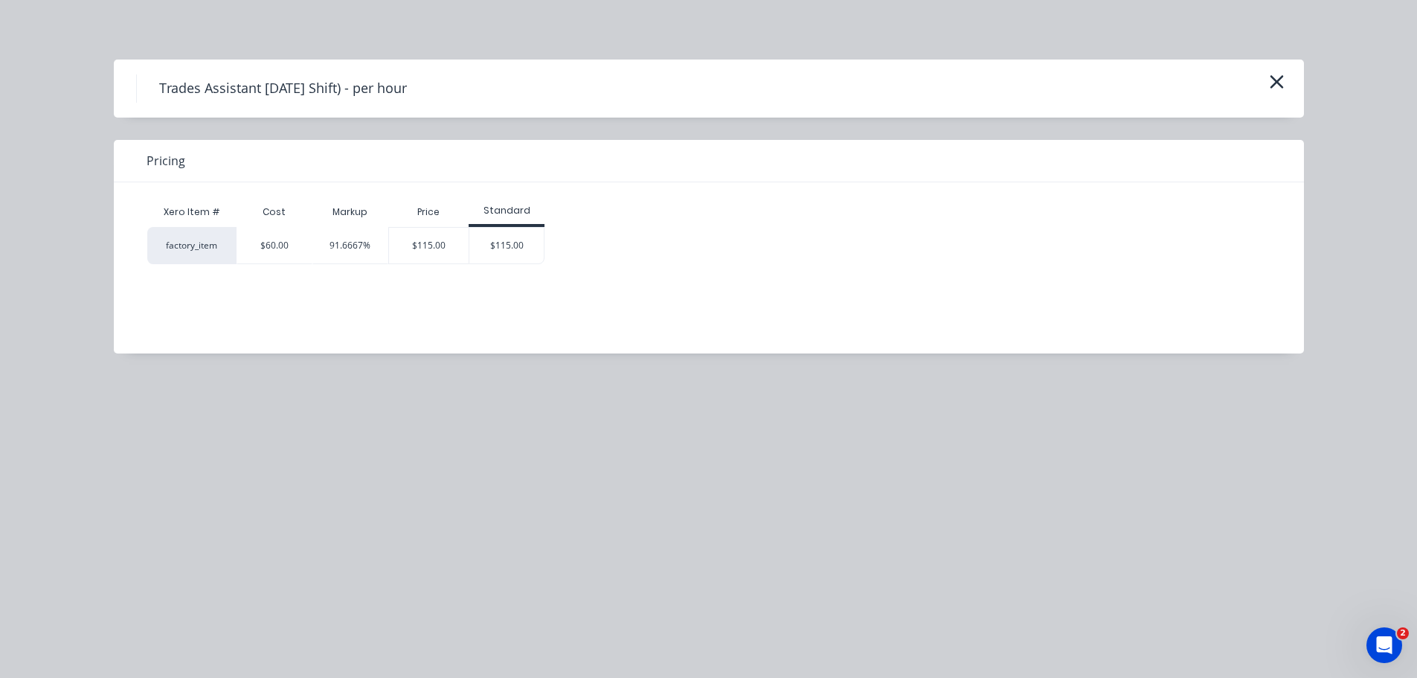
click at [373, 84] on h4 "Trades Assistant [DATE] Shift) - per hour" at bounding box center [282, 88] width 293 height 28
click at [1201, 514] on div "Trades Assistant [DATE] Shift) - per hour Pricing Xero Item # Cost Markup Price…" at bounding box center [708, 339] width 1417 height 678
click at [1276, 80] on icon "button" at bounding box center [1277, 81] width 16 height 21
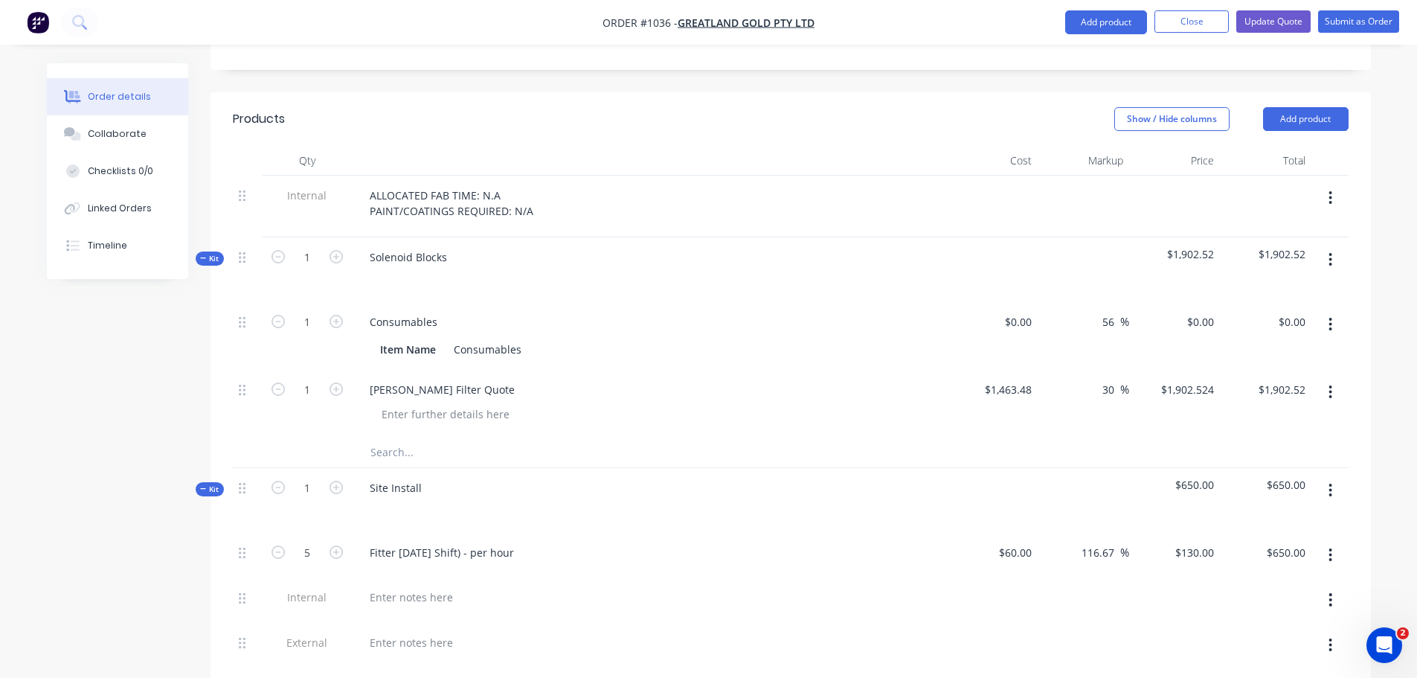
scroll to position [744, 0]
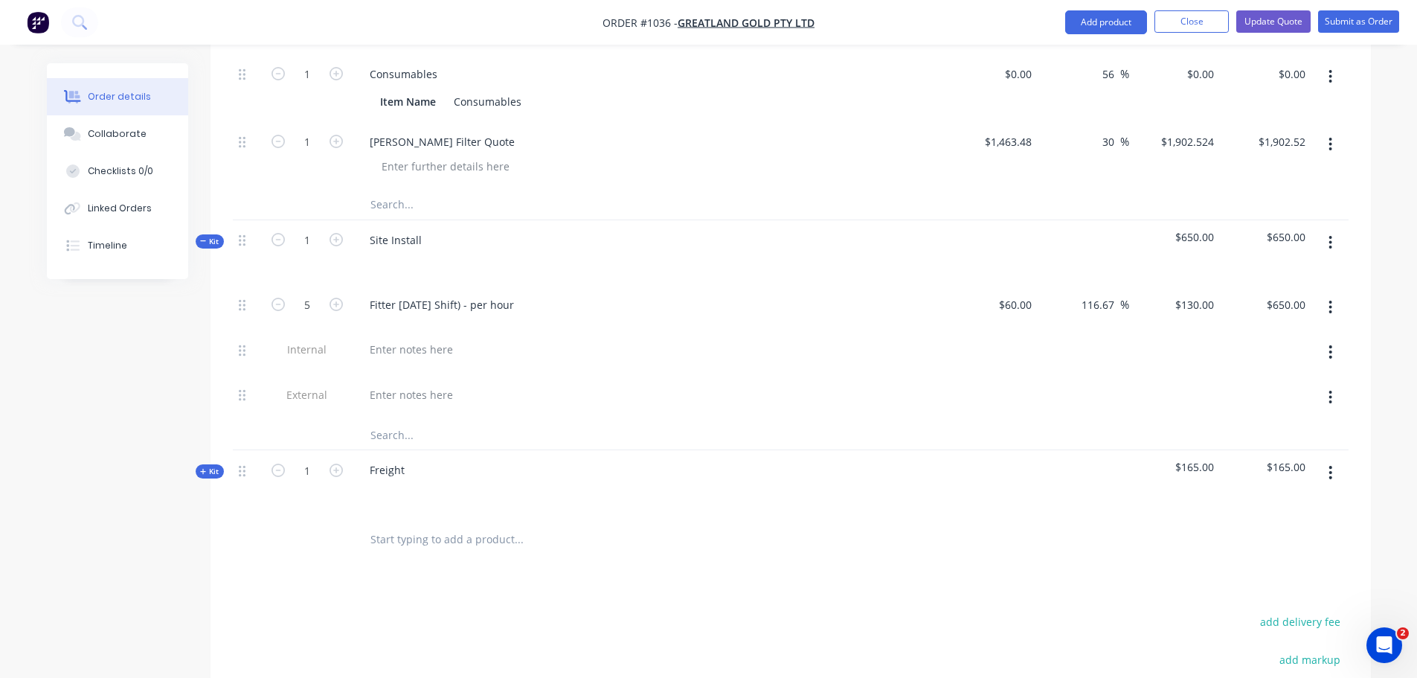
click at [383, 420] on input "text" at bounding box center [519, 435] width 298 height 30
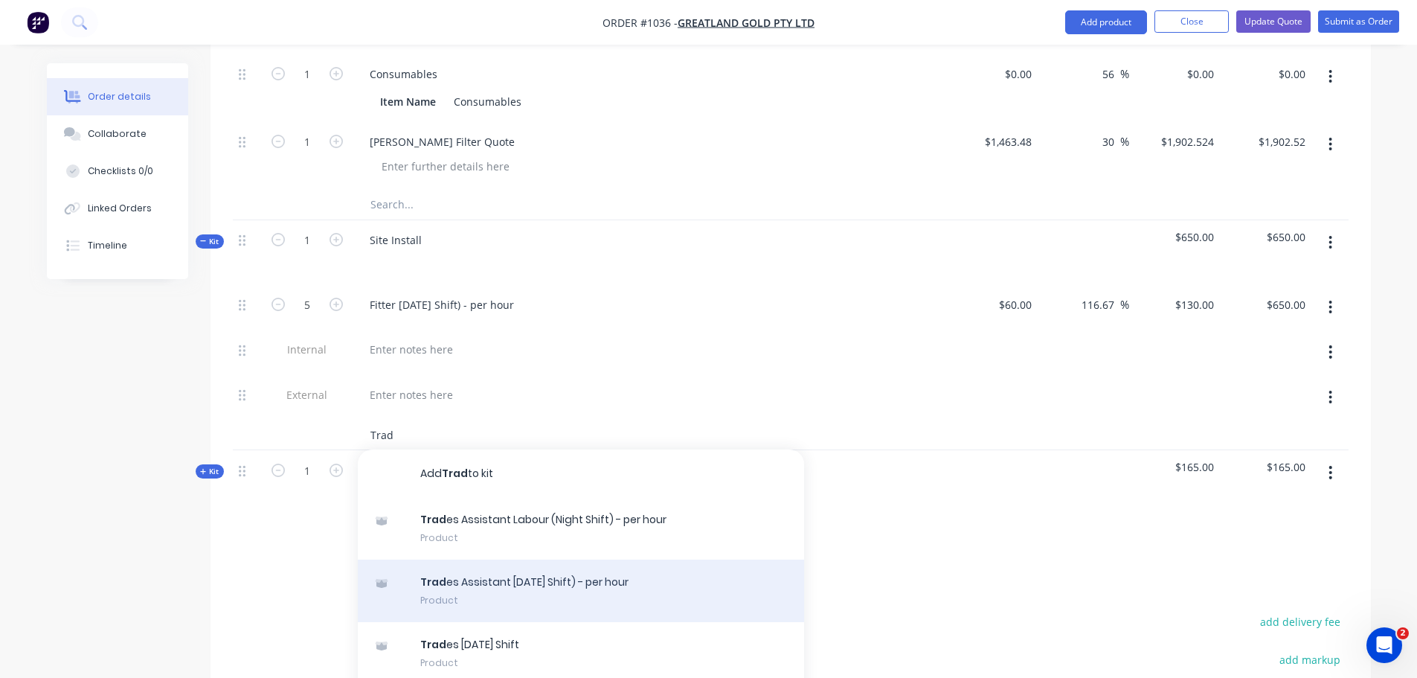
type input "Trad"
click at [501, 559] on div "Trad es Assistant [DATE] Shift) - per hour Product" at bounding box center [581, 590] width 446 height 62
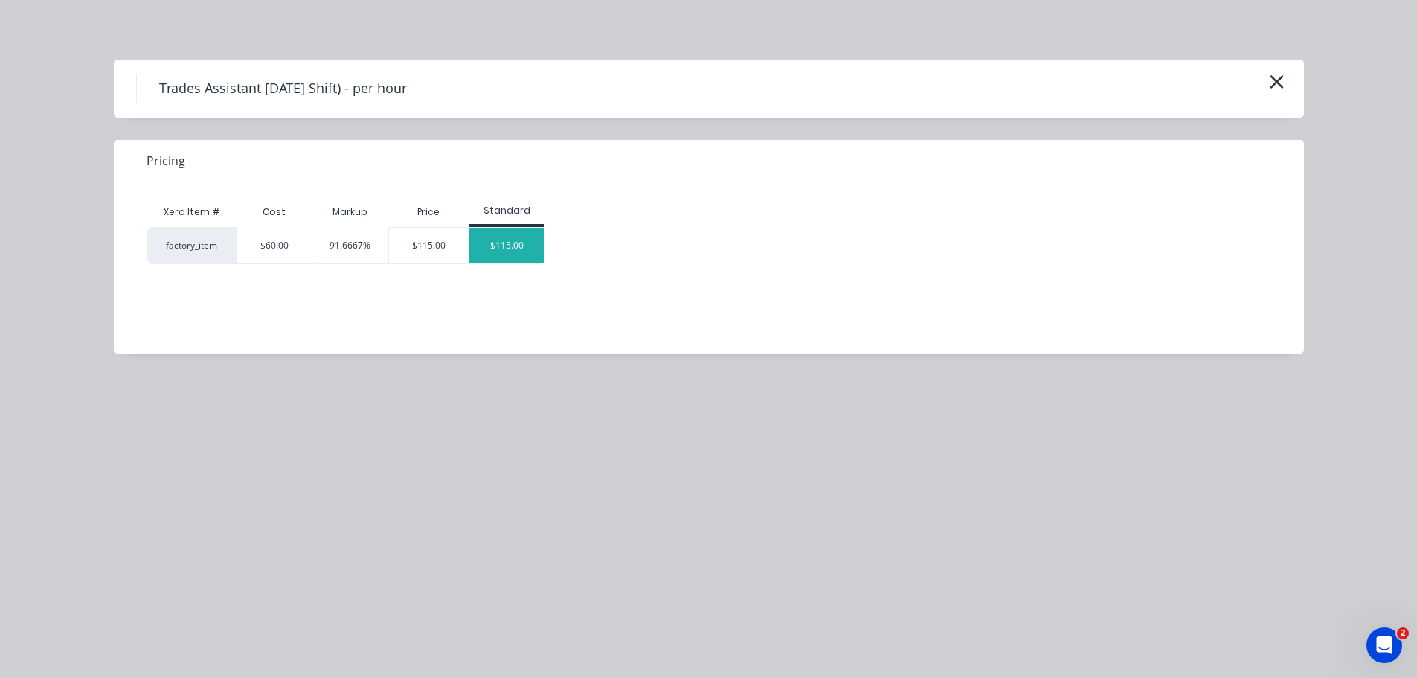
click at [506, 247] on div "$115.00" at bounding box center [506, 246] width 74 height 36
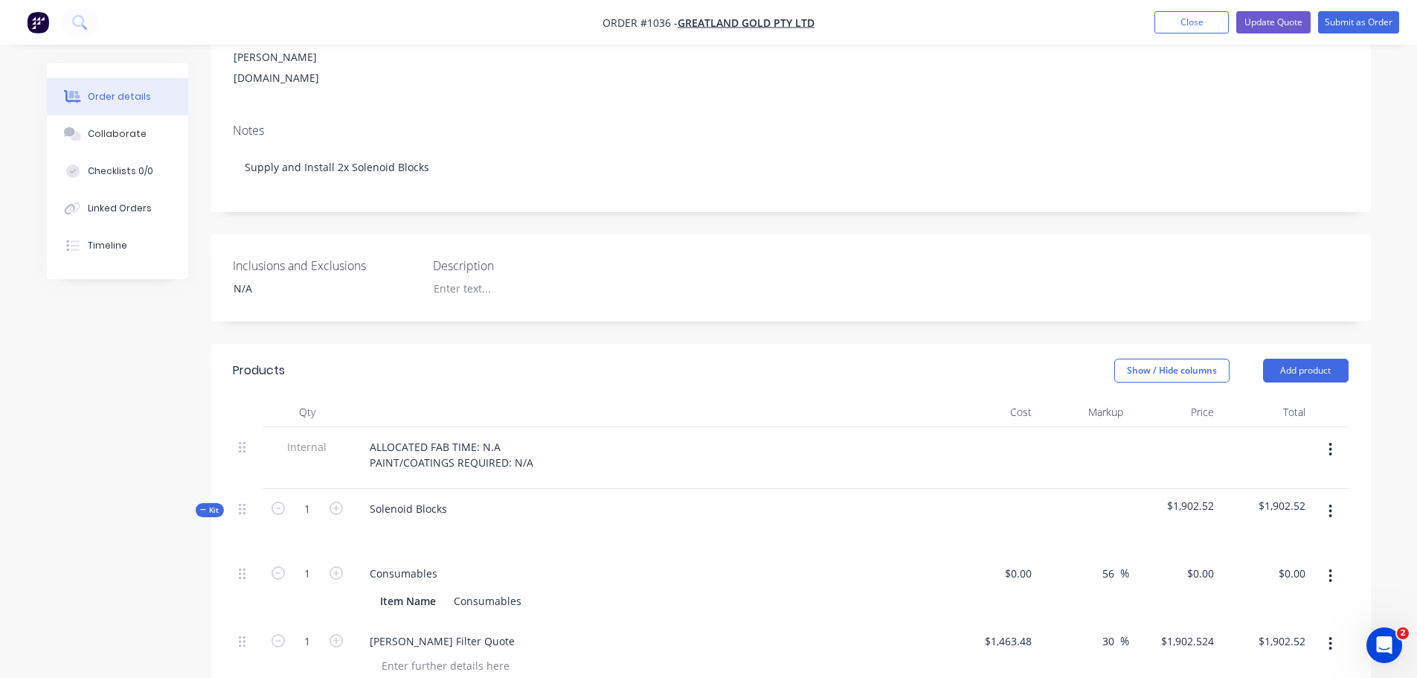
scroll to position [0, 0]
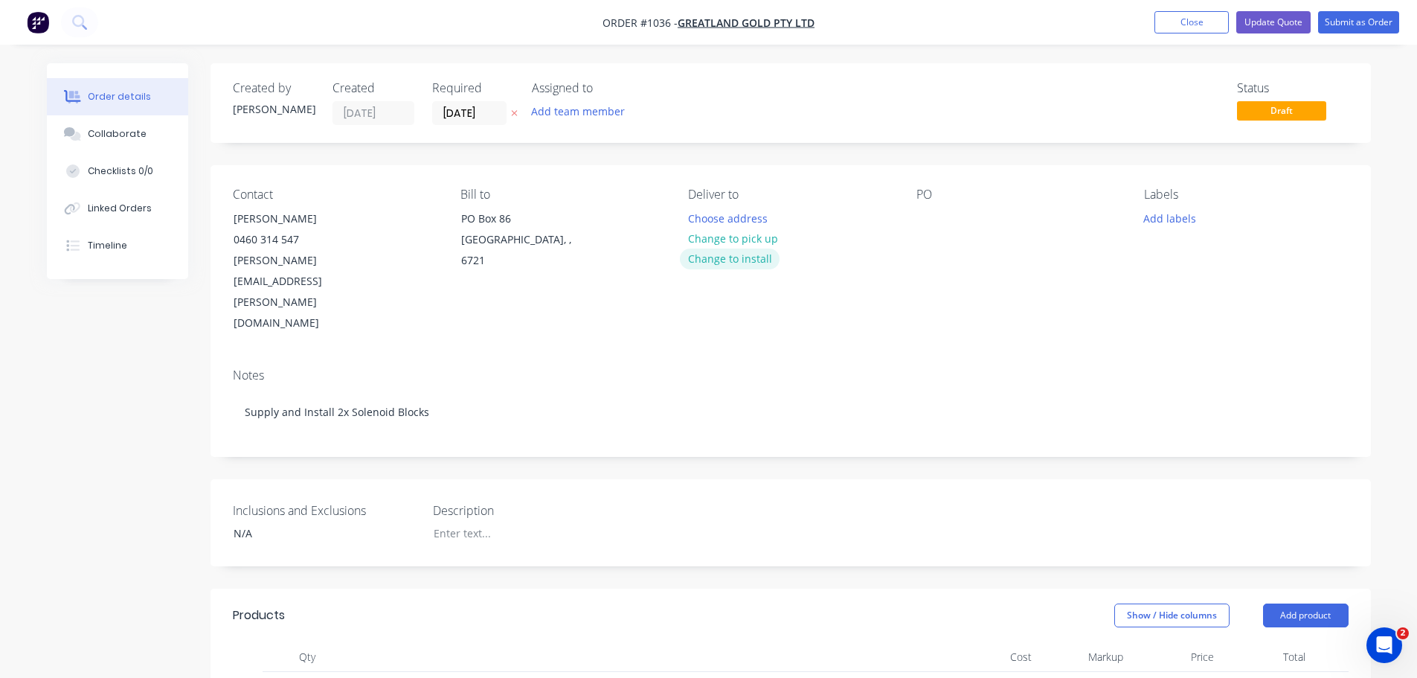
click at [734, 257] on button "Change to install" at bounding box center [730, 258] width 100 height 20
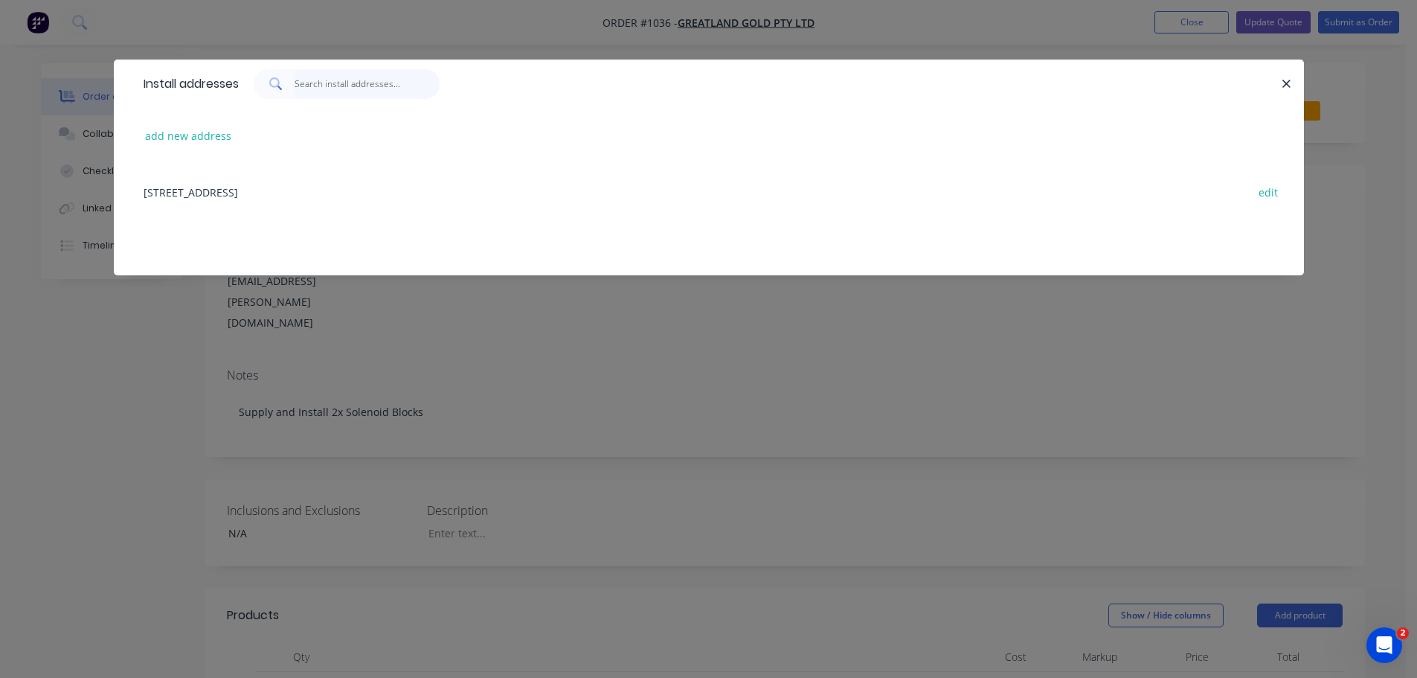
click at [342, 84] on input "text" at bounding box center [367, 84] width 145 height 30
click at [350, 89] on input "text" at bounding box center [367, 84] width 145 height 30
type input "p"
type input "Newcrest Copper Shed"
click at [276, 80] on icon at bounding box center [275, 83] width 13 height 13
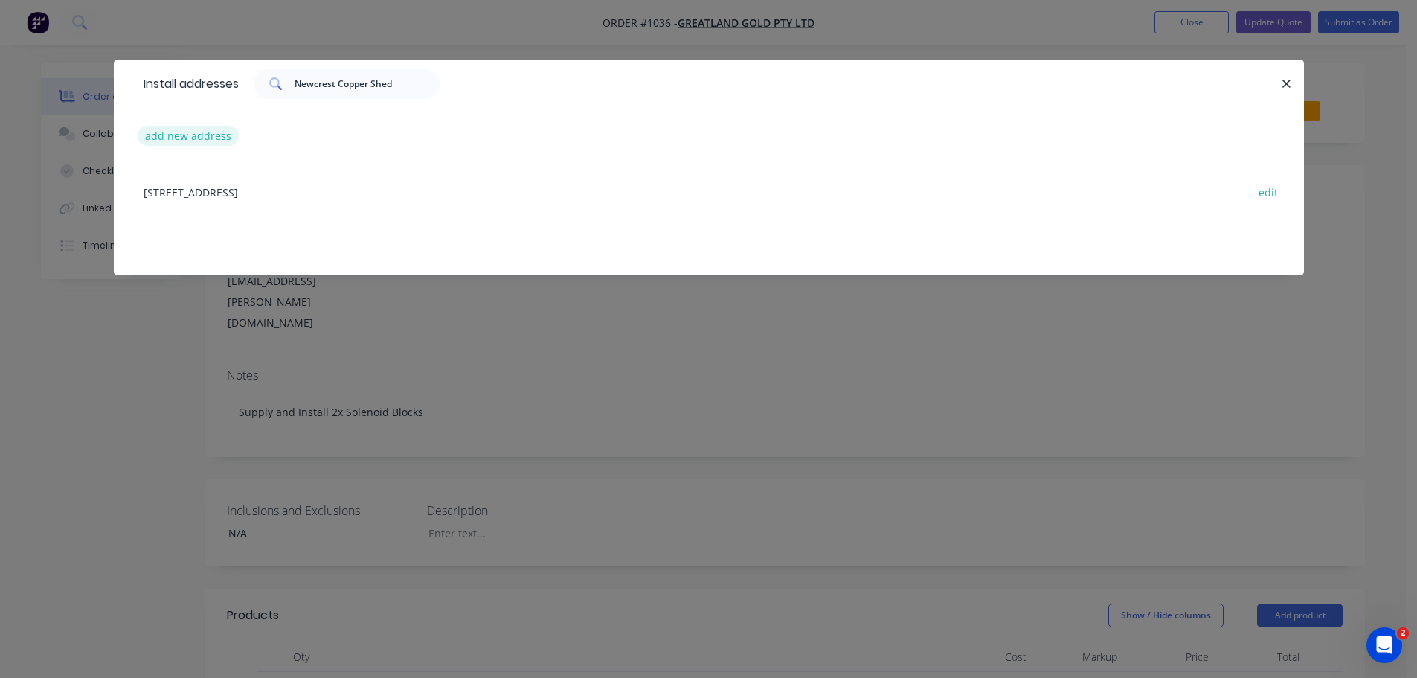
click at [190, 132] on button "add new address" at bounding box center [189, 136] width 102 height 20
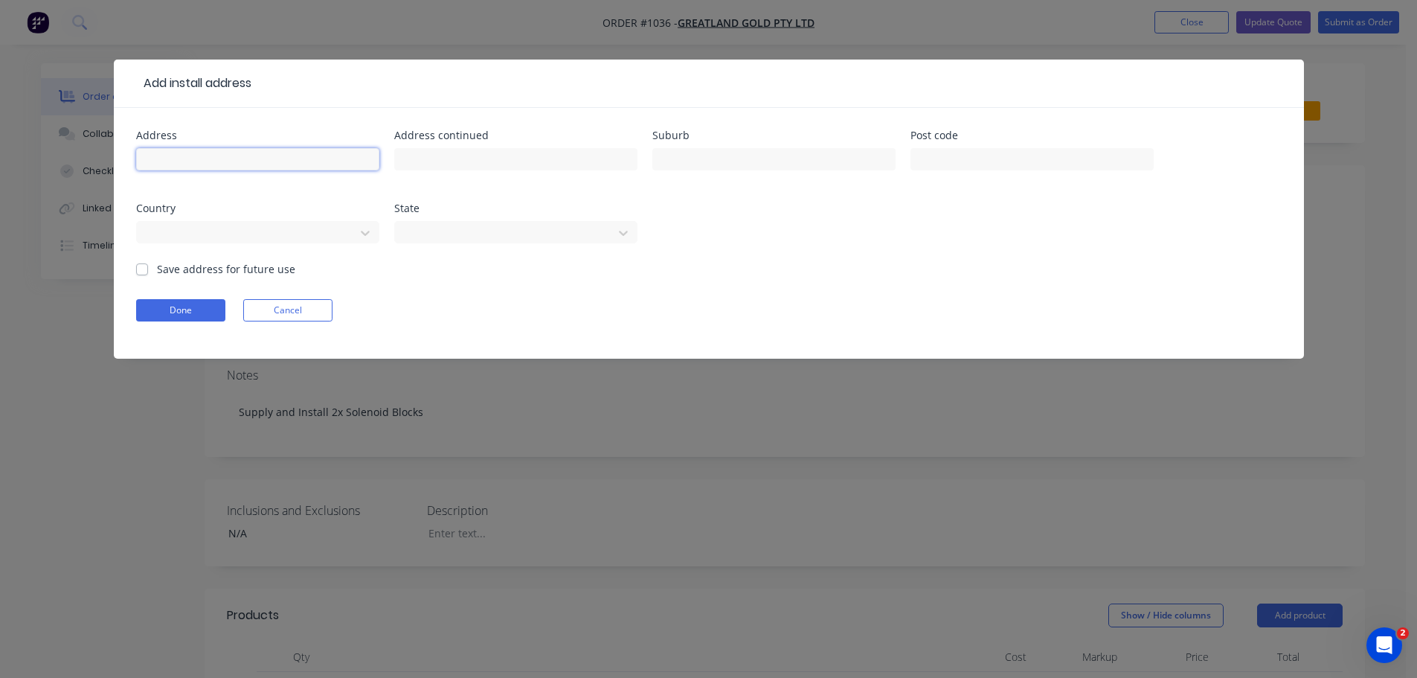
click at [263, 155] on input "text" at bounding box center [257, 159] width 243 height 22
type input "Newcrest Shed"
click at [210, 305] on button "Done" at bounding box center [180, 310] width 89 height 22
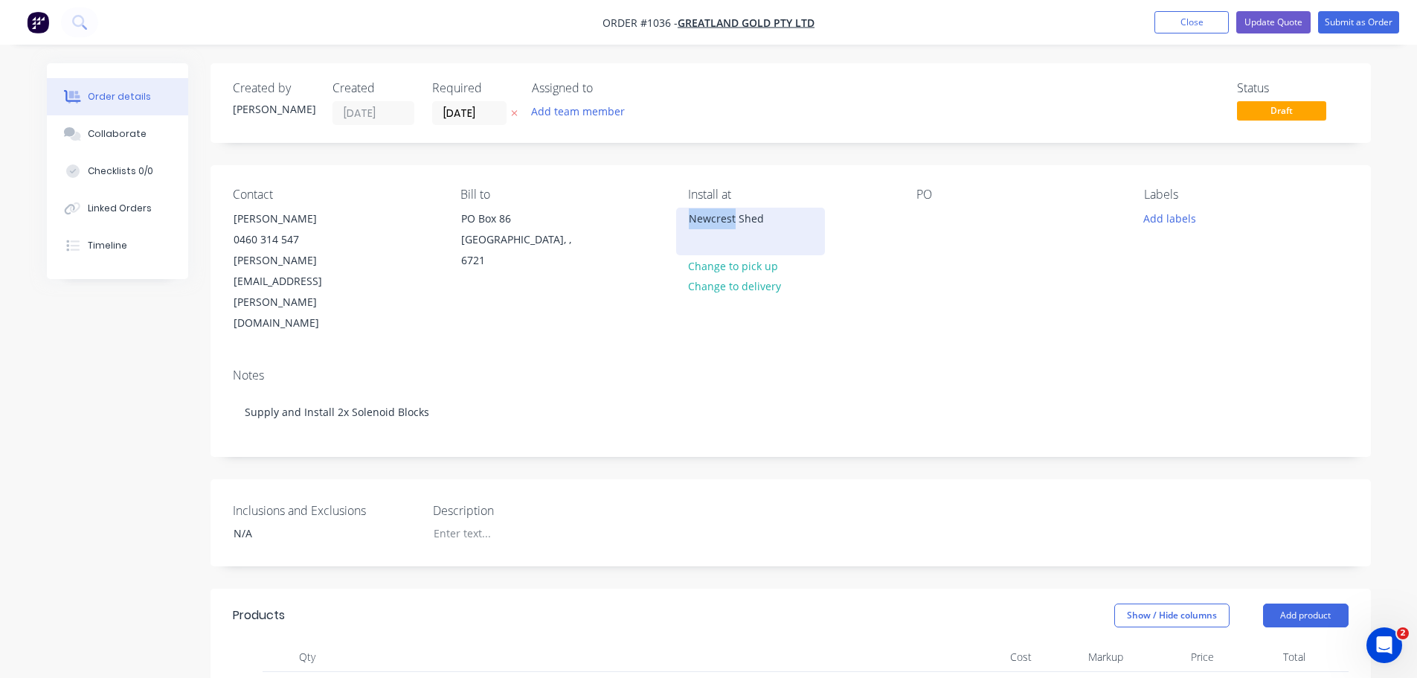
drag, startPoint x: 734, startPoint y: 219, endPoint x: 691, endPoint y: 226, distance: 43.1
click at [691, 226] on div "Newcrest Shed" at bounding box center [750, 218] width 123 height 21
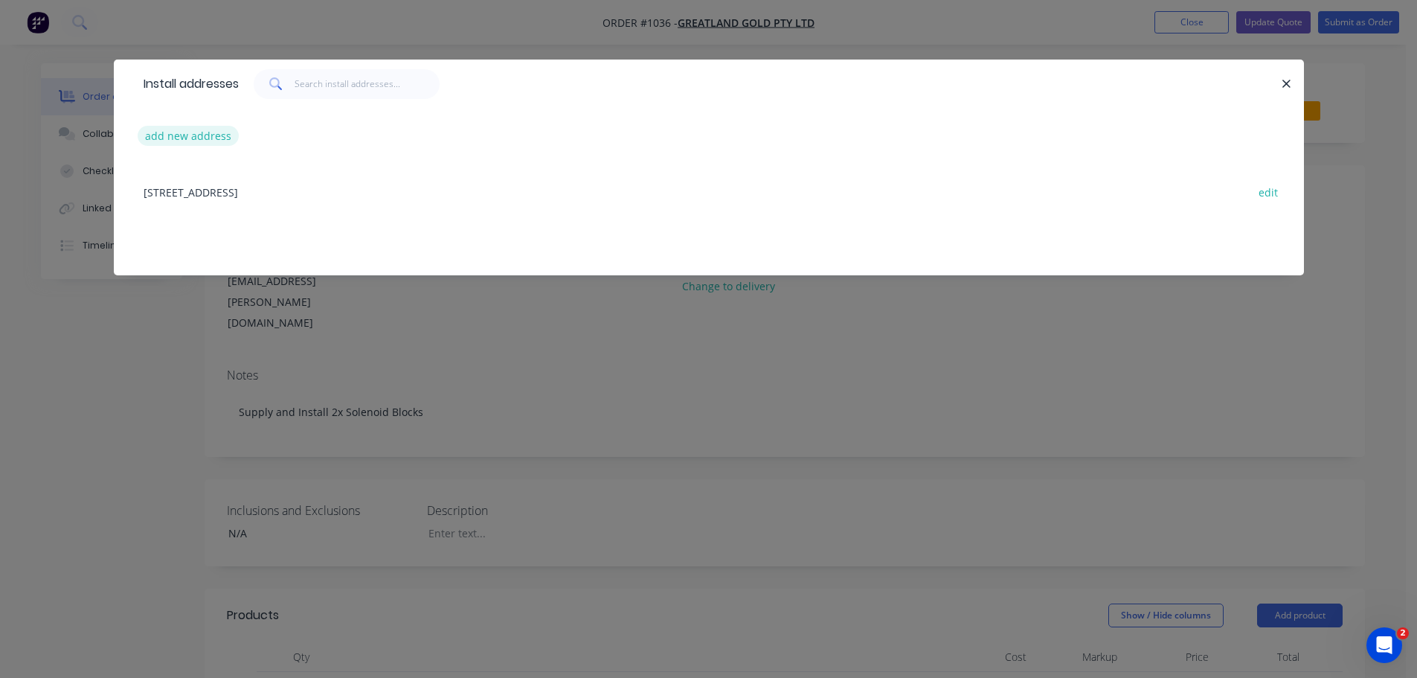
click at [202, 138] on button "add new address" at bounding box center [189, 136] width 102 height 20
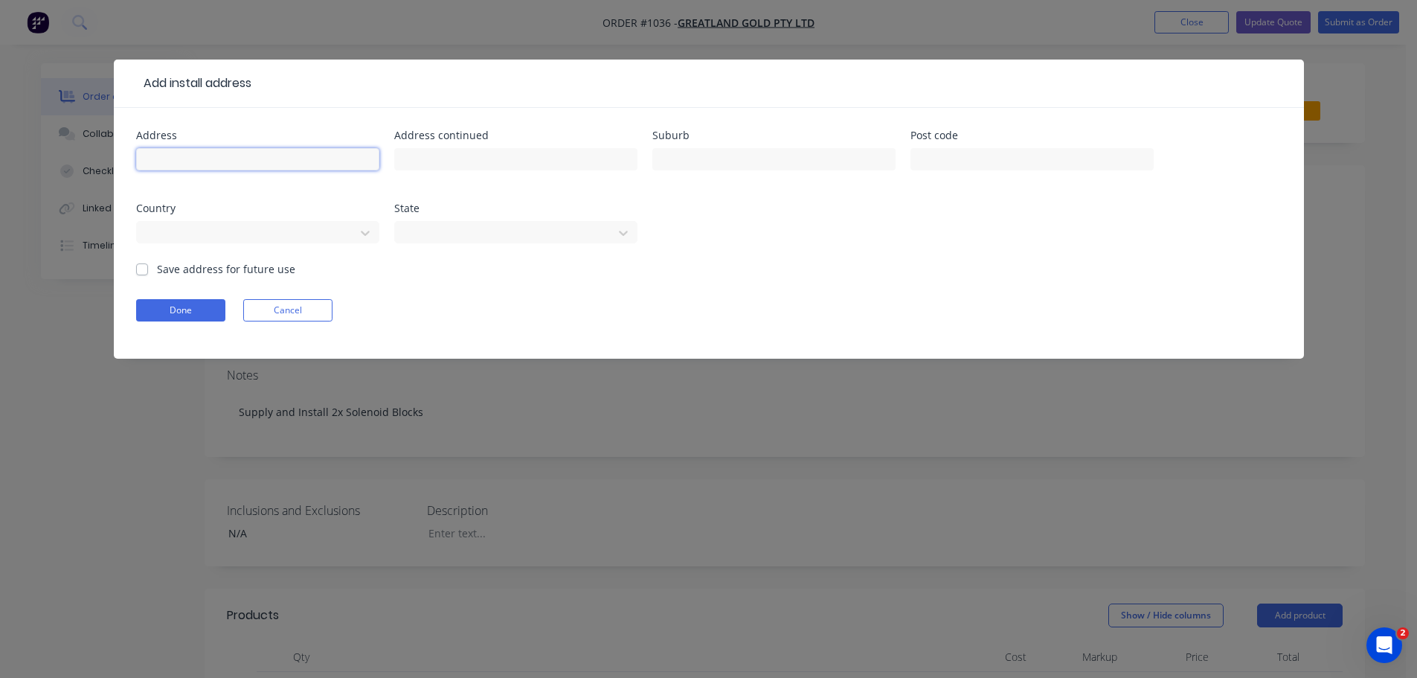
click at [226, 162] on input "text" at bounding box center [257, 159] width 243 height 22
type input "Greatland Shed"
click at [167, 309] on button "Done" at bounding box center [180, 310] width 89 height 22
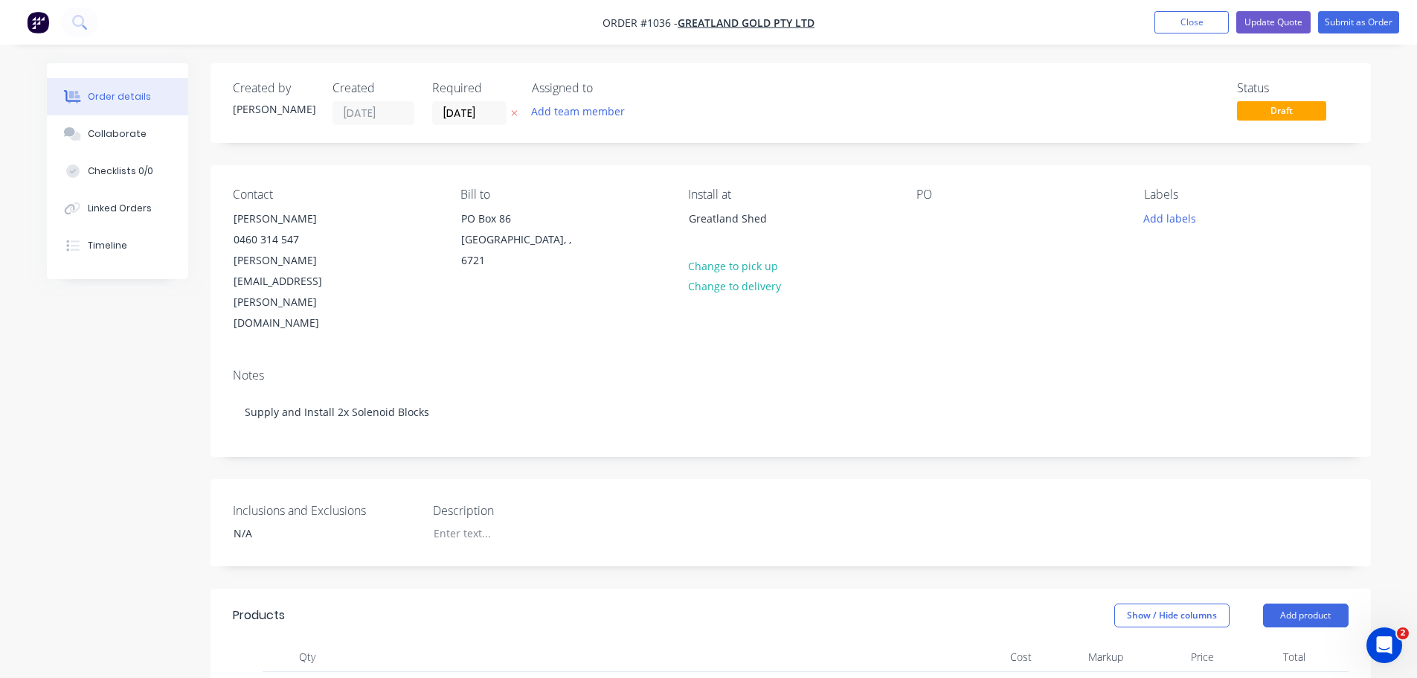
click at [1155, 207] on div "Labels Add labels" at bounding box center [1246, 260] width 204 height 147
click at [1164, 212] on button "Add labels" at bounding box center [1170, 218] width 68 height 20
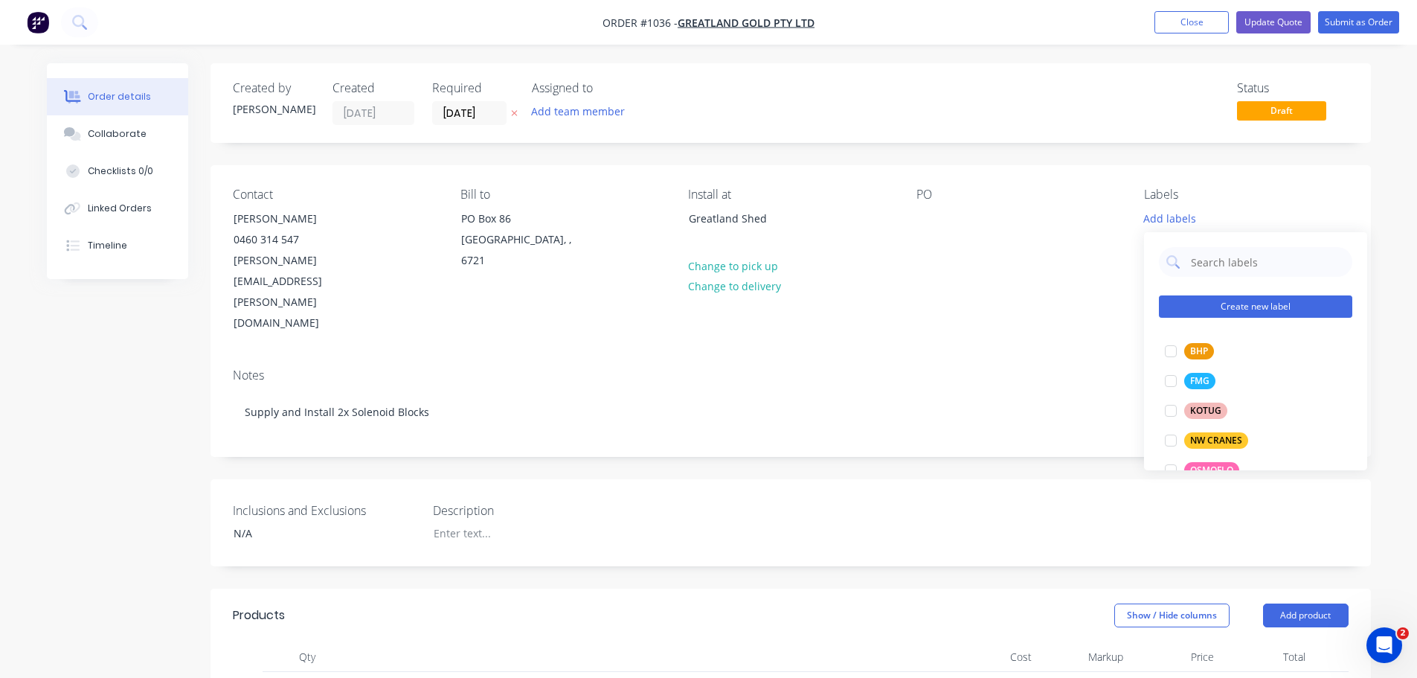
click at [1257, 309] on button "Create new label" at bounding box center [1255, 306] width 193 height 22
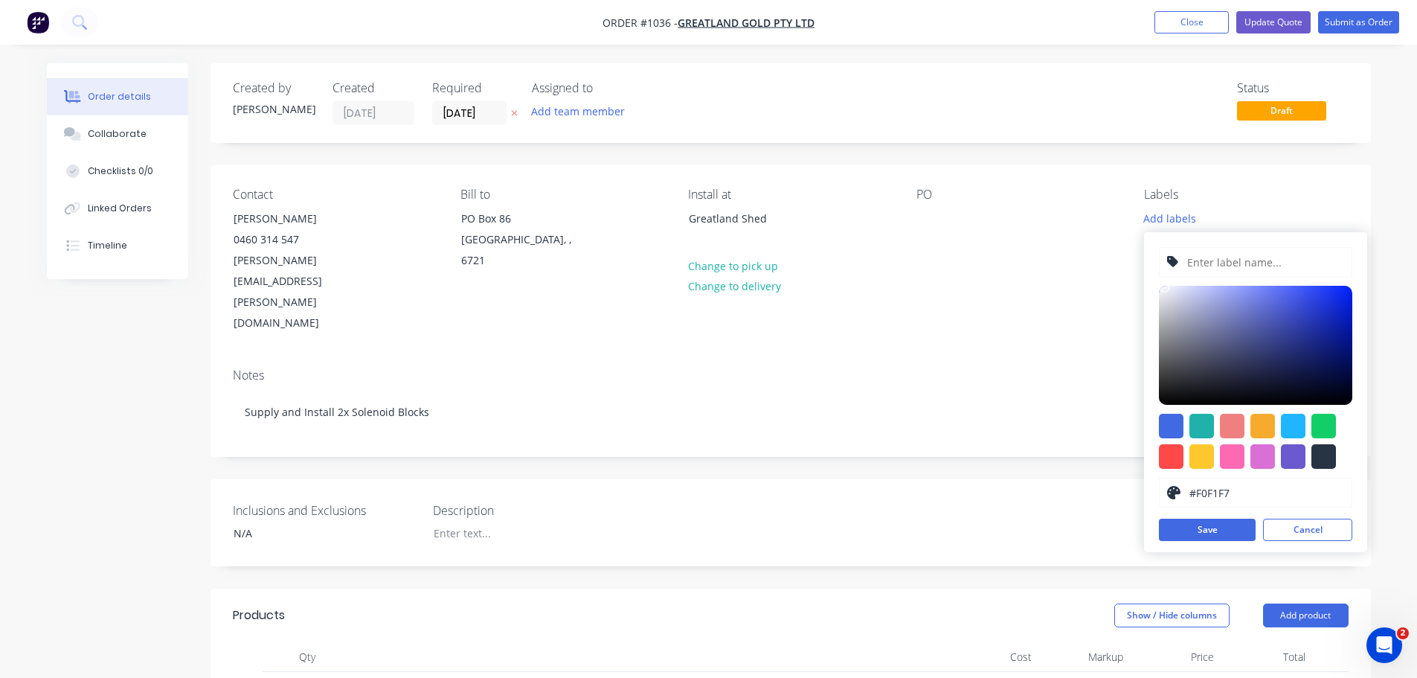
click at [1164, 289] on div at bounding box center [1255, 345] width 193 height 119
click at [1164, 289] on div at bounding box center [1163, 289] width 9 height 9
click at [1158, 286] on div "#FDFDFD hex #FDFDFD Save Cancel" at bounding box center [1255, 392] width 223 height 320
click at [1161, 288] on div at bounding box center [1160, 286] width 9 height 9
type input "#F0F0F5"
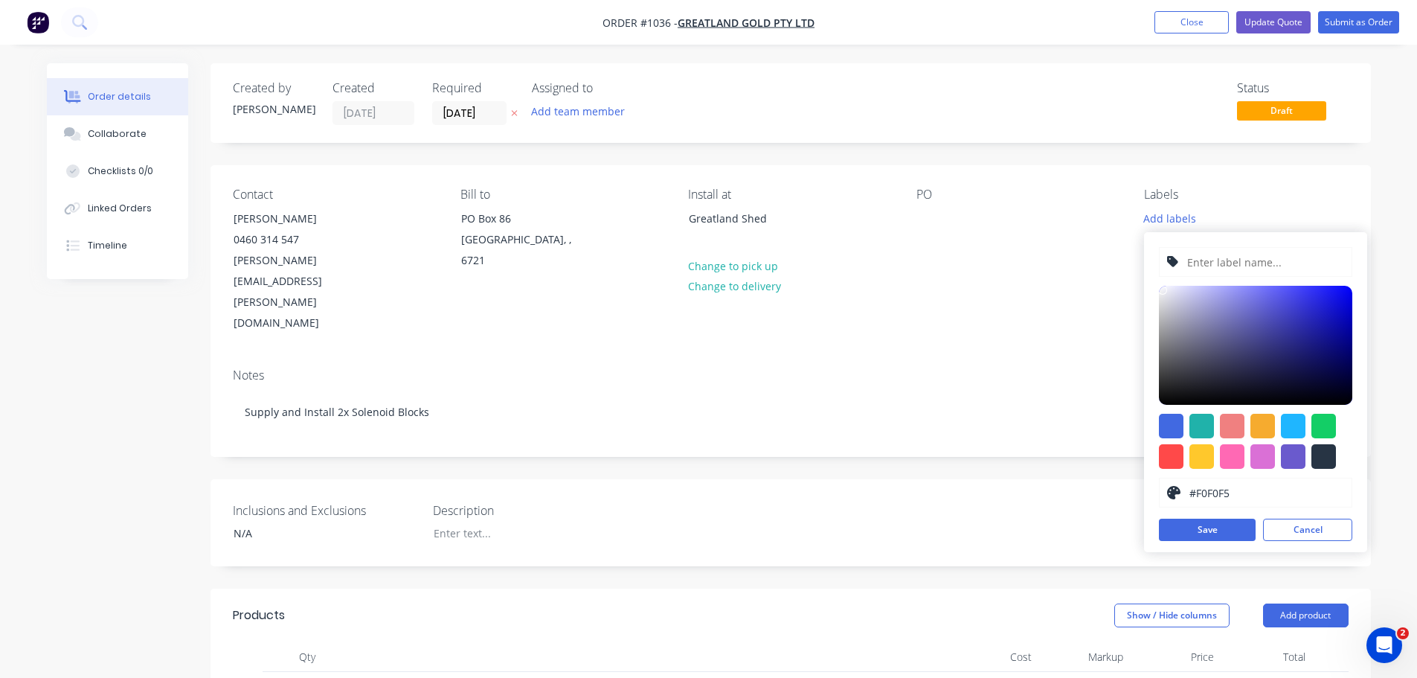
click at [1164, 290] on div at bounding box center [1162, 290] width 9 height 9
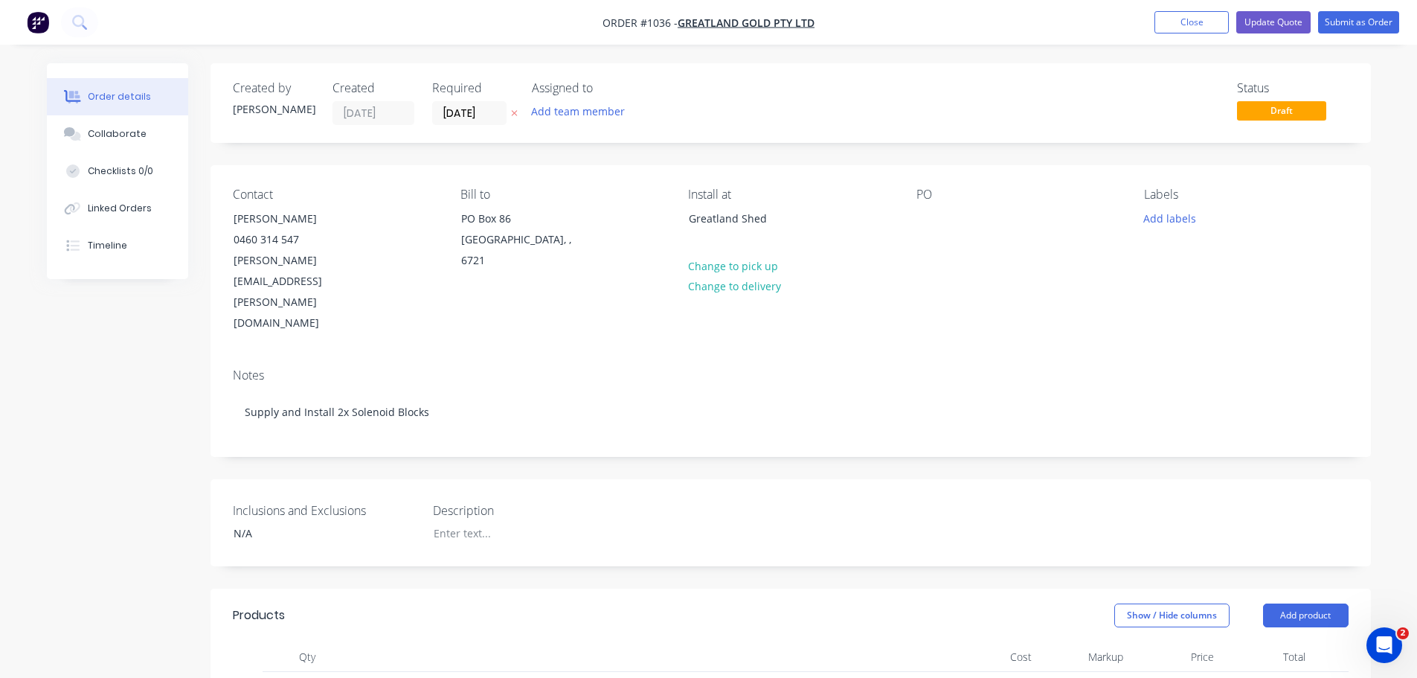
click at [1086, 356] on div "Notes Supply and Install 2x Solenoid Blocks" at bounding box center [791, 406] width 1161 height 100
click at [1162, 219] on button "Add labels" at bounding box center [1170, 218] width 68 height 20
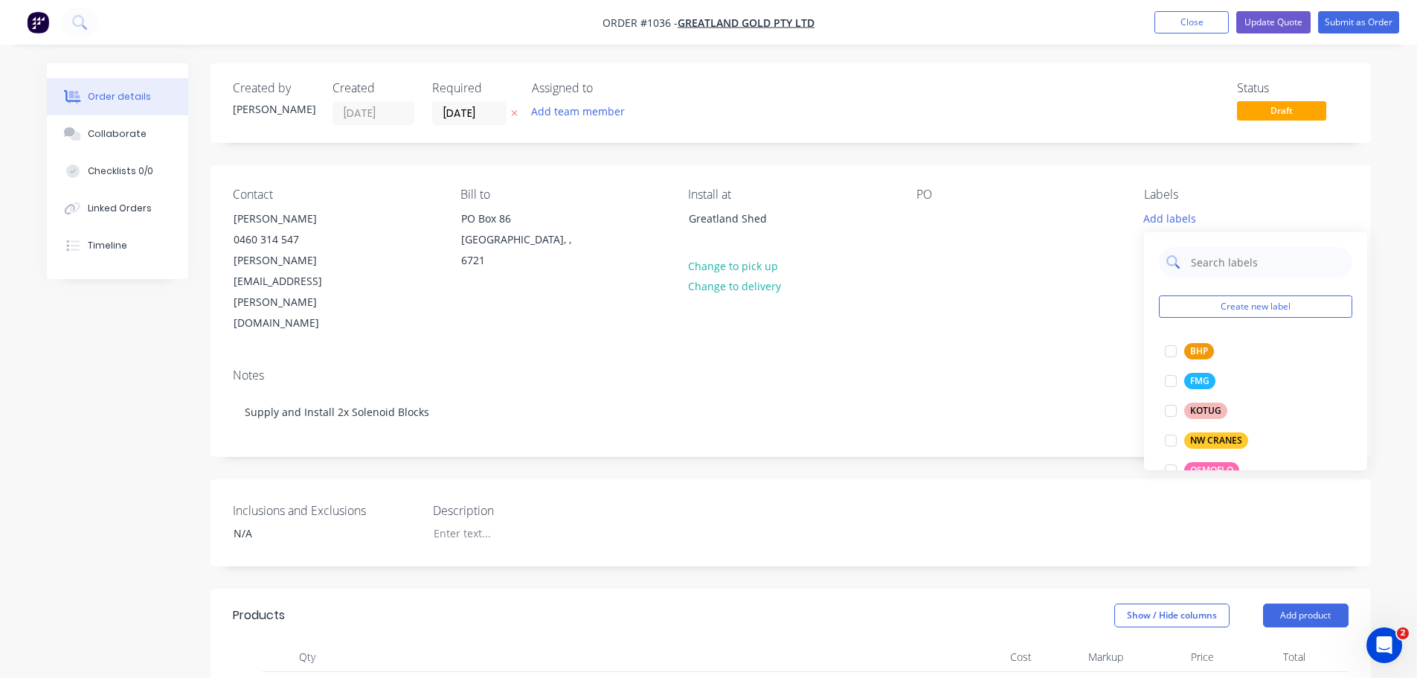
click at [1198, 267] on input "text" at bounding box center [1267, 262] width 155 height 30
click at [1201, 305] on button "Create new label" at bounding box center [1255, 306] width 193 height 22
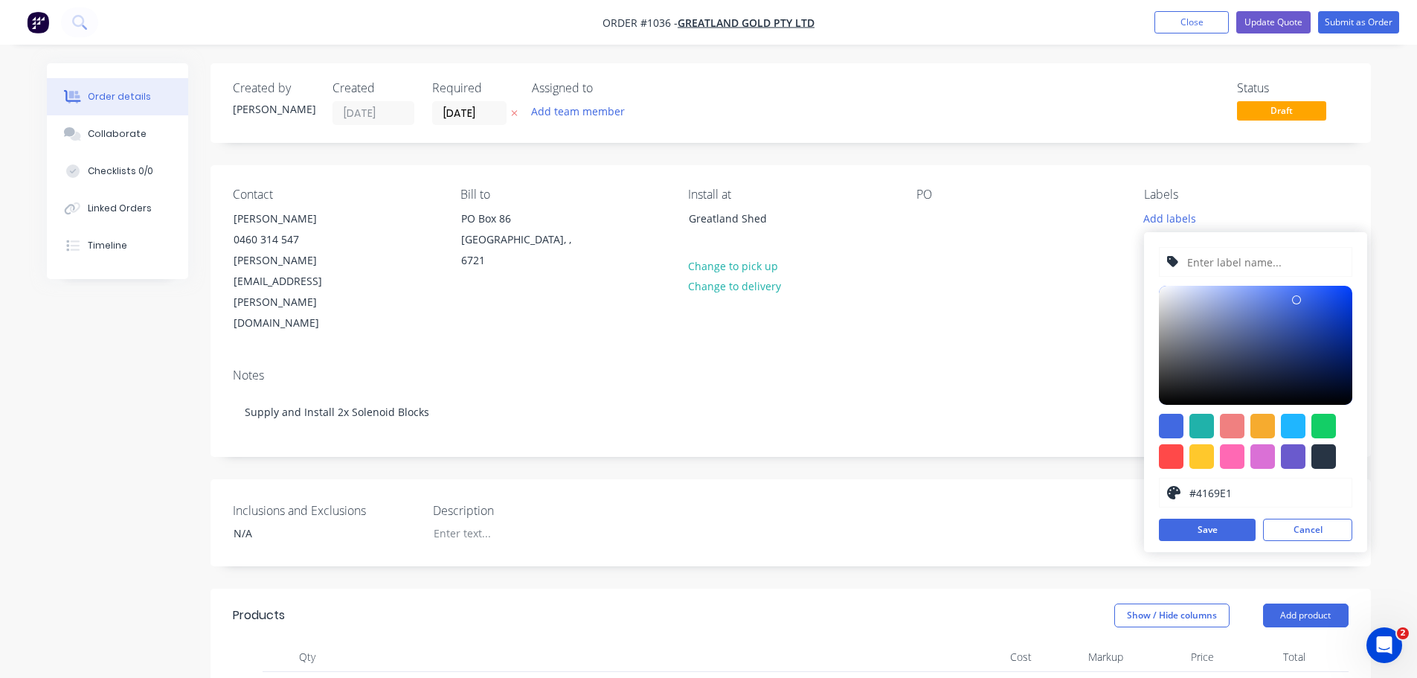
click at [1196, 263] on input "text" at bounding box center [1265, 262] width 158 height 28
type input "Newcrest"
click at [1222, 524] on button "Save" at bounding box center [1207, 530] width 97 height 22
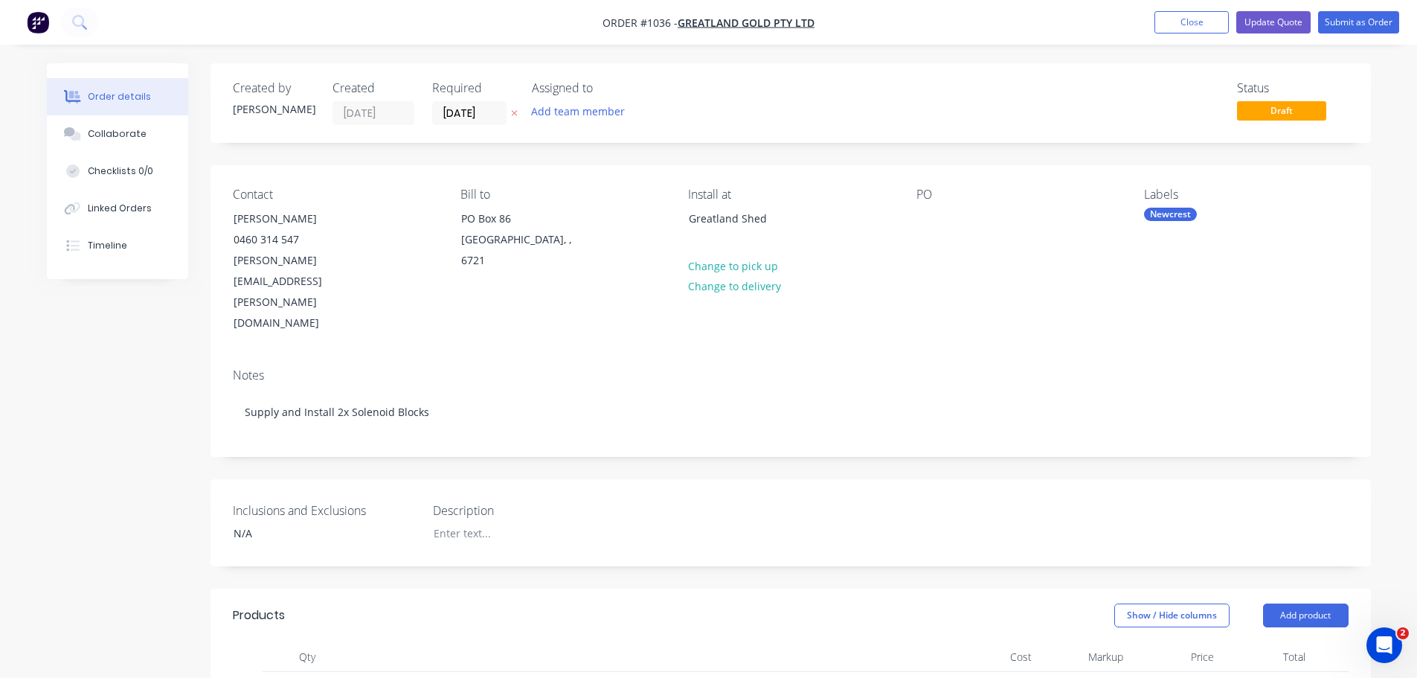
click at [515, 111] on icon at bounding box center [514, 113] width 7 height 9
click at [119, 128] on div "Collaborate" at bounding box center [117, 133] width 59 height 13
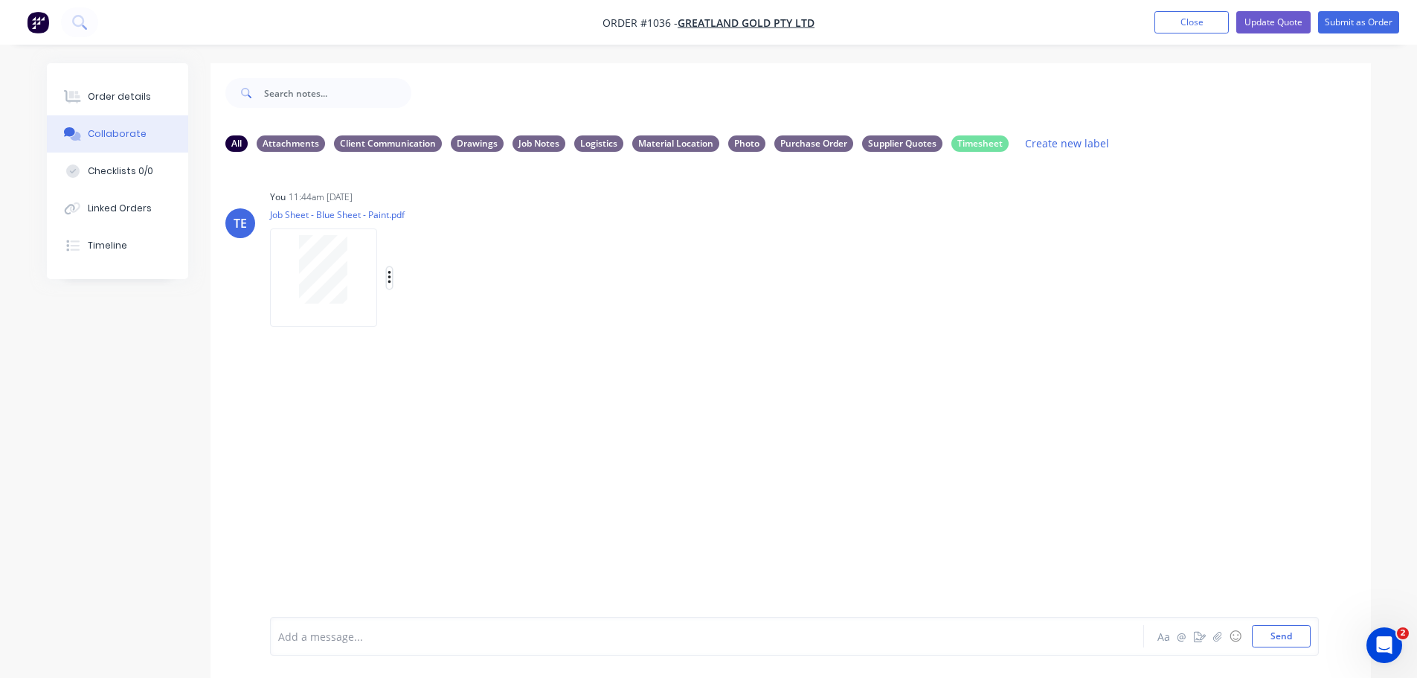
click at [388, 279] on icon "button" at bounding box center [390, 277] width 4 height 17
click at [423, 347] on button "Delete" at bounding box center [486, 350] width 167 height 33
click at [319, 646] on div "Add a message..." at bounding box center [665, 636] width 774 height 22
click at [903, 136] on div "Supplier Quotes" at bounding box center [902, 143] width 80 height 16
click at [1283, 632] on button "Send" at bounding box center [1281, 636] width 59 height 22
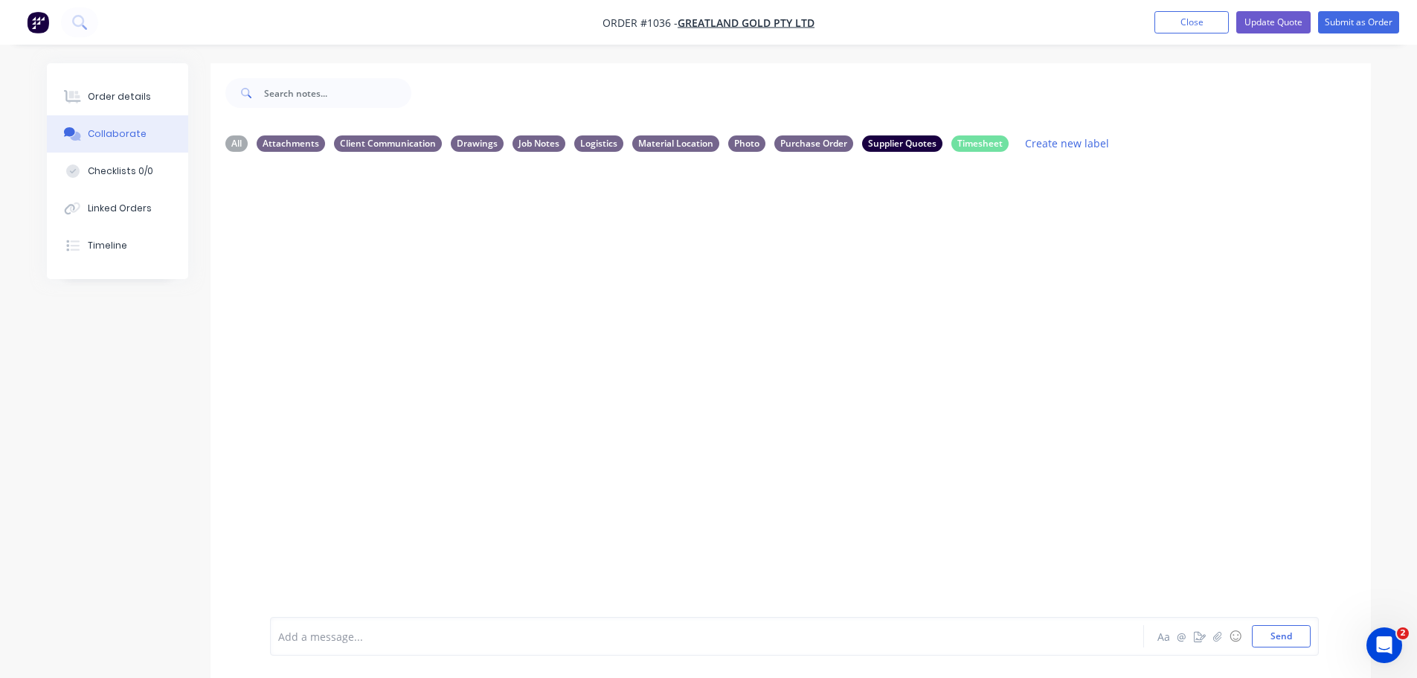
click at [529, 281] on div at bounding box center [791, 390] width 1161 height 453
click at [111, 135] on div "Collaborate" at bounding box center [117, 133] width 59 height 13
click at [122, 91] on div "Order details" at bounding box center [119, 96] width 63 height 13
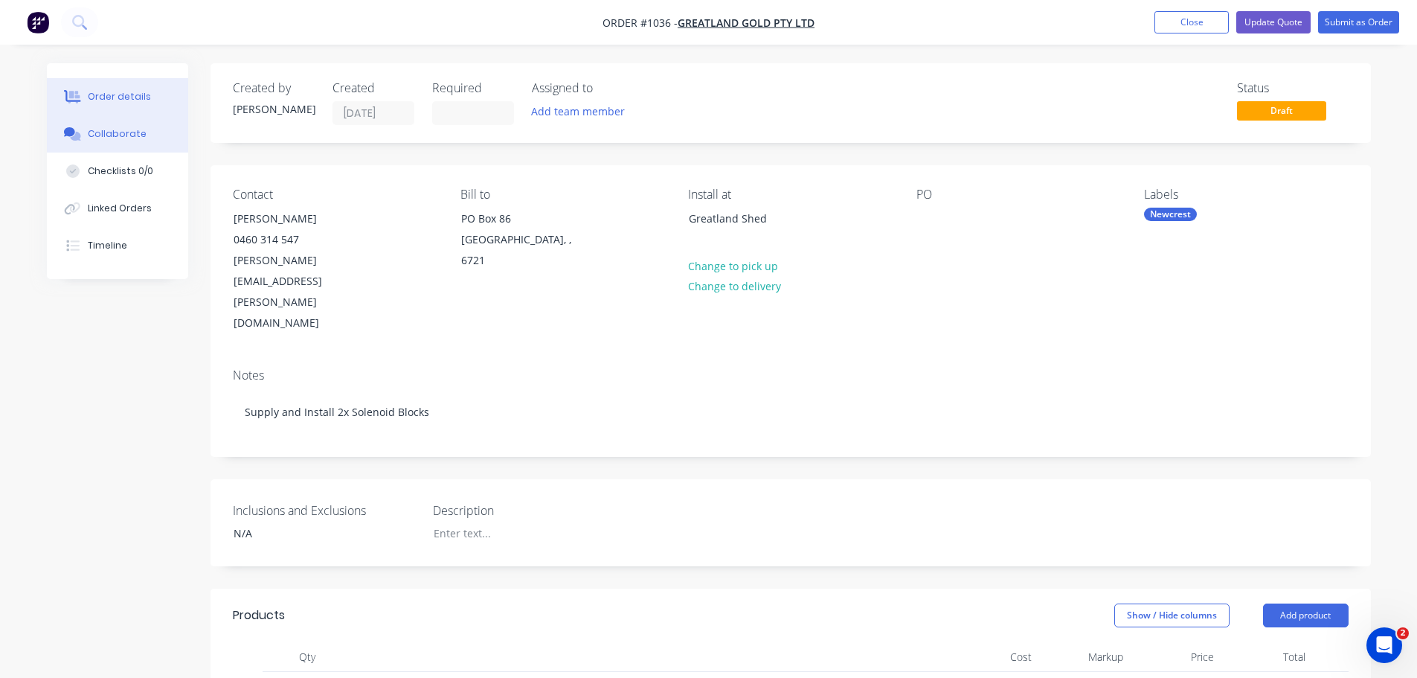
click at [123, 141] on button "Collaborate" at bounding box center [117, 133] width 141 height 37
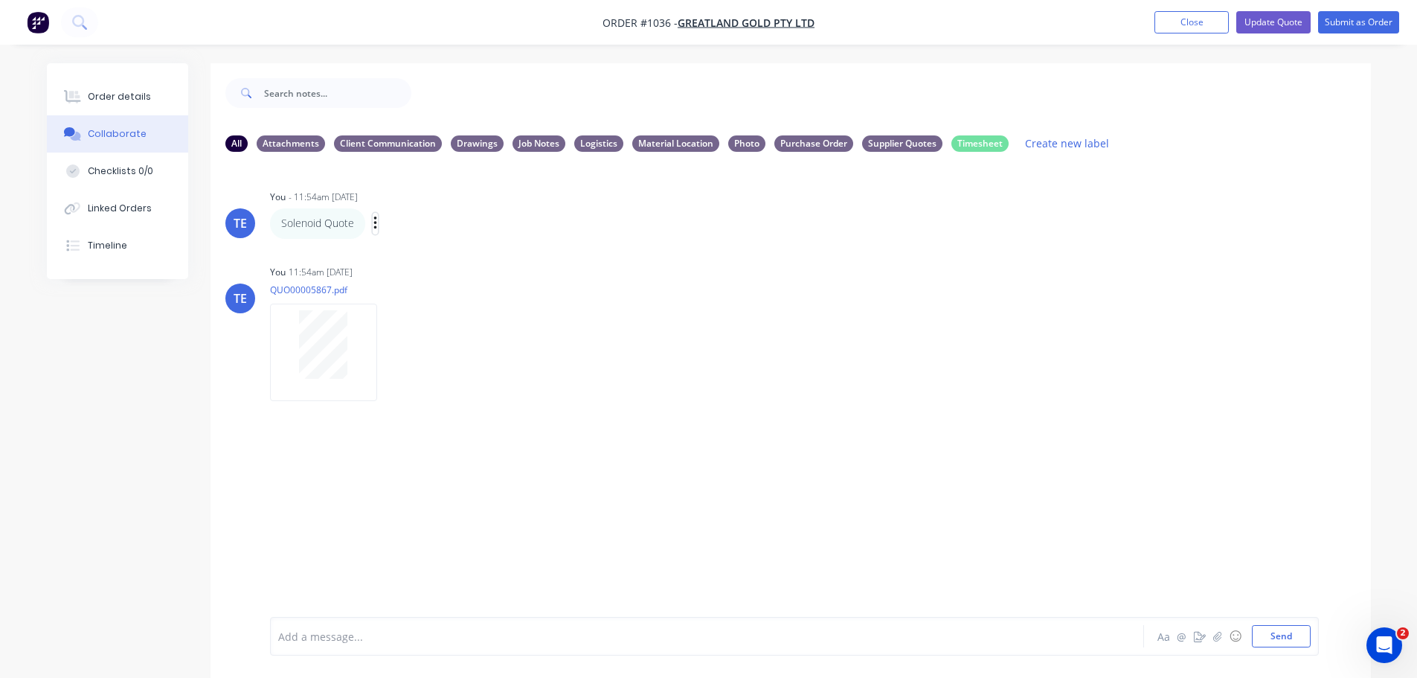
click at [373, 224] on icon "button" at bounding box center [375, 223] width 4 height 17
click at [416, 274] on button "Delete" at bounding box center [429, 275] width 94 height 25
click at [1274, 638] on button "Send" at bounding box center [1281, 636] width 59 height 22
click at [388, 275] on icon "button" at bounding box center [390, 277] width 4 height 17
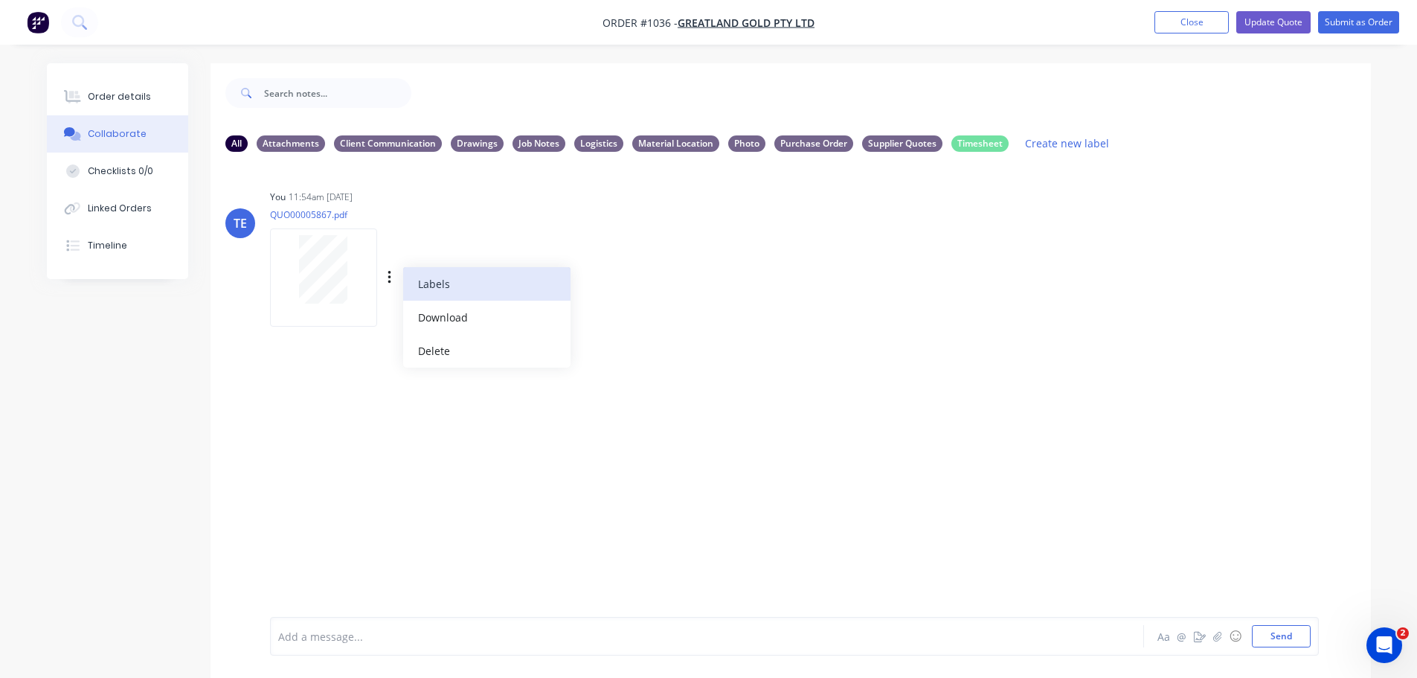
click at [437, 285] on button "Labels" at bounding box center [486, 283] width 167 height 33
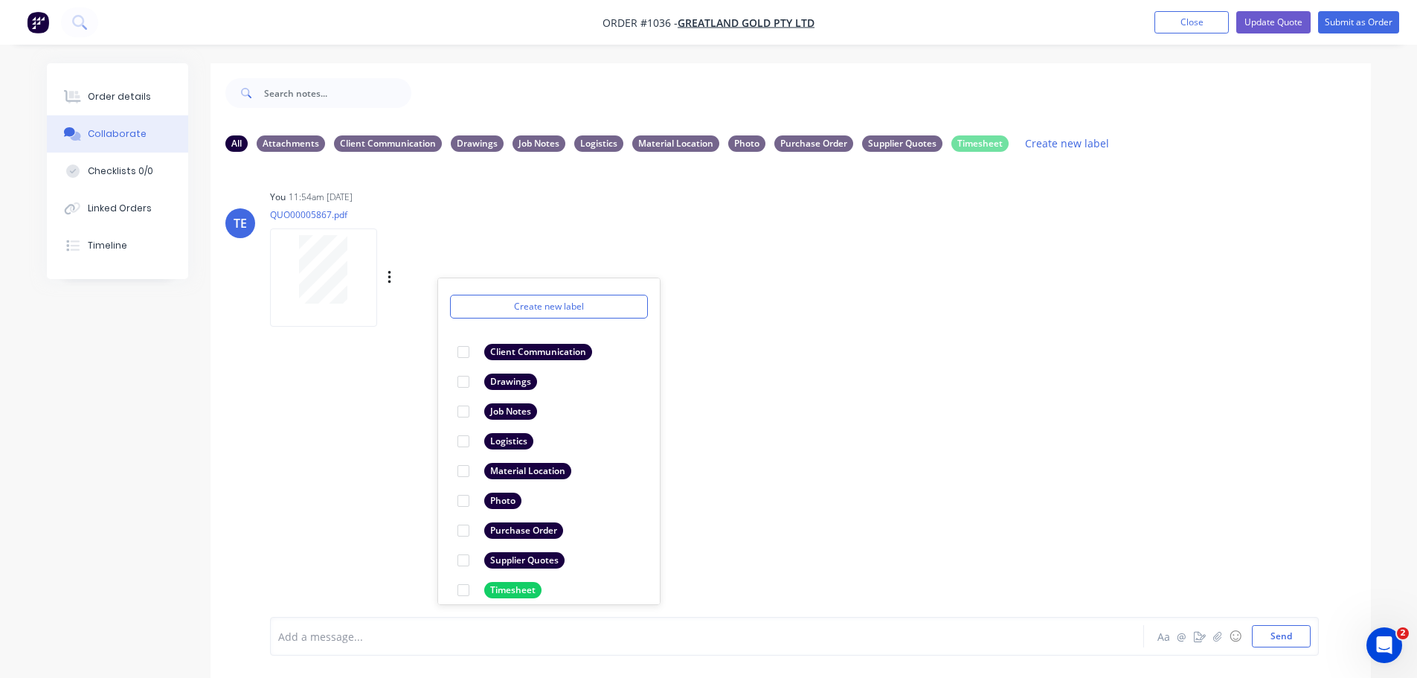
scroll to position [57, 0]
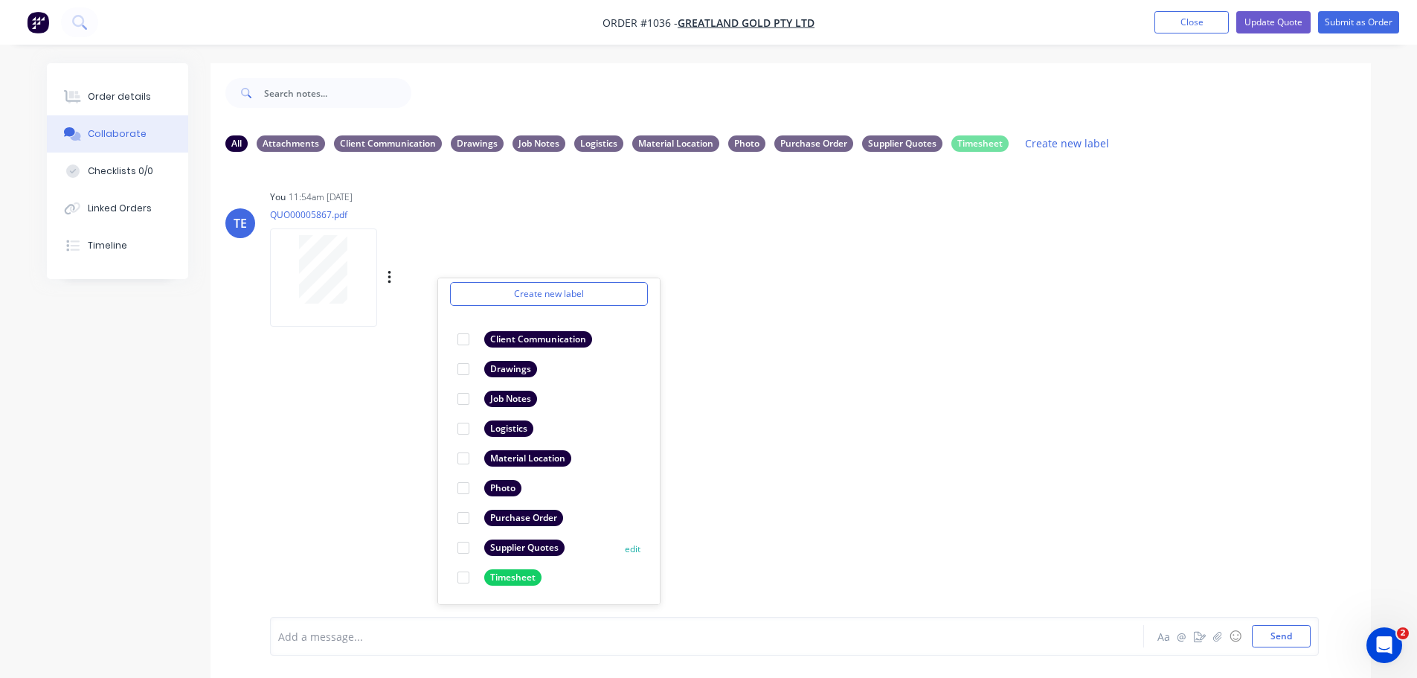
click at [522, 545] on div "Supplier Quotes" at bounding box center [524, 547] width 80 height 16
click at [364, 442] on div "TE You 11:54am [DATE] QUO00005867.pdf Labels Download Delete Create new label S…" at bounding box center [791, 390] width 1161 height 453
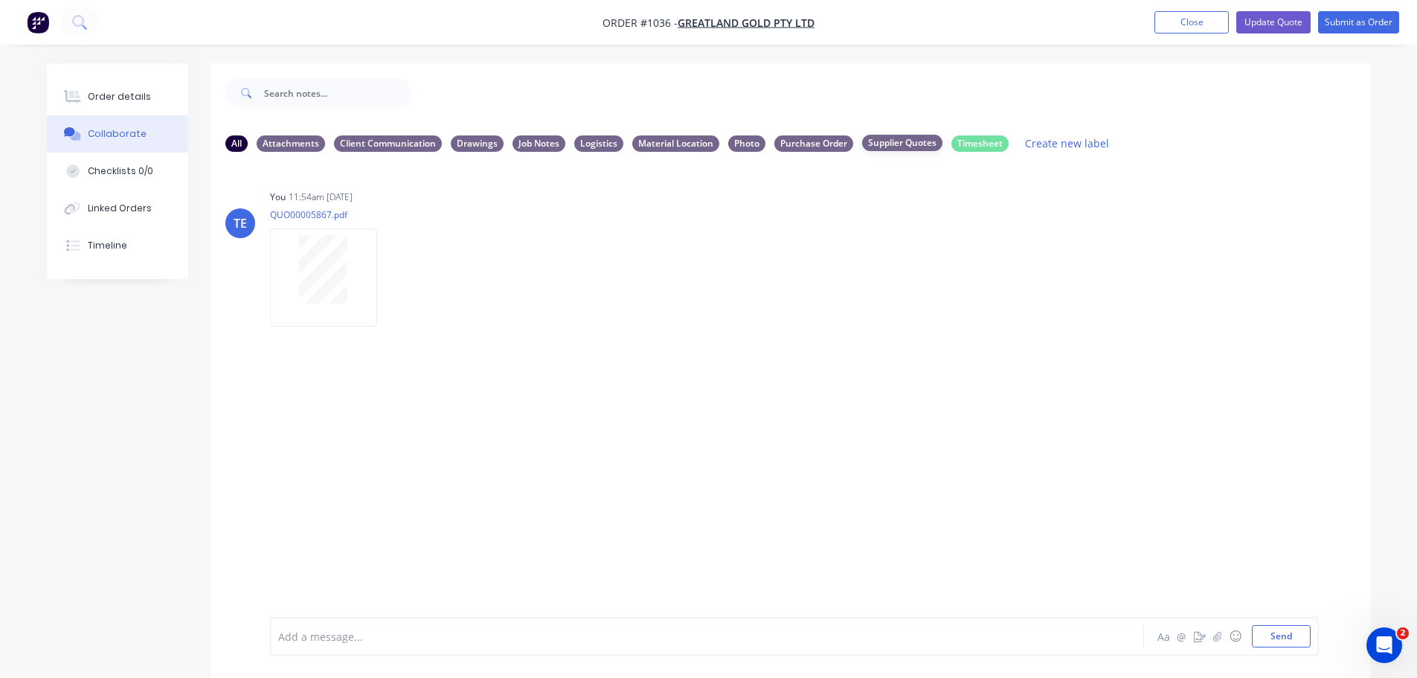
click at [894, 147] on div "Supplier Quotes" at bounding box center [902, 143] width 80 height 16
click at [832, 152] on div "All Attachments Client Communication Drawings Job Notes Logistics Material Loca…" at bounding box center [790, 143] width 1131 height 20
click at [814, 145] on div "Purchase Order" at bounding box center [813, 143] width 79 height 16
click at [821, 142] on div "Purchase Order" at bounding box center [813, 143] width 79 height 16
click at [871, 141] on div "Supplier Quotes" at bounding box center [902, 143] width 80 height 16
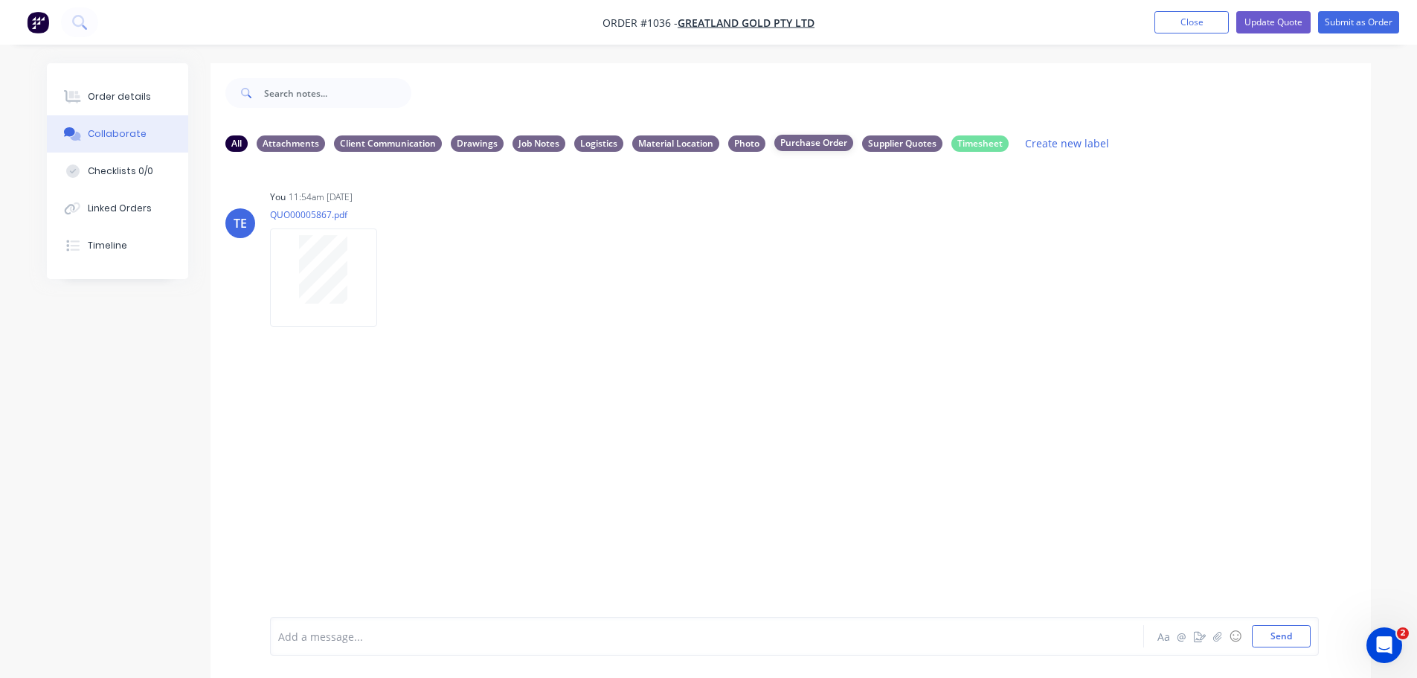
click at [830, 142] on div "Purchase Order" at bounding box center [813, 143] width 79 height 16
click at [877, 142] on div "Supplier Quotes" at bounding box center [902, 143] width 80 height 16
click at [277, 142] on div "Attachments" at bounding box center [291, 143] width 68 height 16
click at [243, 141] on div "All" at bounding box center [236, 143] width 22 height 16
click at [134, 100] on div "Order details" at bounding box center [119, 96] width 63 height 13
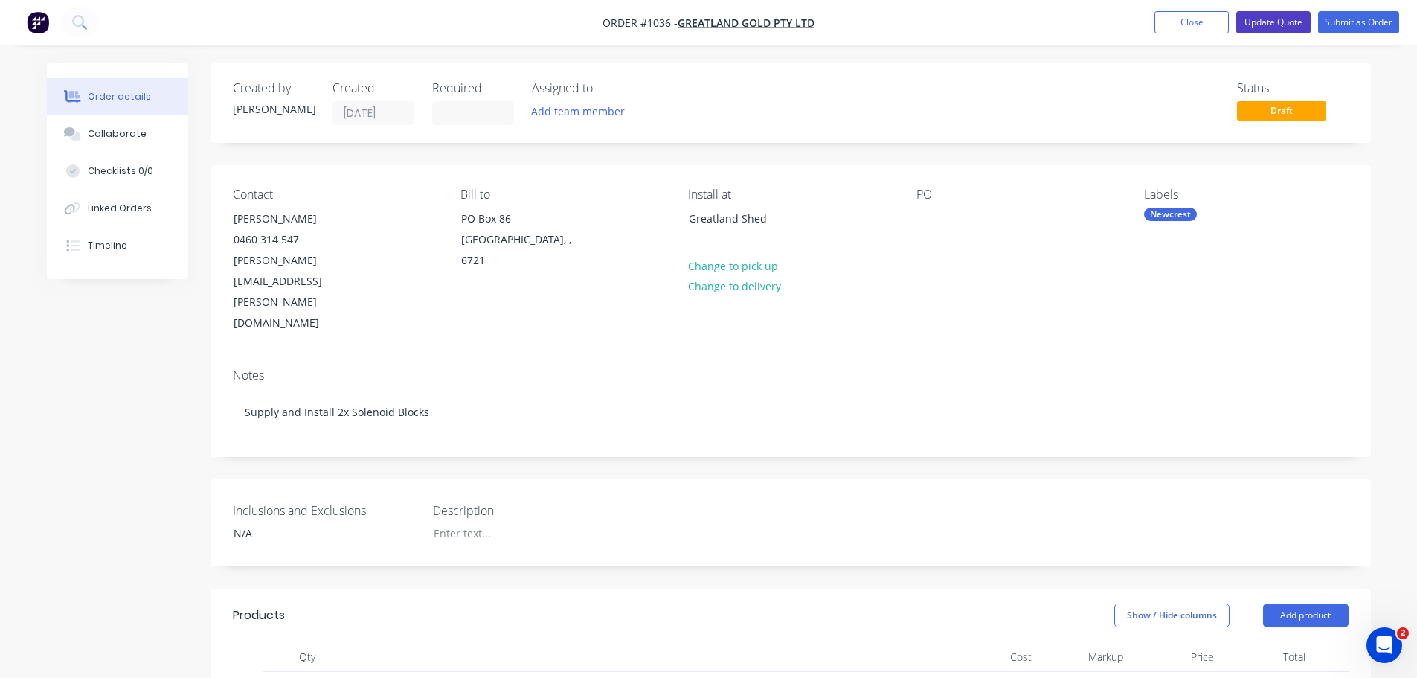
click at [1266, 26] on button "Update Quote" at bounding box center [1273, 22] width 74 height 22
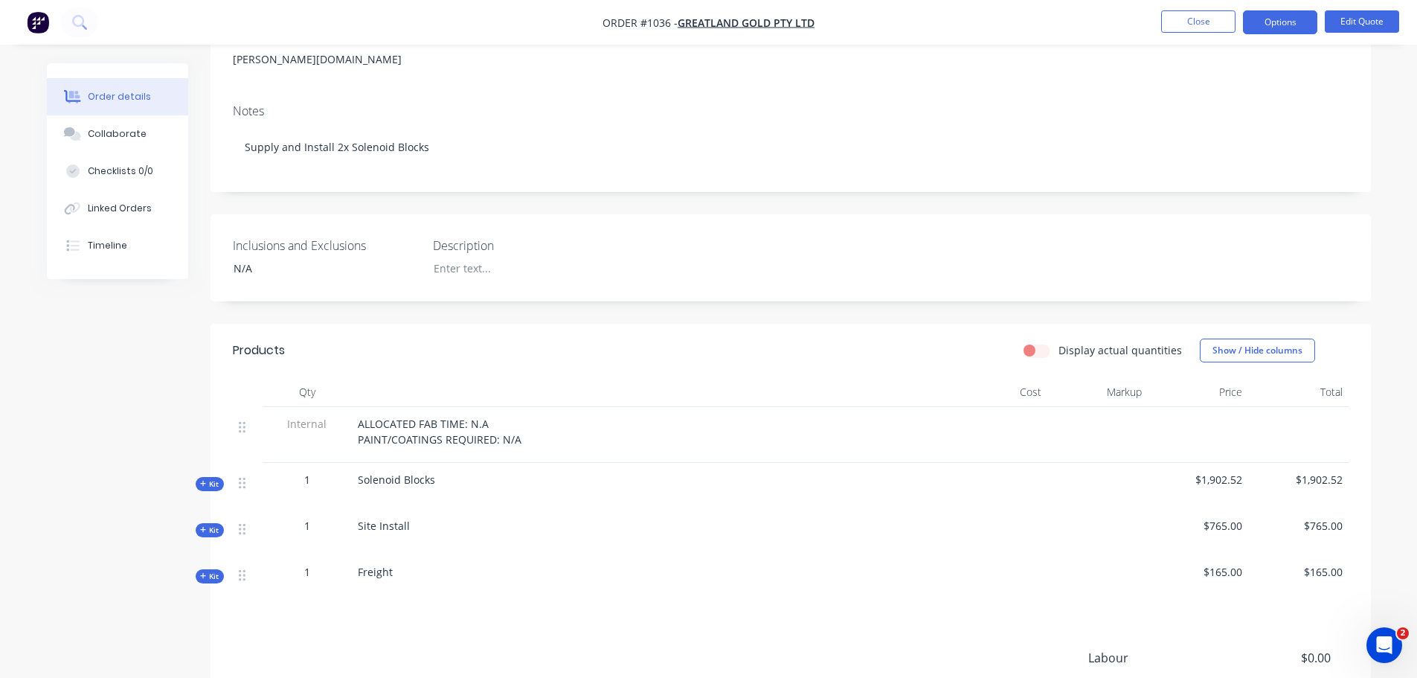
scroll to position [248, 0]
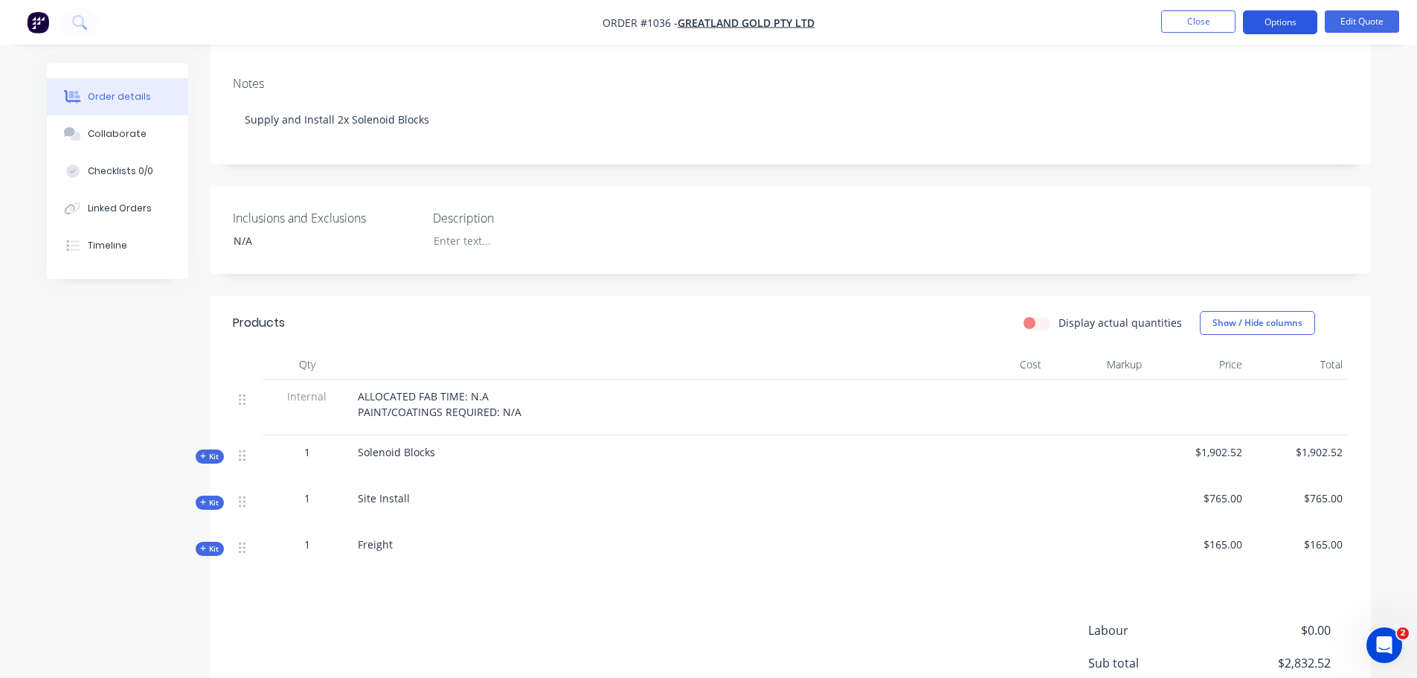
click at [1274, 26] on button "Options" at bounding box center [1280, 22] width 74 height 24
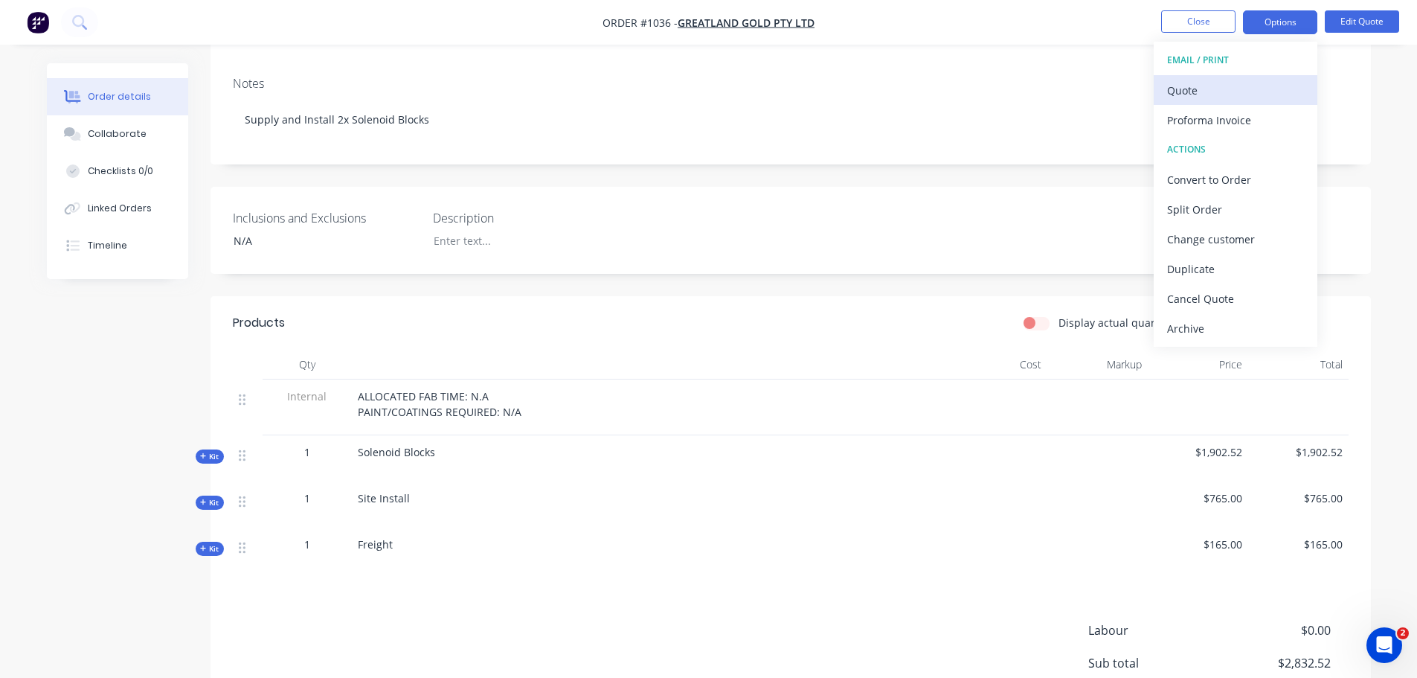
click at [1173, 89] on div "Quote" at bounding box center [1235, 91] width 137 height 22
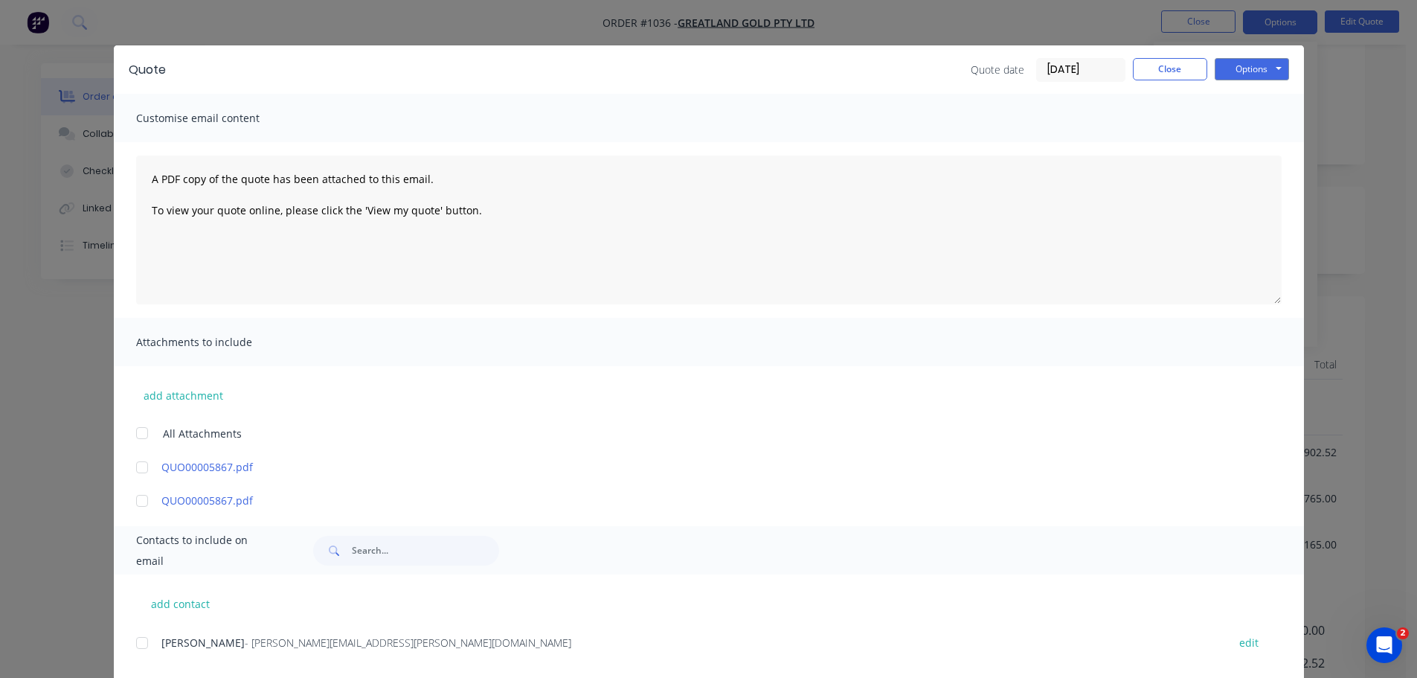
scroll to position [0, 0]
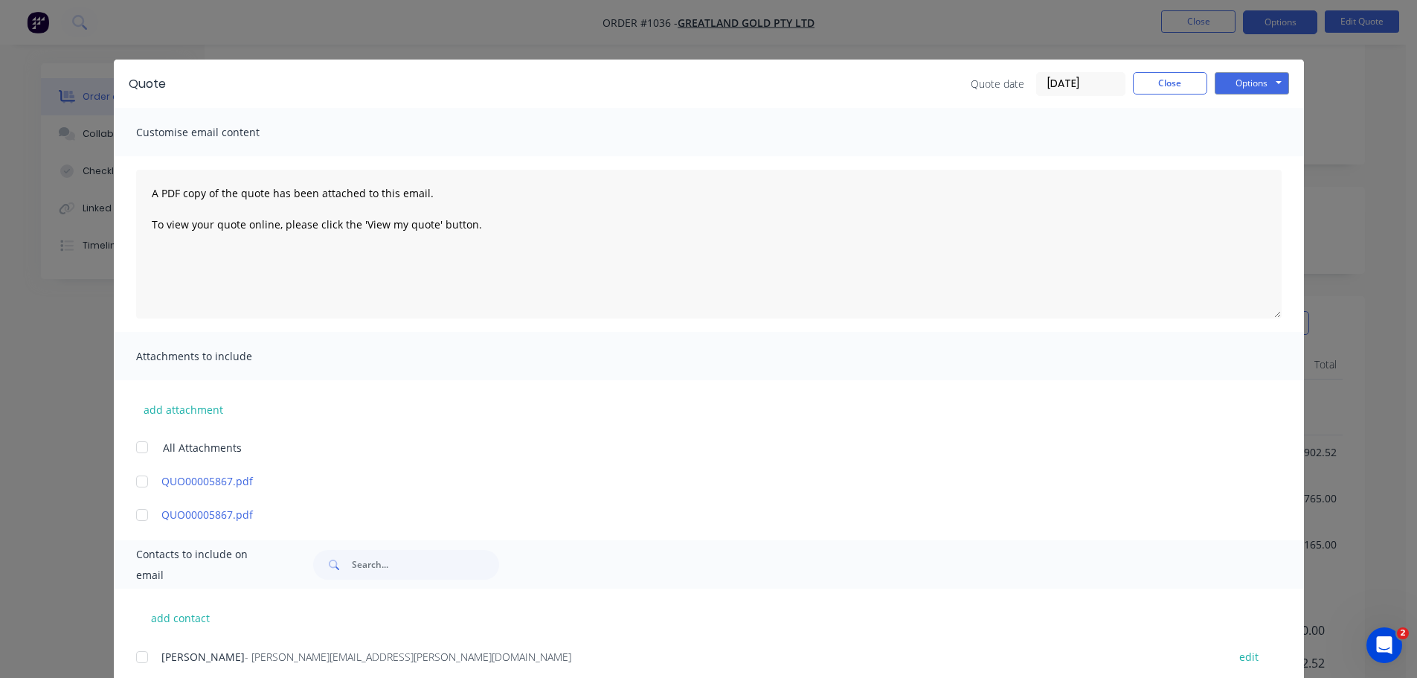
click at [1289, 78] on div "Quote Quote date [DATE] Close Options Preview Print Email" at bounding box center [709, 84] width 1190 height 48
click at [1258, 84] on button "Options" at bounding box center [1252, 83] width 74 height 22
click at [1235, 133] on button "Print" at bounding box center [1262, 134] width 95 height 25
click at [1160, 83] on button "Close" at bounding box center [1170, 83] width 74 height 22
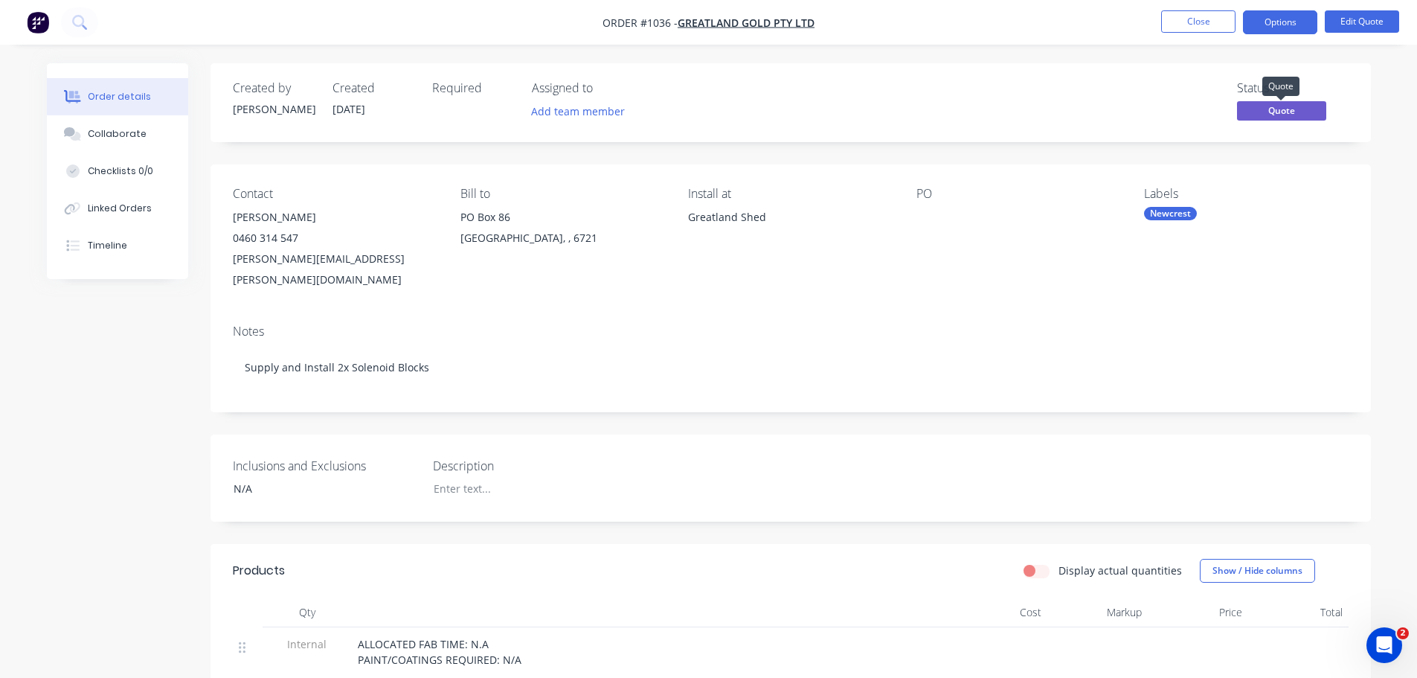
click at [1259, 112] on span "Quote" at bounding box center [1281, 110] width 89 height 19
click at [1175, 120] on div "Status Quote" at bounding box center [1015, 102] width 668 height 43
click at [1272, 16] on button "Options" at bounding box center [1280, 22] width 74 height 24
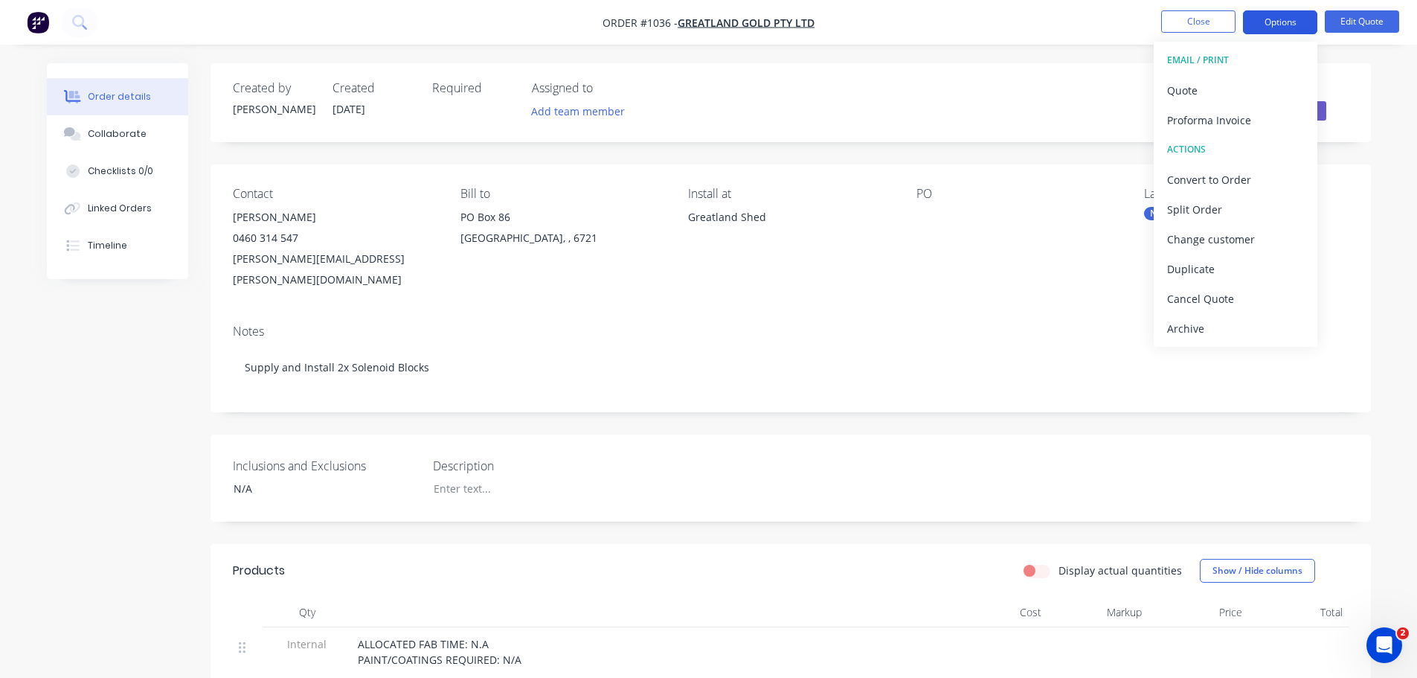
click at [1272, 25] on button "Options" at bounding box center [1280, 22] width 74 height 24
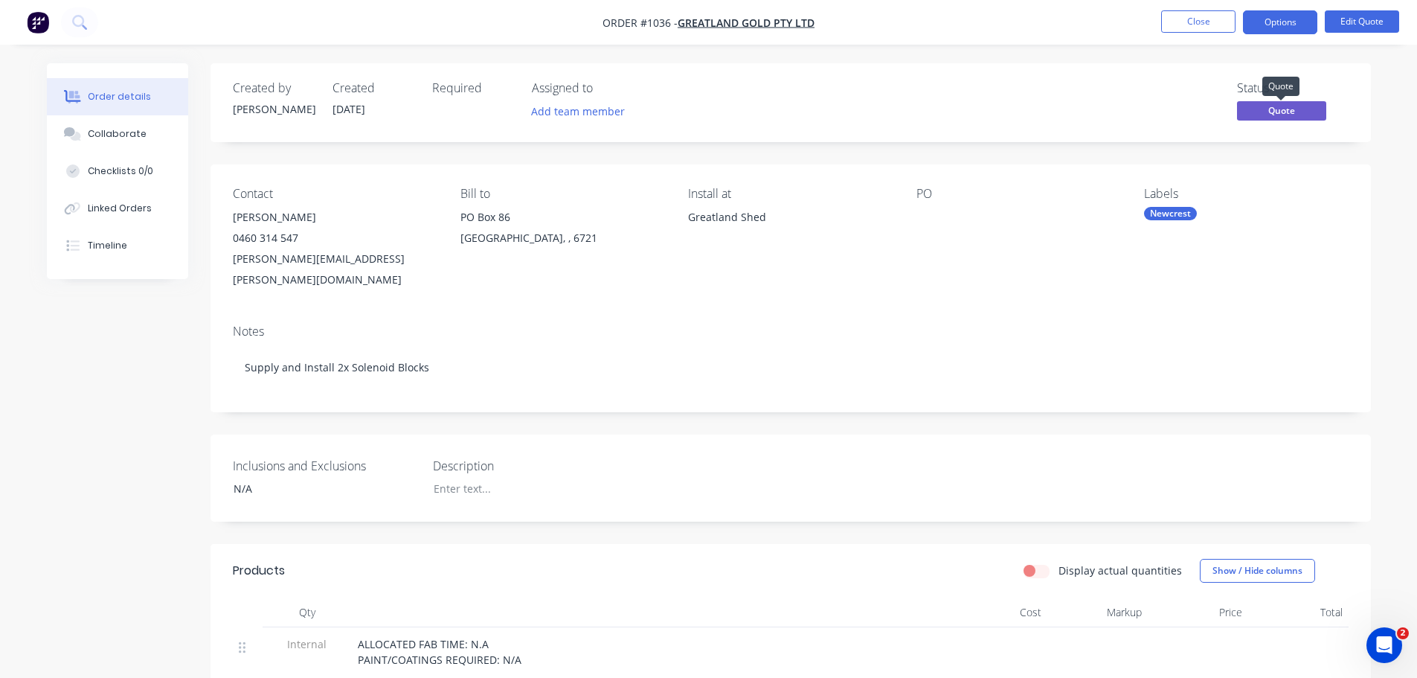
click at [1269, 112] on span "Quote" at bounding box center [1281, 110] width 89 height 19
click at [1103, 88] on div "Status Quote" at bounding box center [1015, 102] width 668 height 43
click at [1265, 28] on button "Options" at bounding box center [1280, 22] width 74 height 24
click at [921, 99] on div "Status Quote" at bounding box center [1015, 102] width 668 height 43
click at [1274, 20] on button "Options" at bounding box center [1280, 22] width 74 height 24
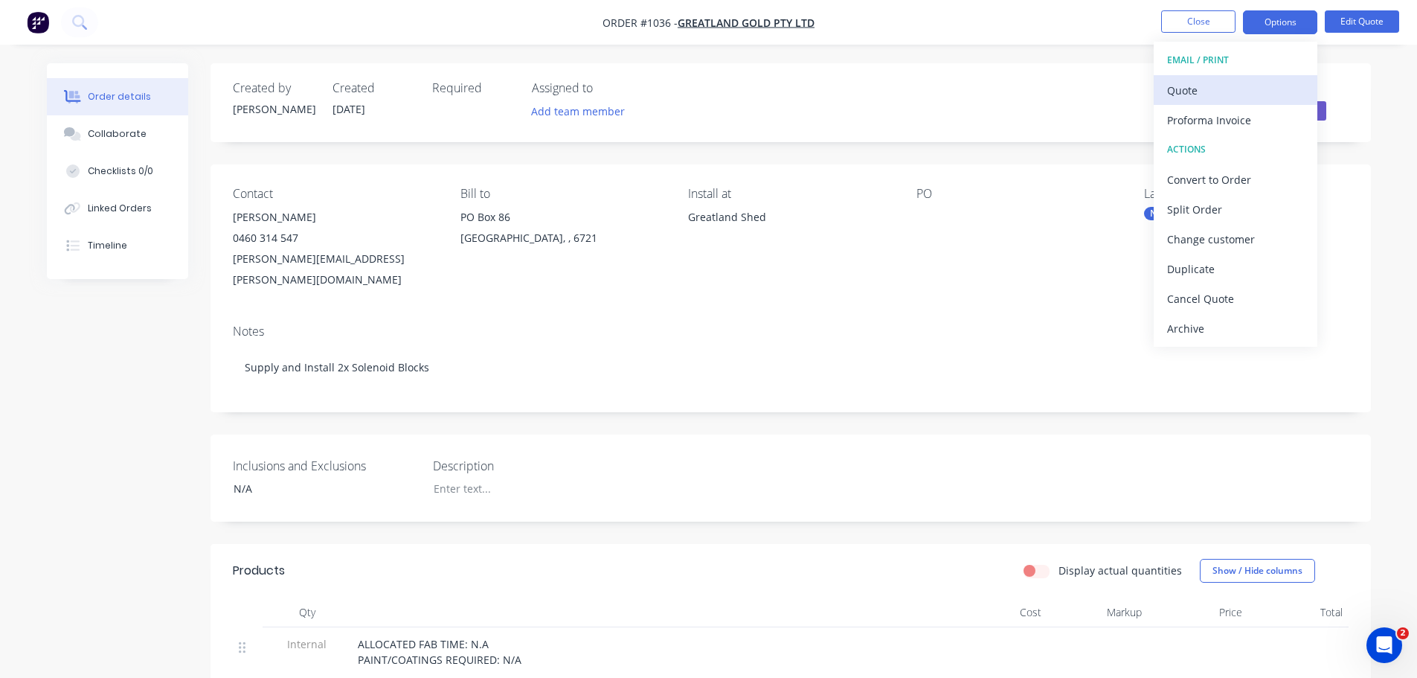
click at [1190, 92] on div "Quote" at bounding box center [1235, 91] width 137 height 22
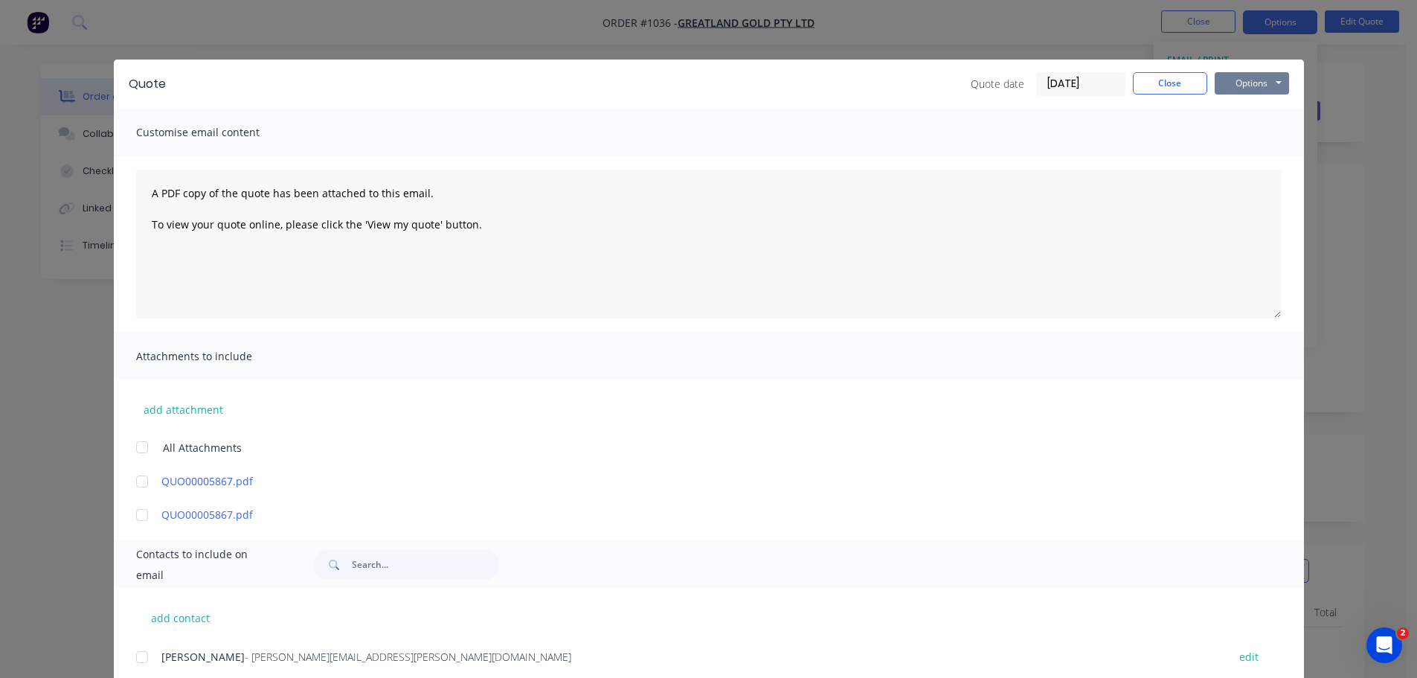
click at [1248, 81] on button "Options" at bounding box center [1252, 83] width 74 height 22
click at [1245, 129] on button "Print" at bounding box center [1262, 134] width 95 height 25
click at [1027, 39] on div "Quote Quote date [DATE] Close Options Preview Print Email Customise email conte…" at bounding box center [708, 339] width 1417 height 678
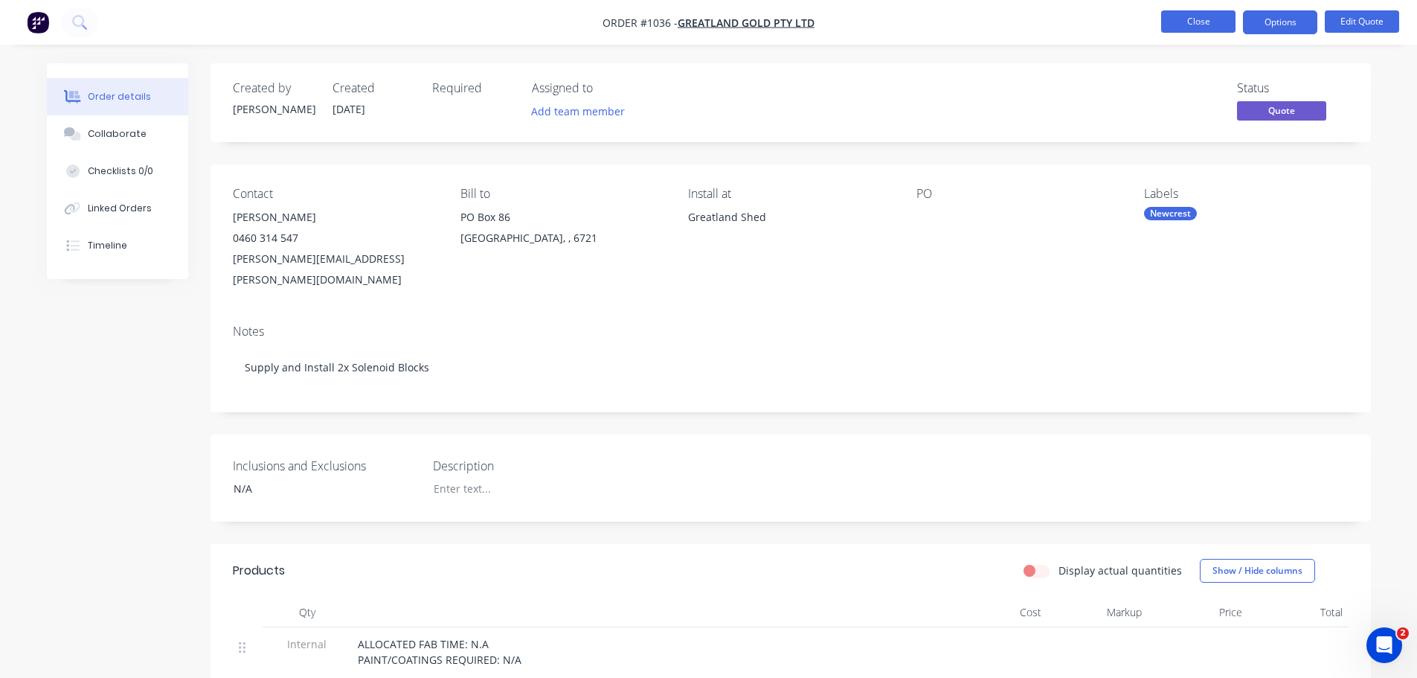
click at [1180, 20] on button "Close" at bounding box center [1198, 21] width 74 height 22
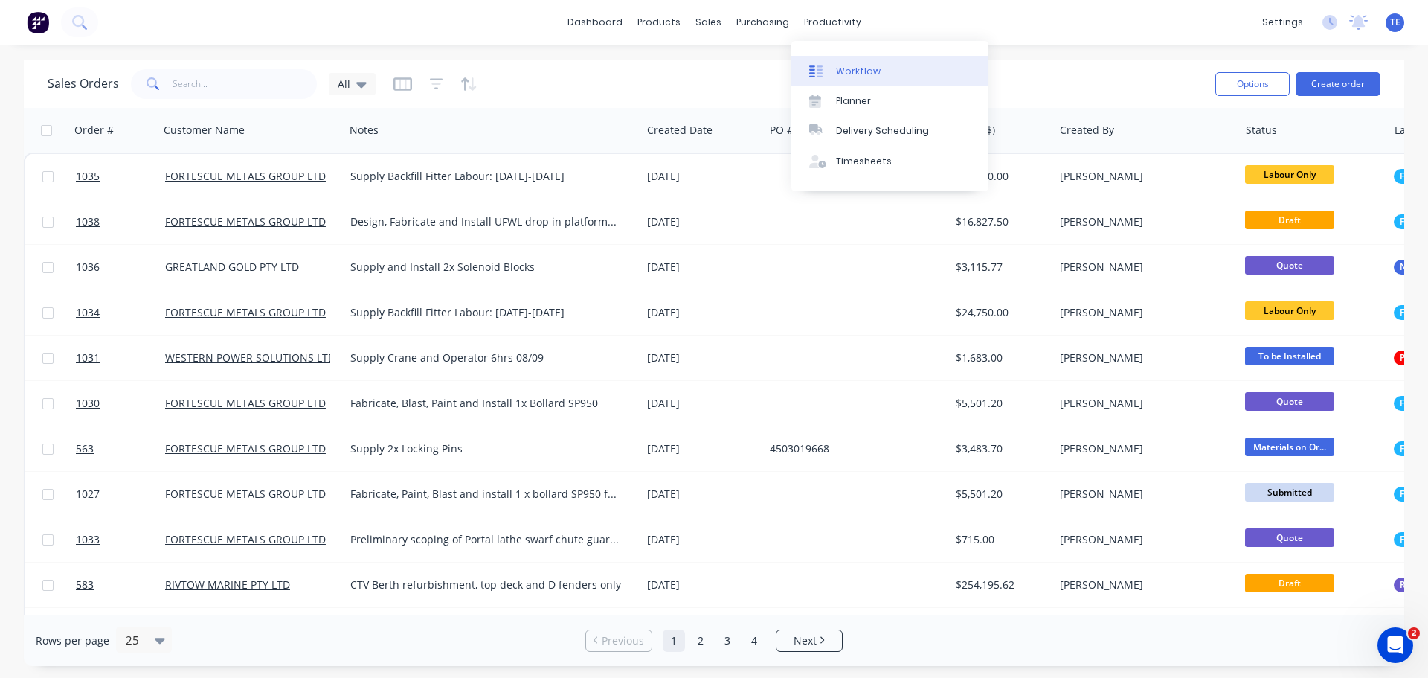
click at [836, 70] on div "Workflow" at bounding box center [858, 71] width 45 height 13
